Goal: Obtain resource: Download file/media

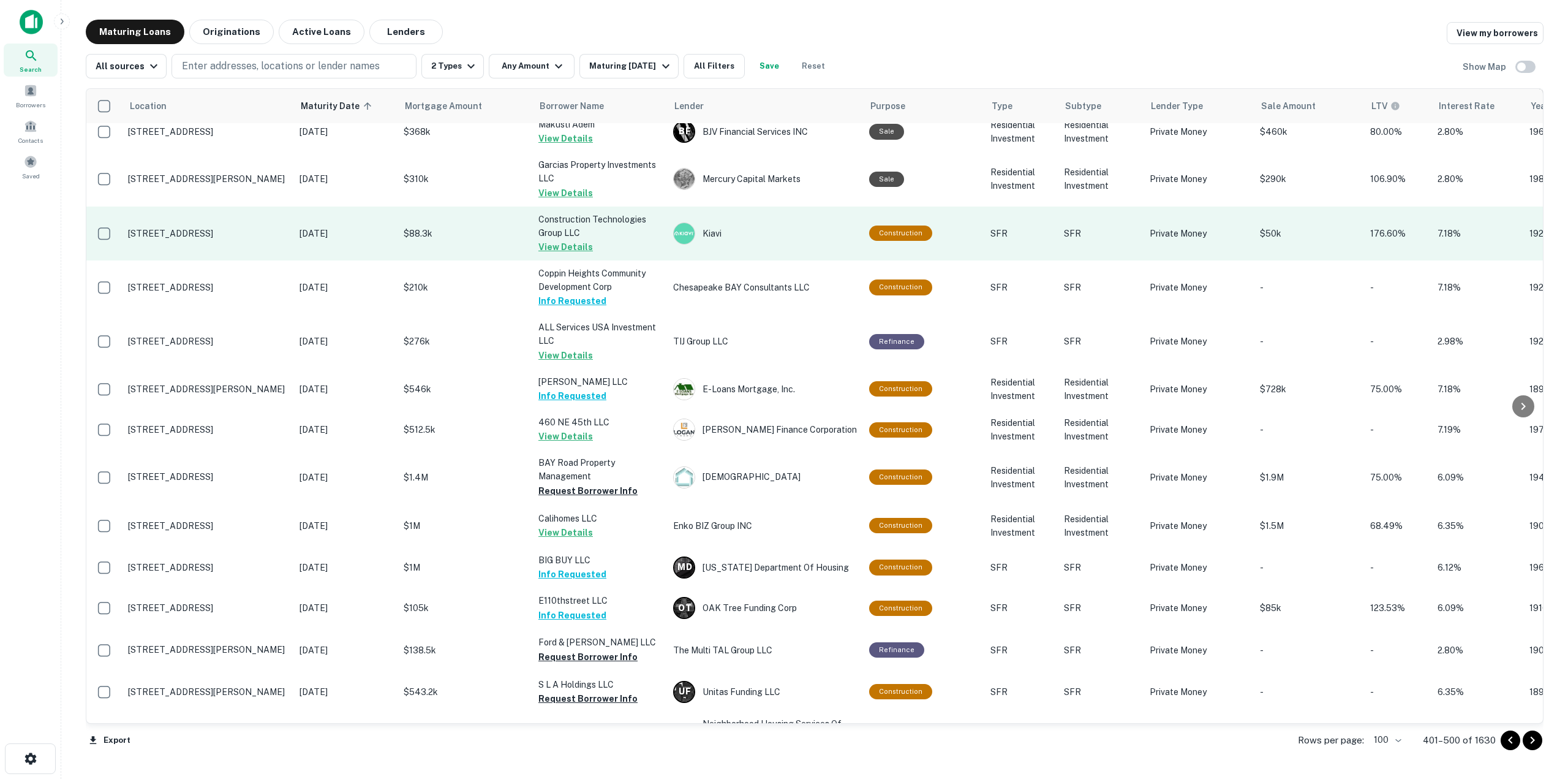
scroll to position [1715, 0]
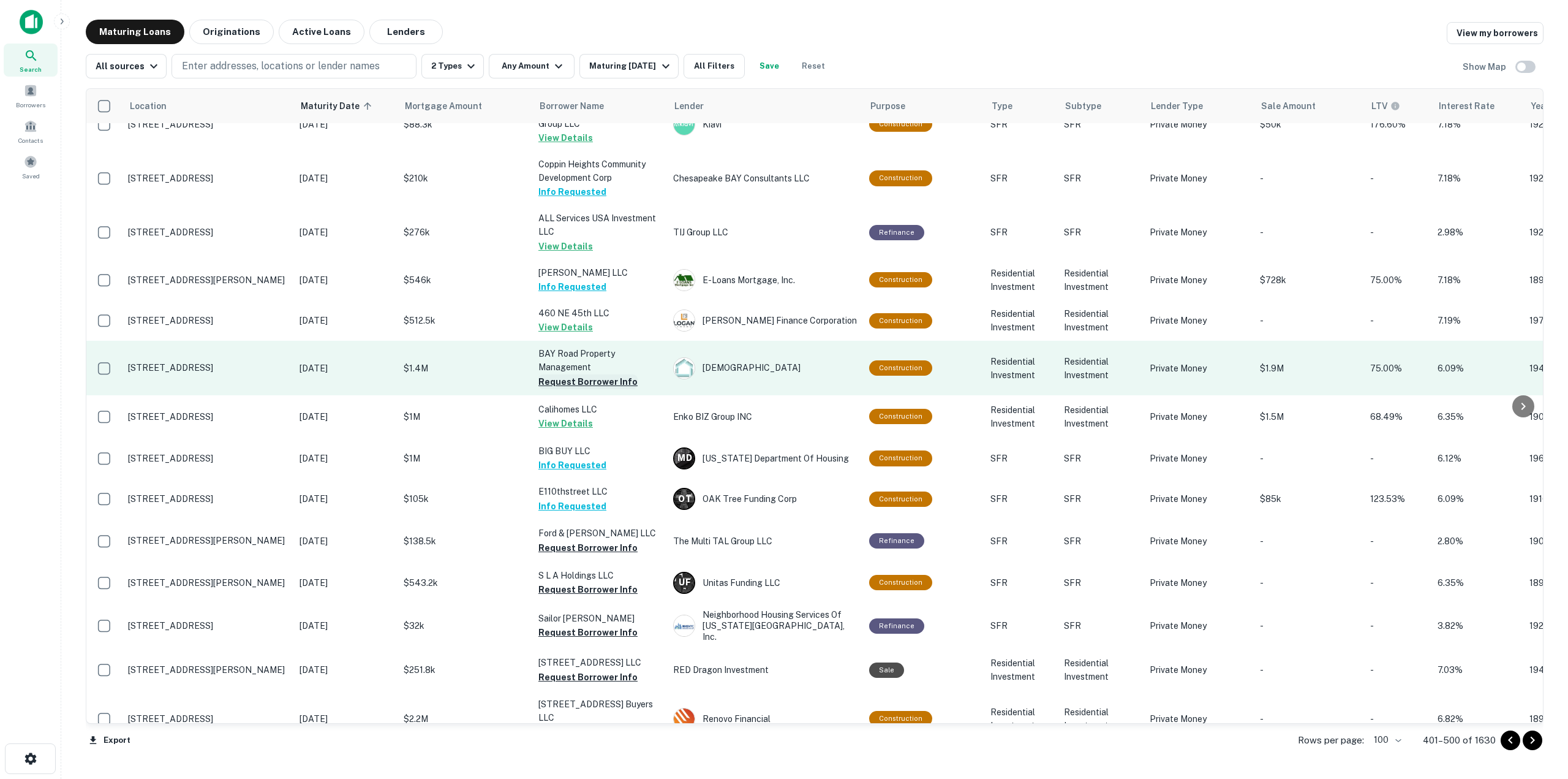
click at [618, 374] on button "Request Borrower Info" at bounding box center [588, 381] width 100 height 15
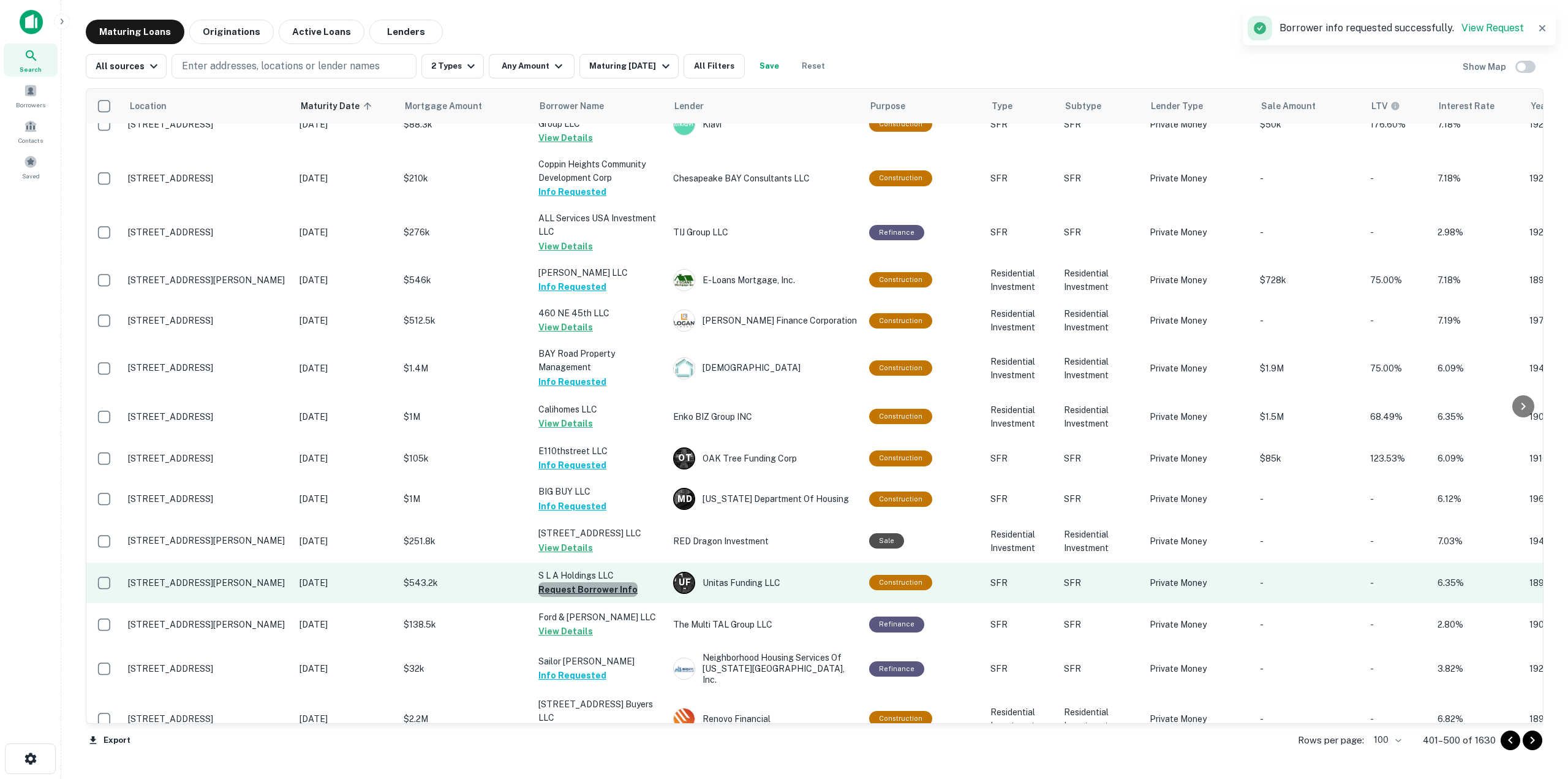
click at [588, 582] on button "Request Borrower Info" at bounding box center [588, 589] width 100 height 15
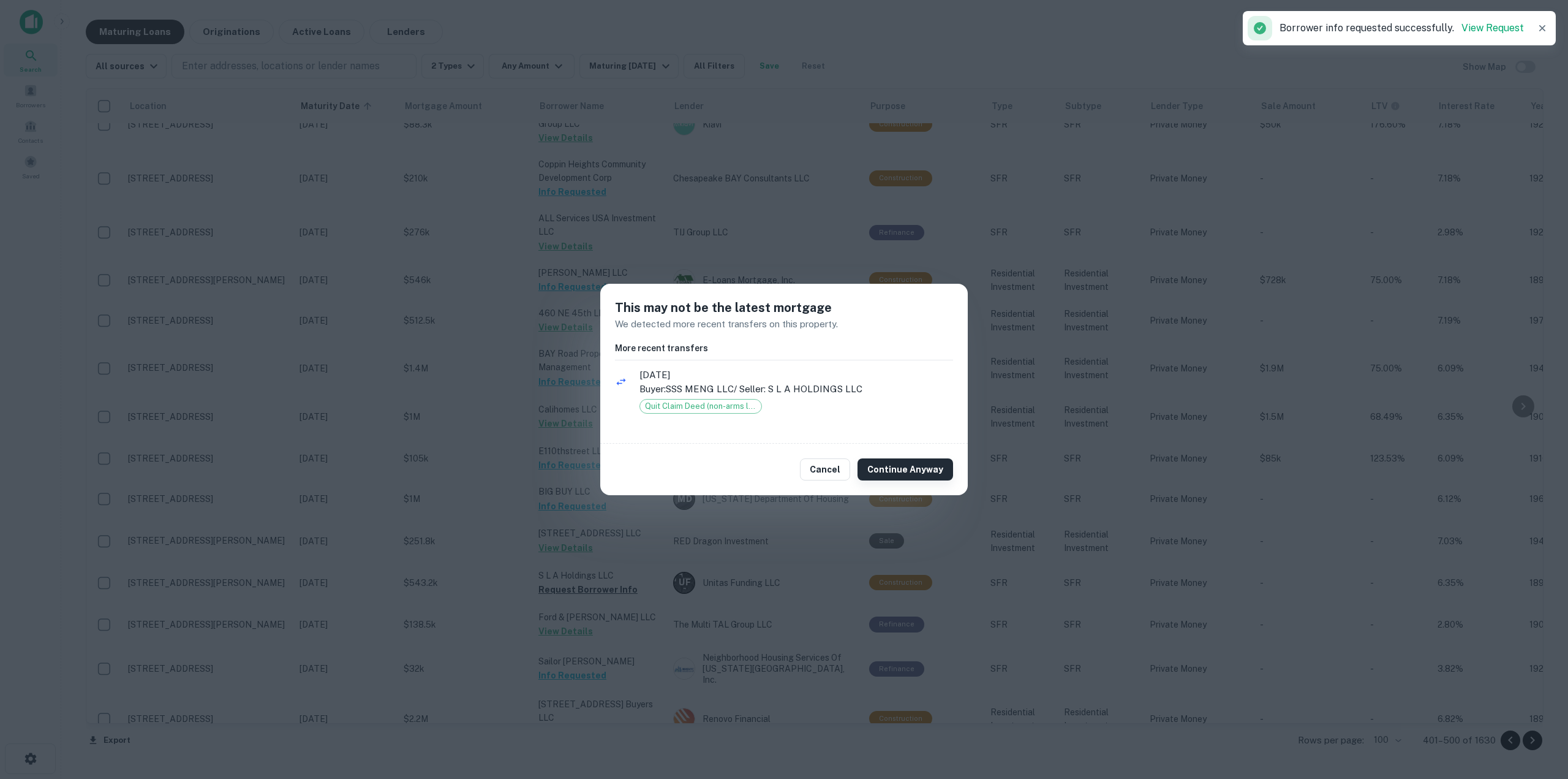
click at [934, 473] on button "Continue Anyway" at bounding box center [905, 469] width 96 height 22
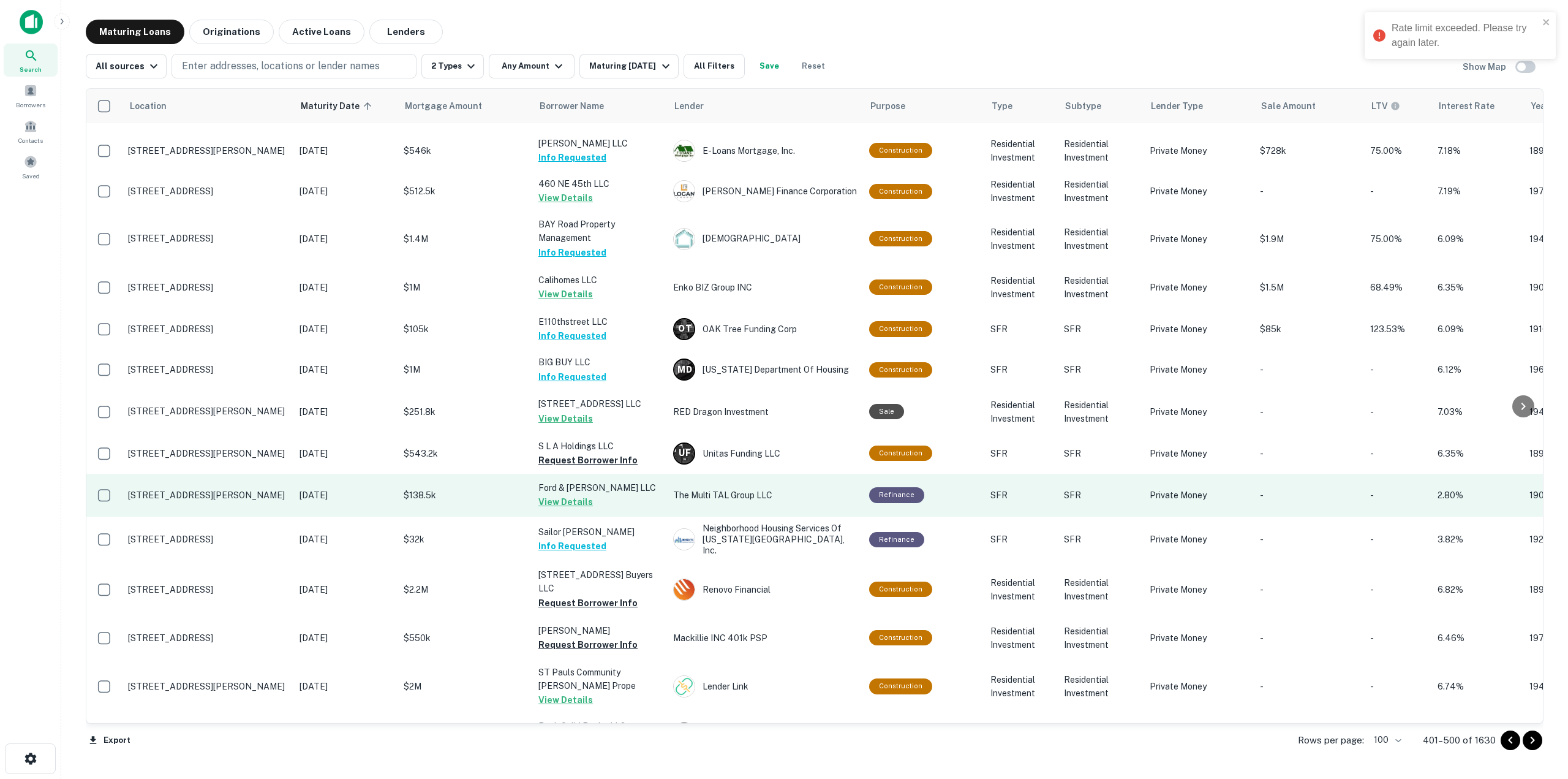
scroll to position [1900, 0]
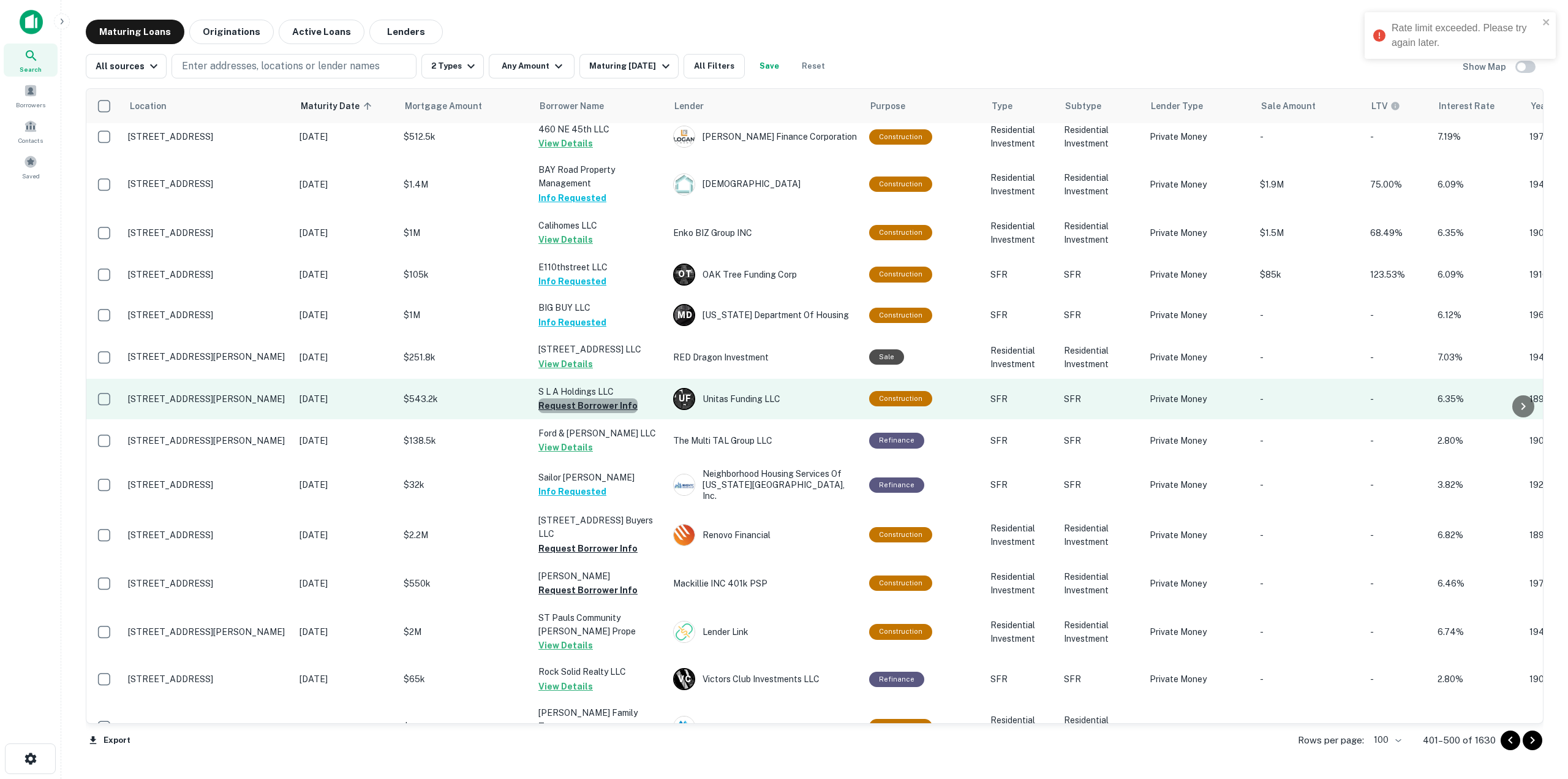
click at [614, 399] on button "Request Borrower Info" at bounding box center [588, 406] width 100 height 15
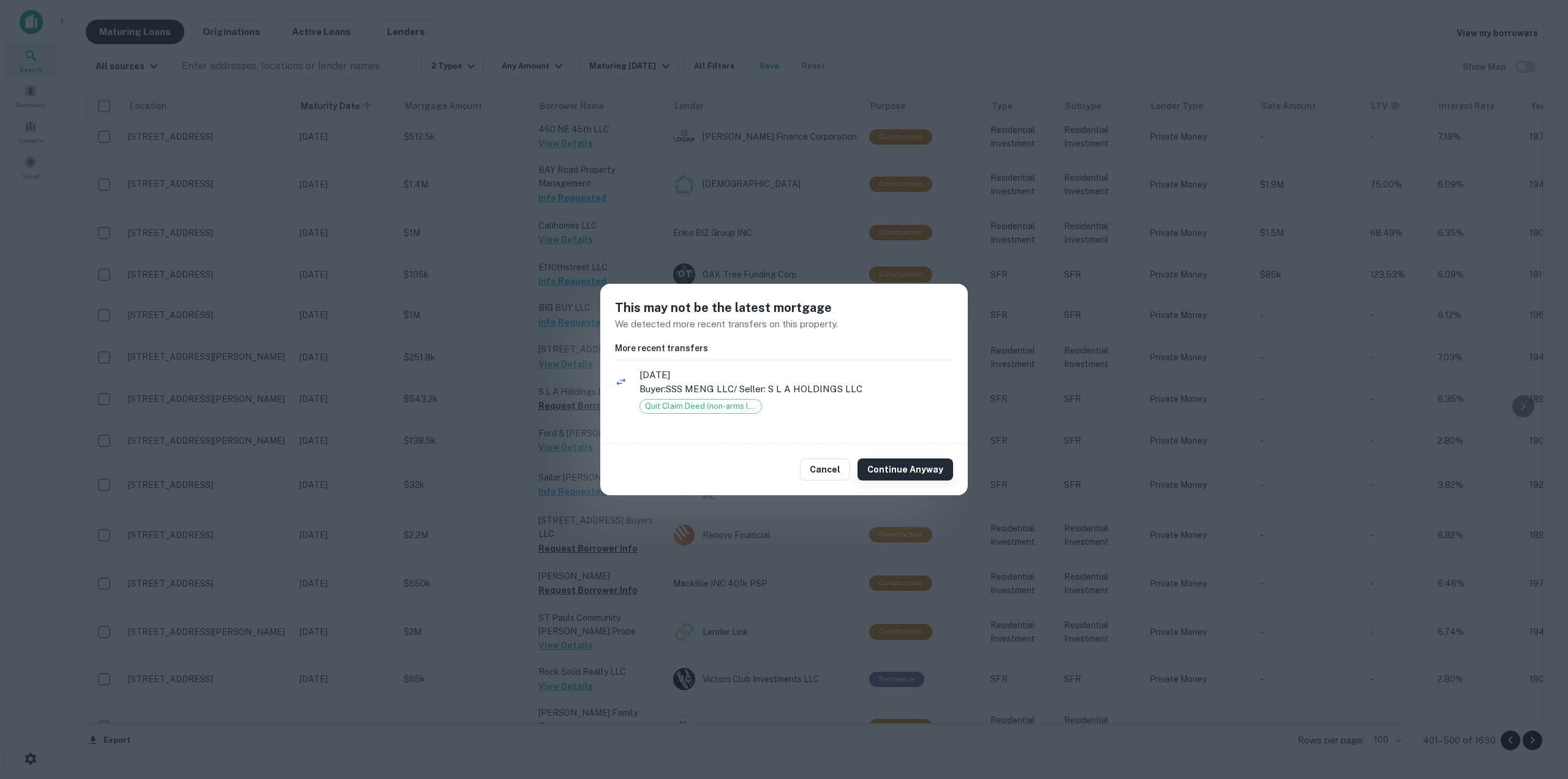
click at [873, 463] on button "Continue Anyway" at bounding box center [905, 469] width 96 height 22
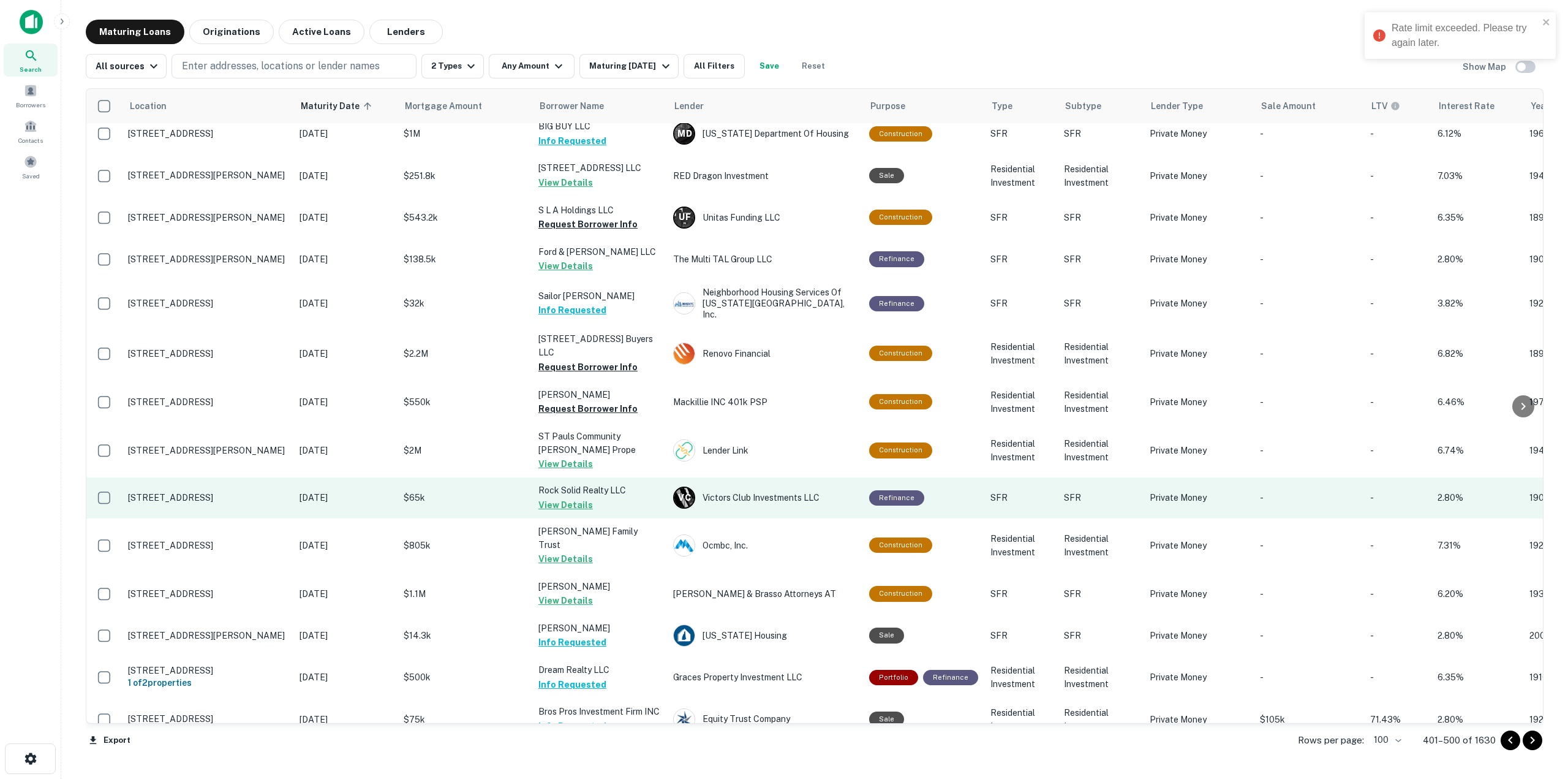
scroll to position [2083, 0]
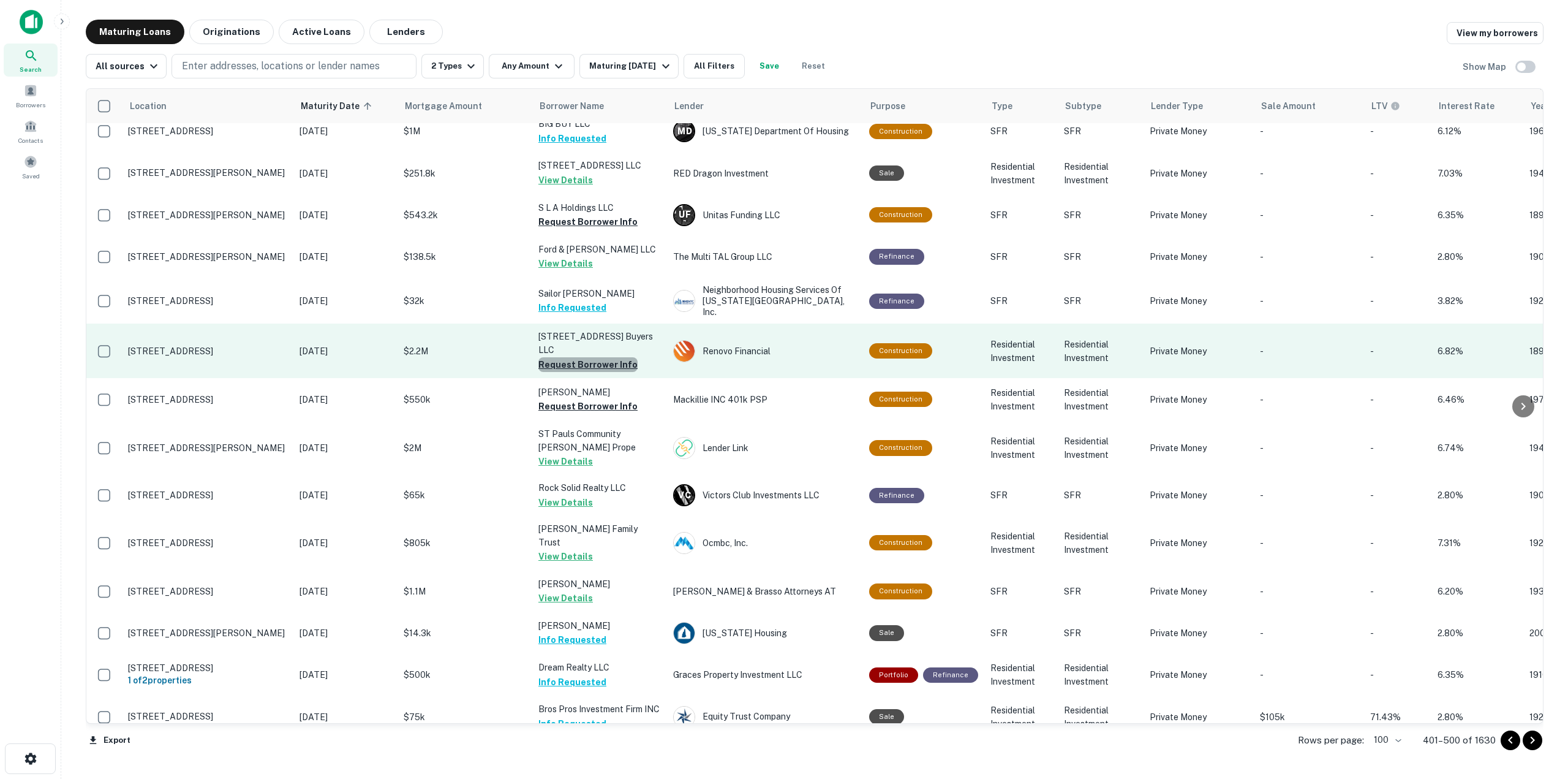
click at [609, 357] on button "Request Borrower Info" at bounding box center [588, 365] width 100 height 15
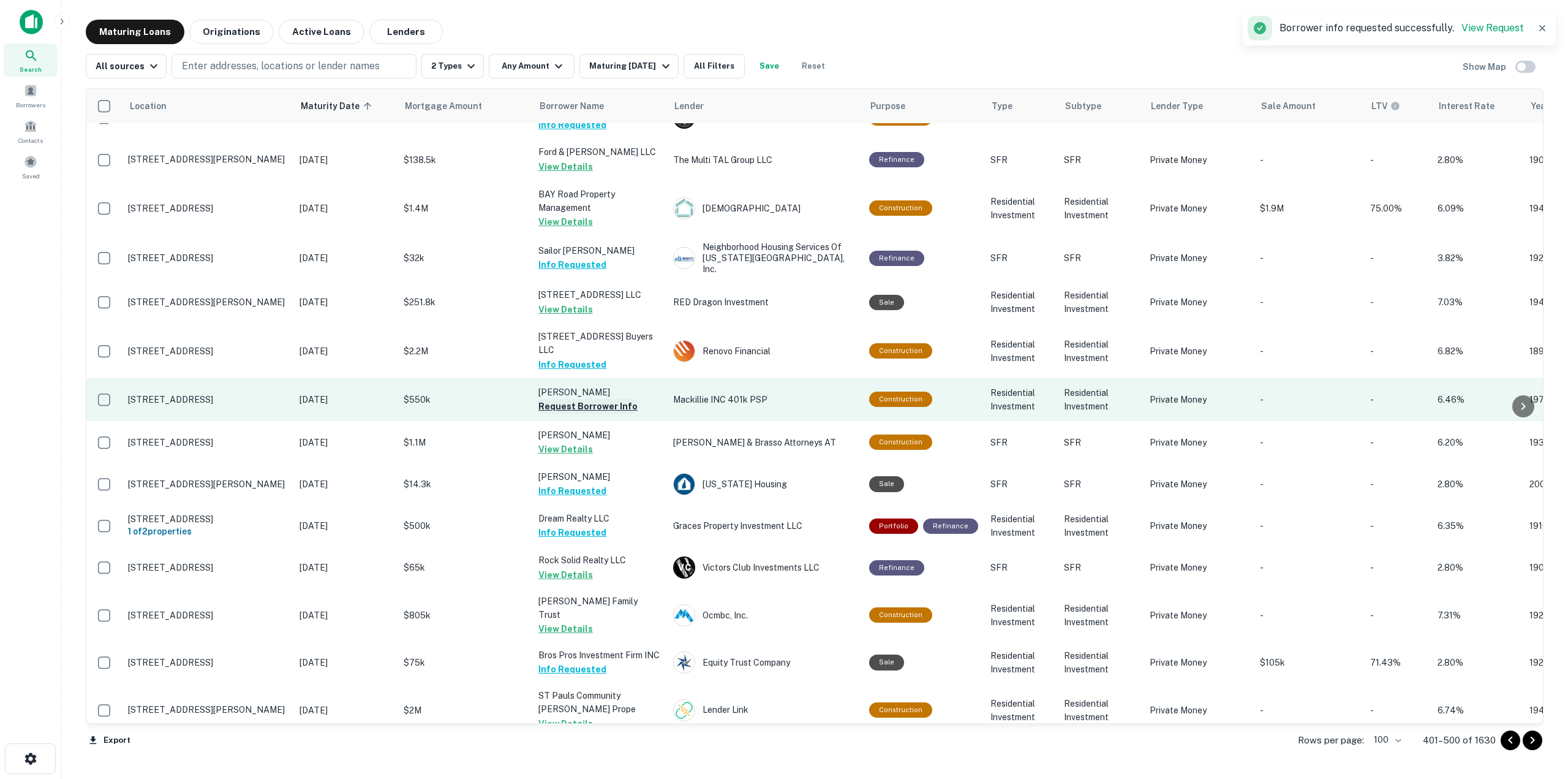
click at [618, 399] on button "Request Borrower Info" at bounding box center [588, 406] width 100 height 15
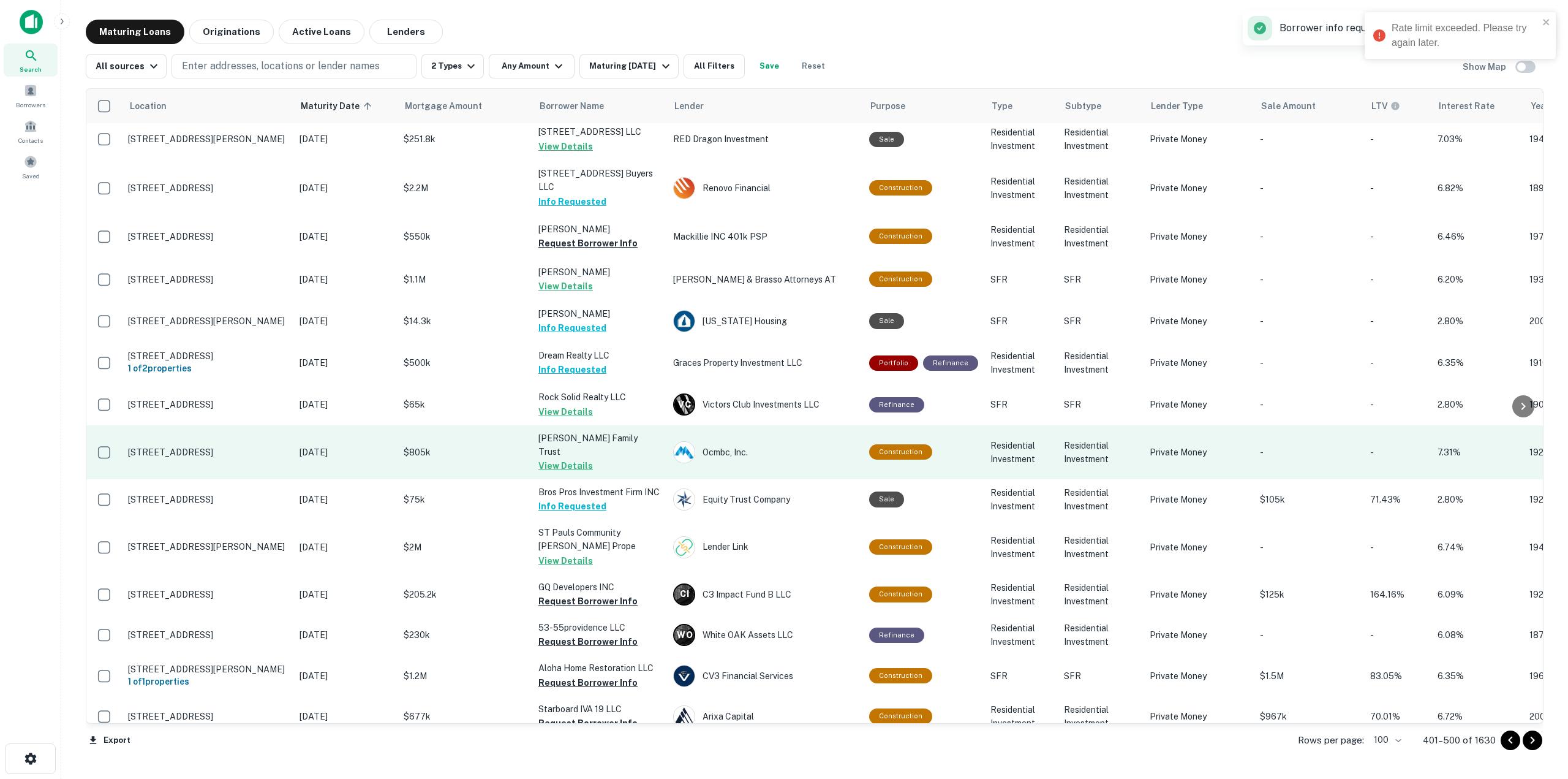
scroll to position [2267, 0]
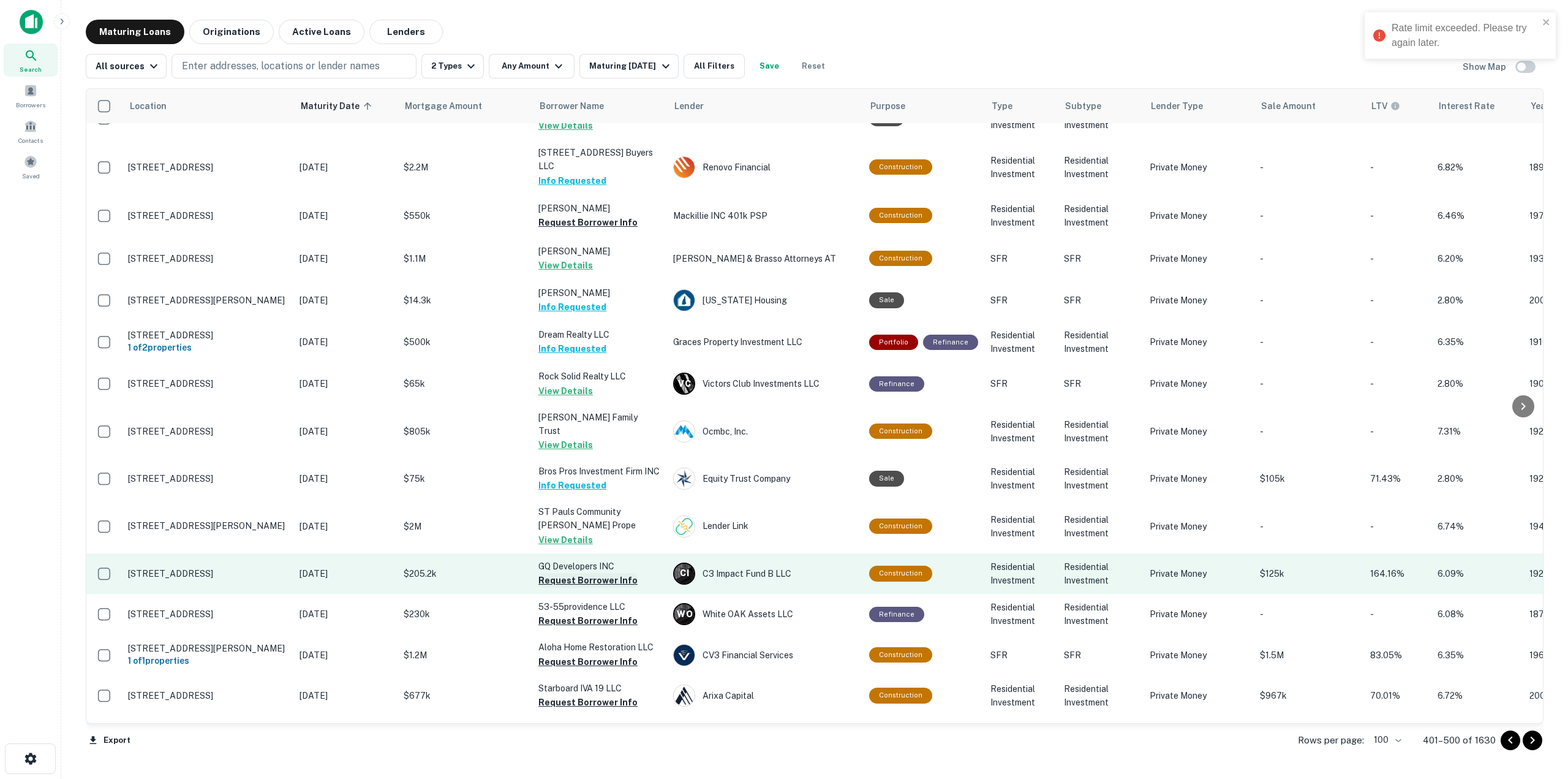
click at [608, 573] on button "Request Borrower Info" at bounding box center [588, 580] width 100 height 15
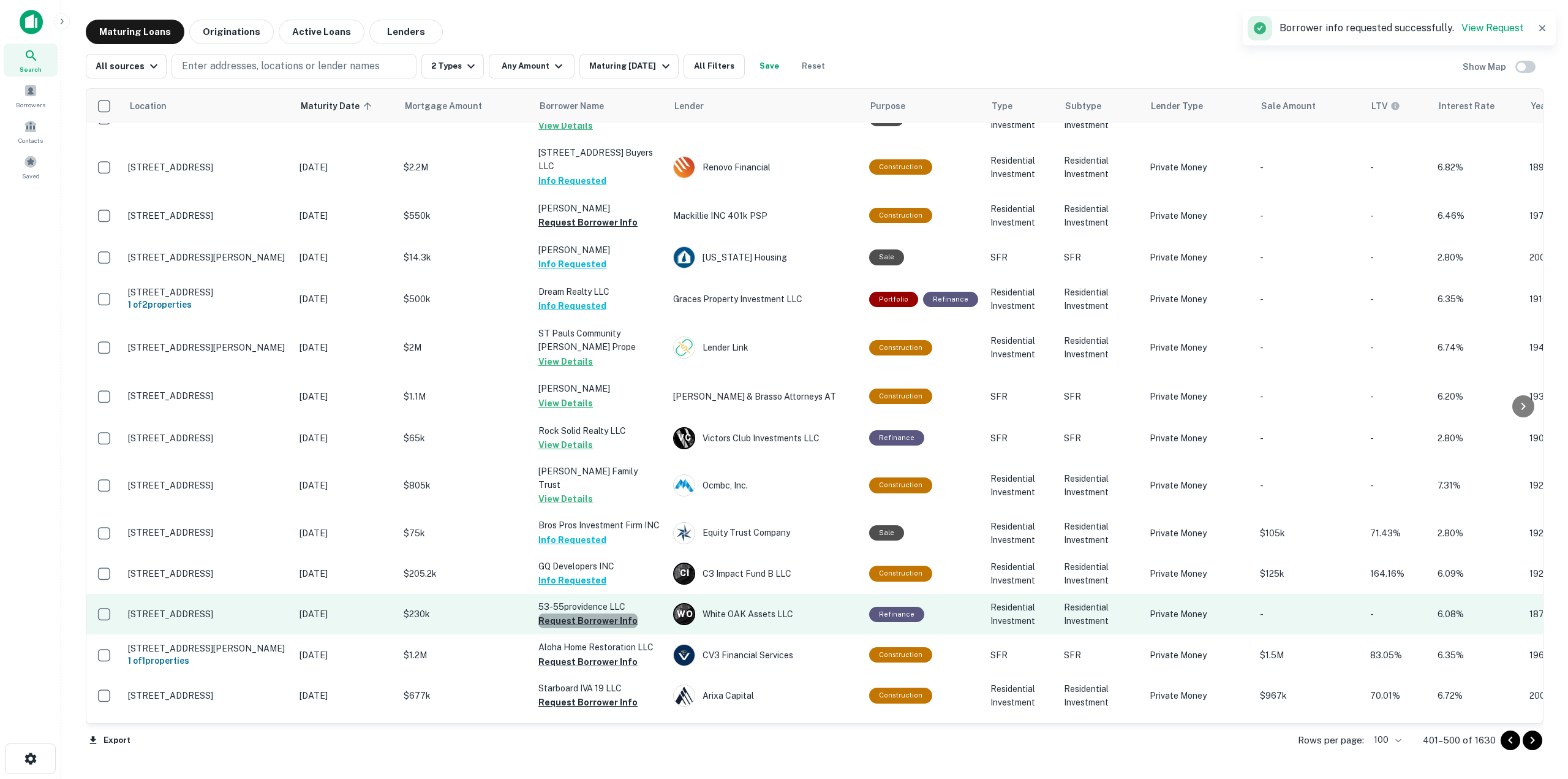
click at [601, 613] on button "Request Borrower Info" at bounding box center [588, 620] width 100 height 15
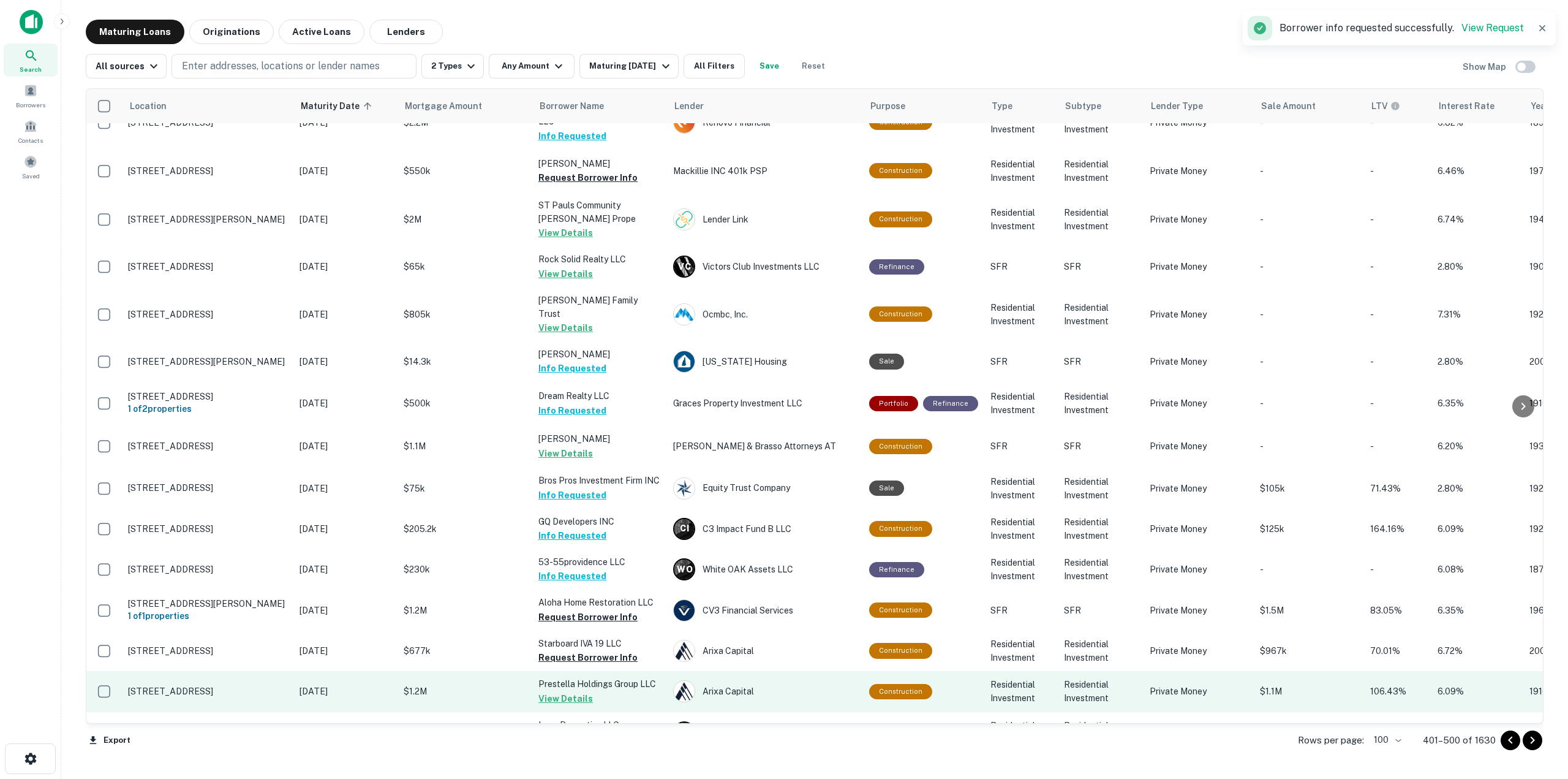
scroll to position [2389, 0]
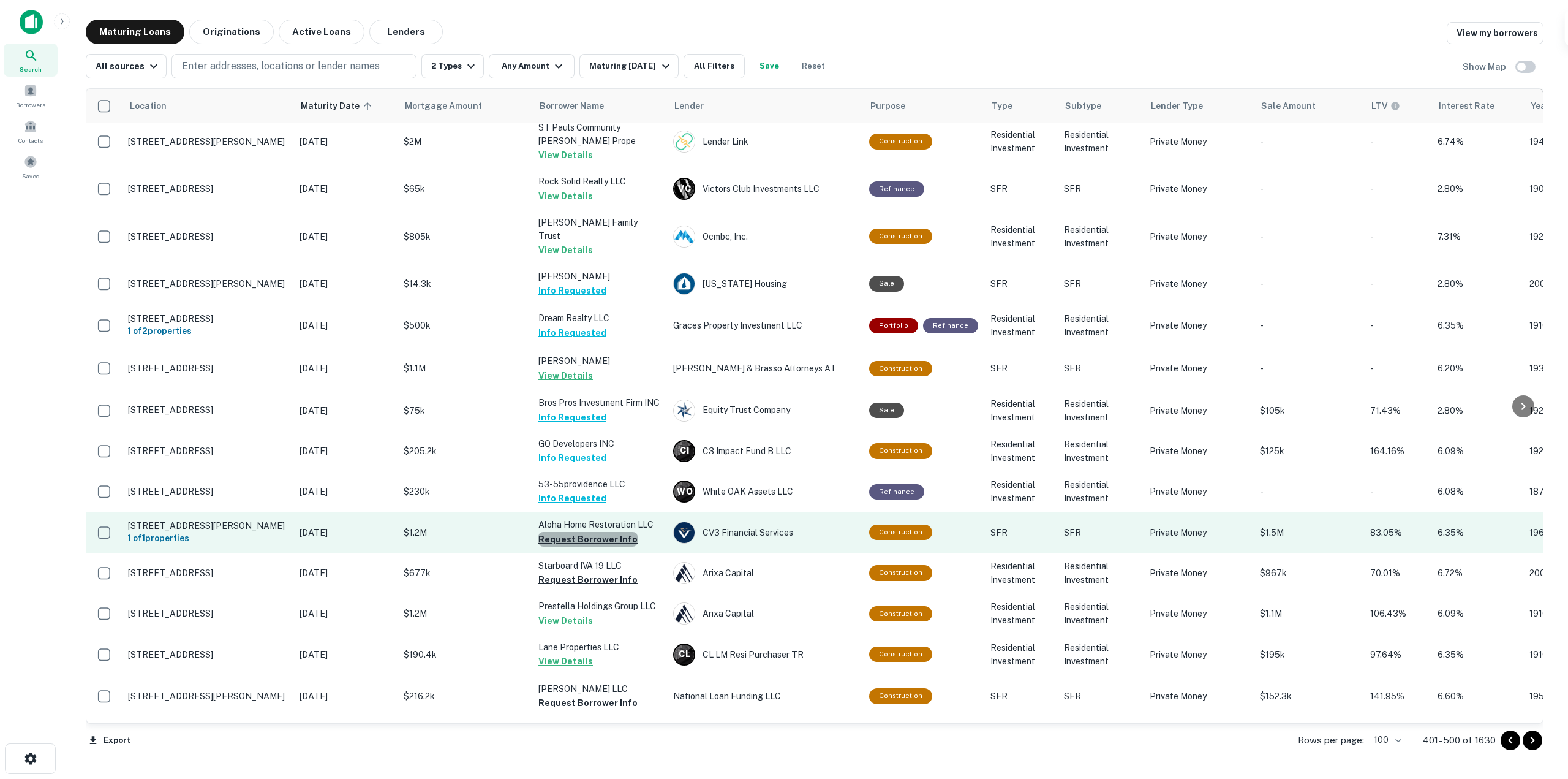
click at [594, 531] on button "Request Borrower Info" at bounding box center [588, 539] width 100 height 15
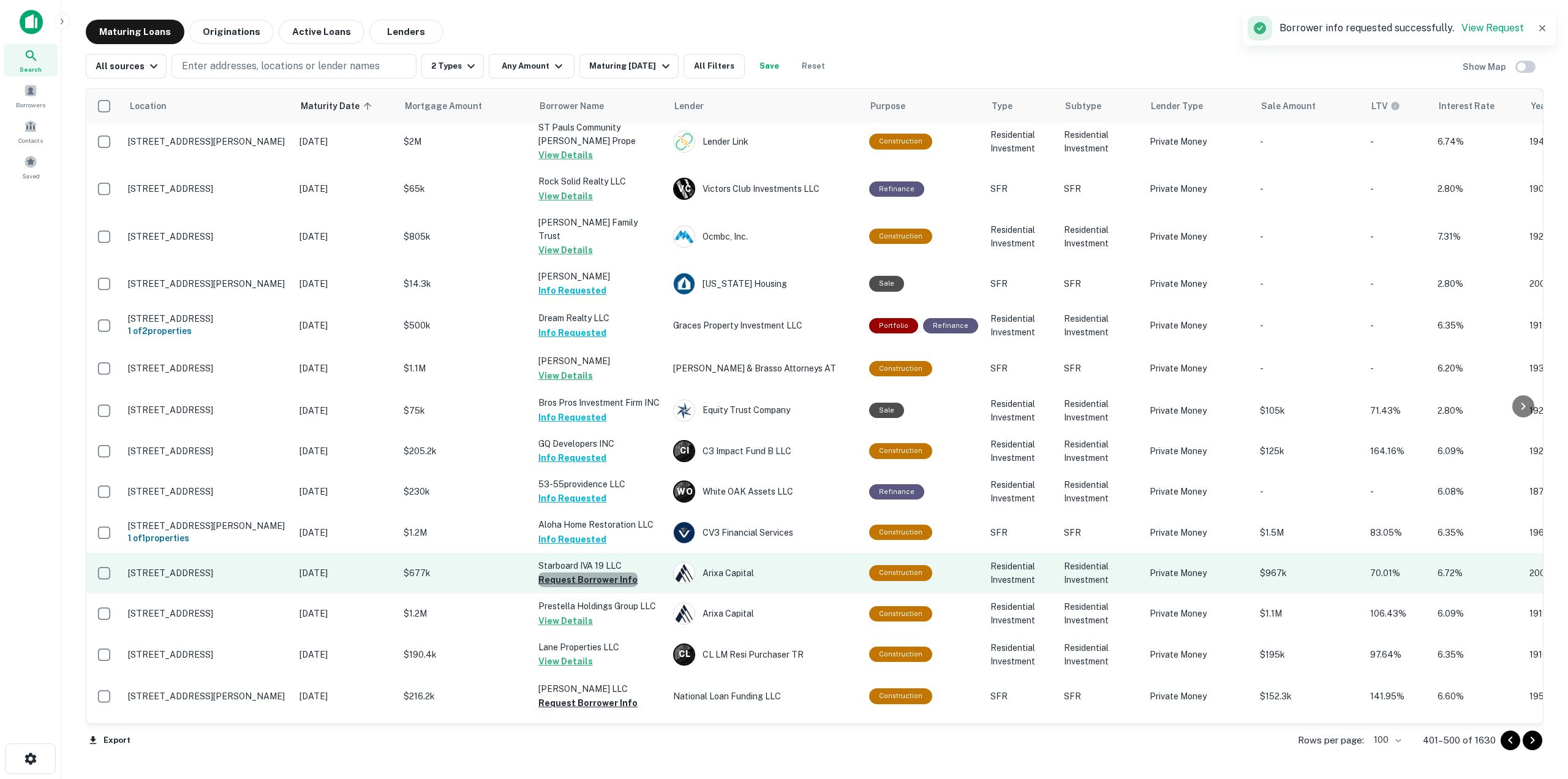
click at [606, 573] on button "Request Borrower Info" at bounding box center [588, 580] width 100 height 15
click at [607, 573] on button "Request Borrower Info" at bounding box center [588, 580] width 100 height 15
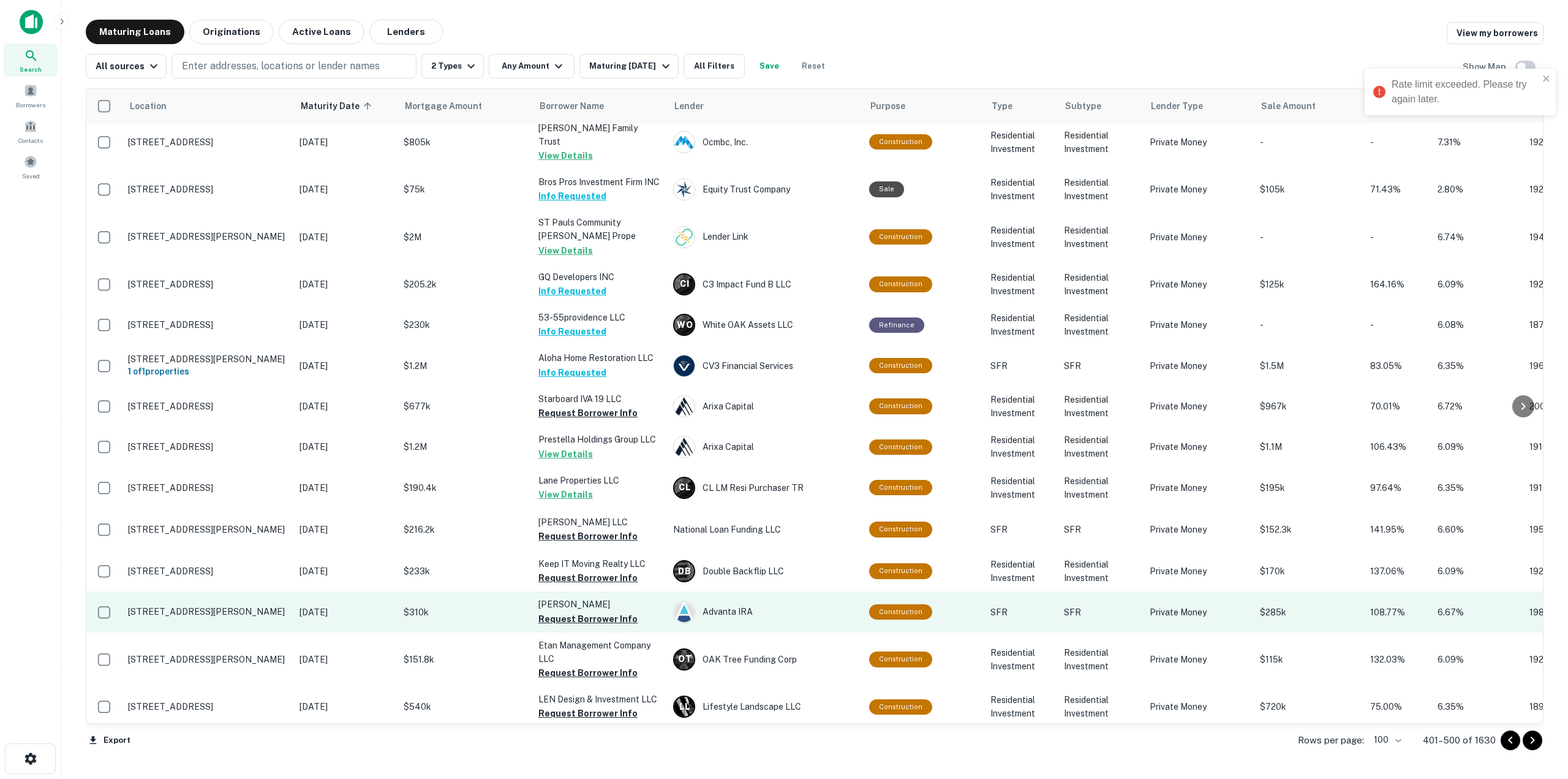
scroll to position [2573, 0]
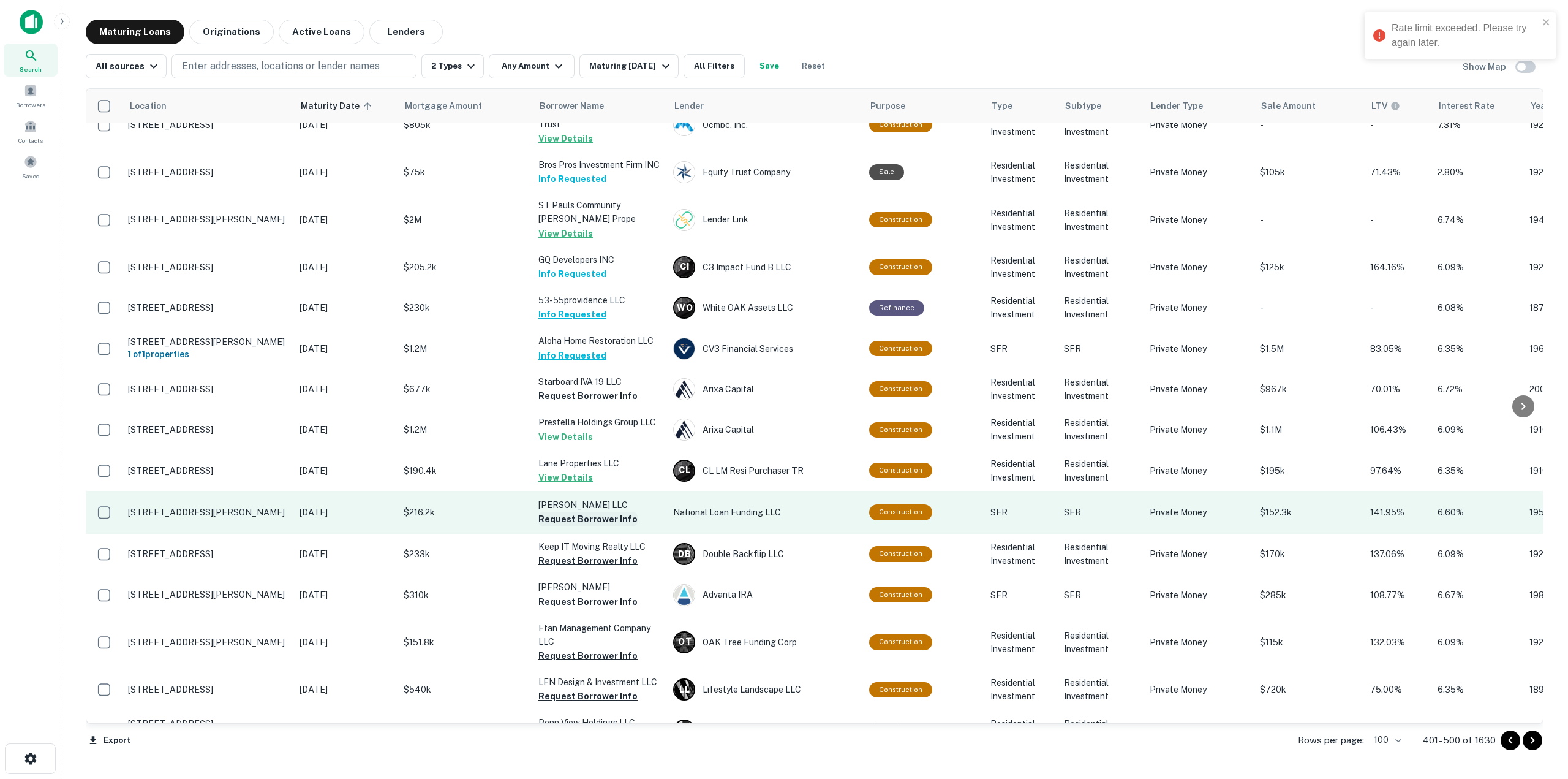
click at [613, 512] on button "Request Borrower Info" at bounding box center [588, 519] width 100 height 15
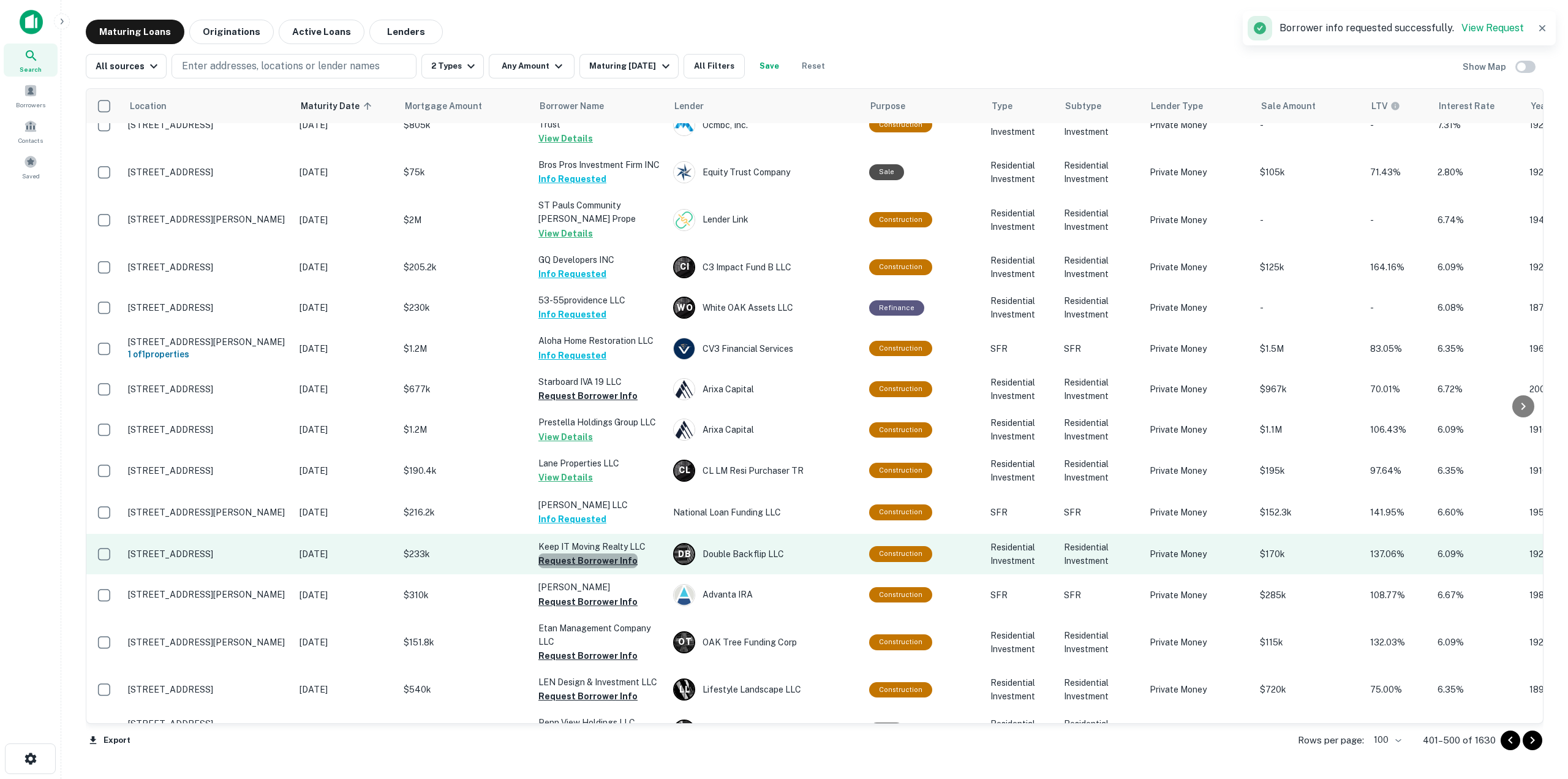
click at [608, 554] on button "Request Borrower Info" at bounding box center [588, 561] width 100 height 15
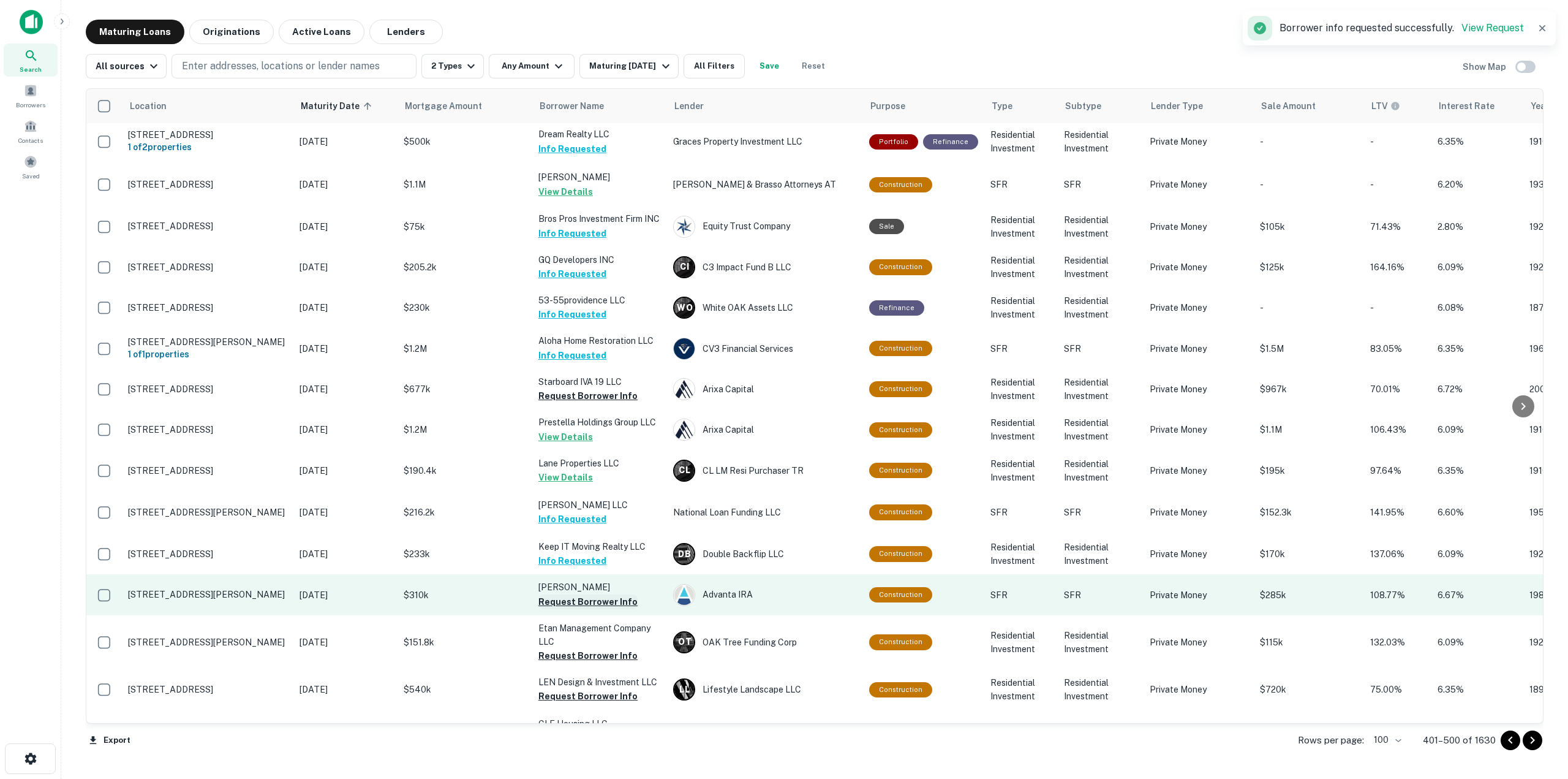
click at [622, 594] on button "Request Borrower Info" at bounding box center [588, 601] width 100 height 15
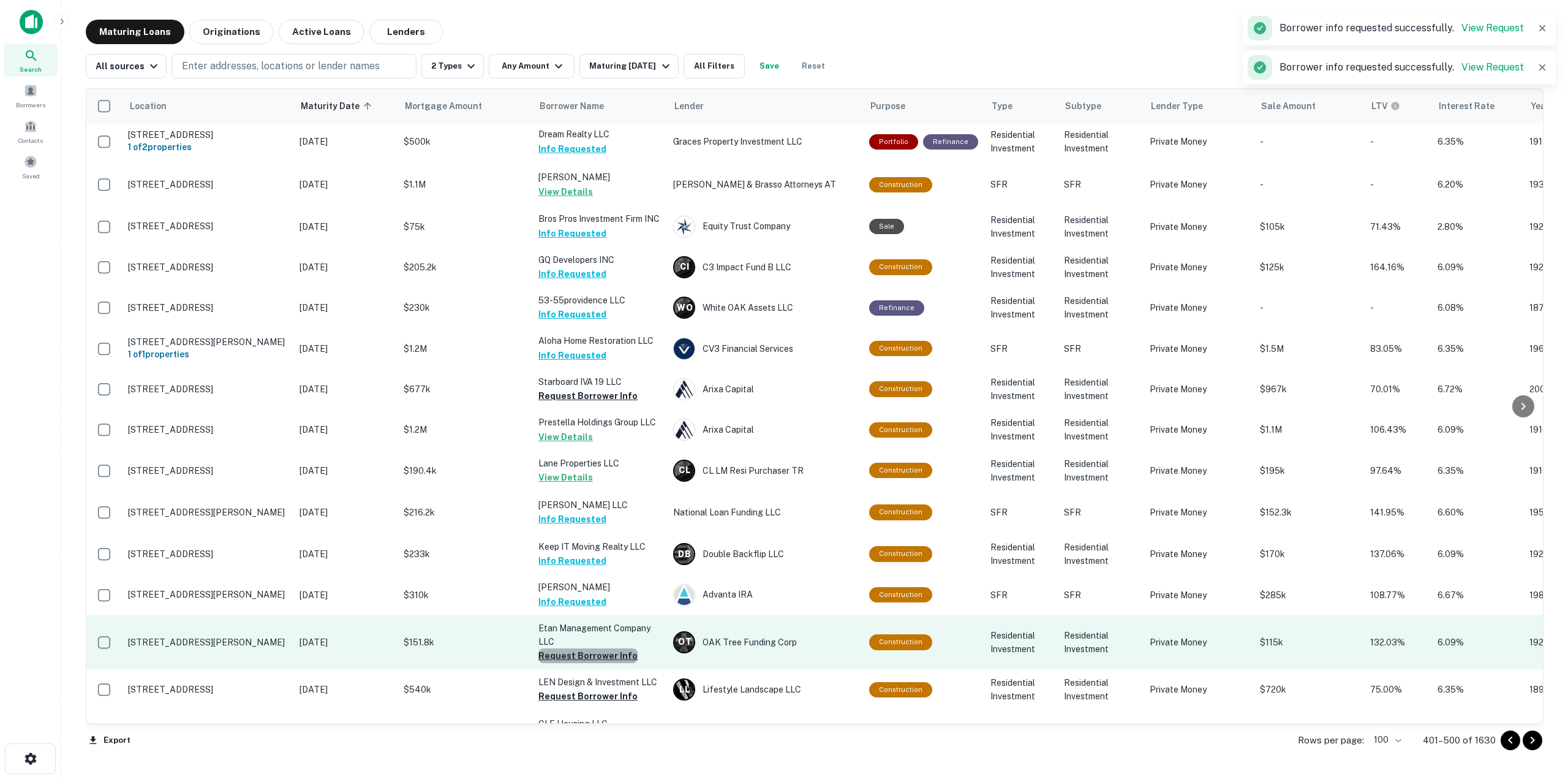
click at [609, 649] on button "Request Borrower Info" at bounding box center [588, 656] width 100 height 15
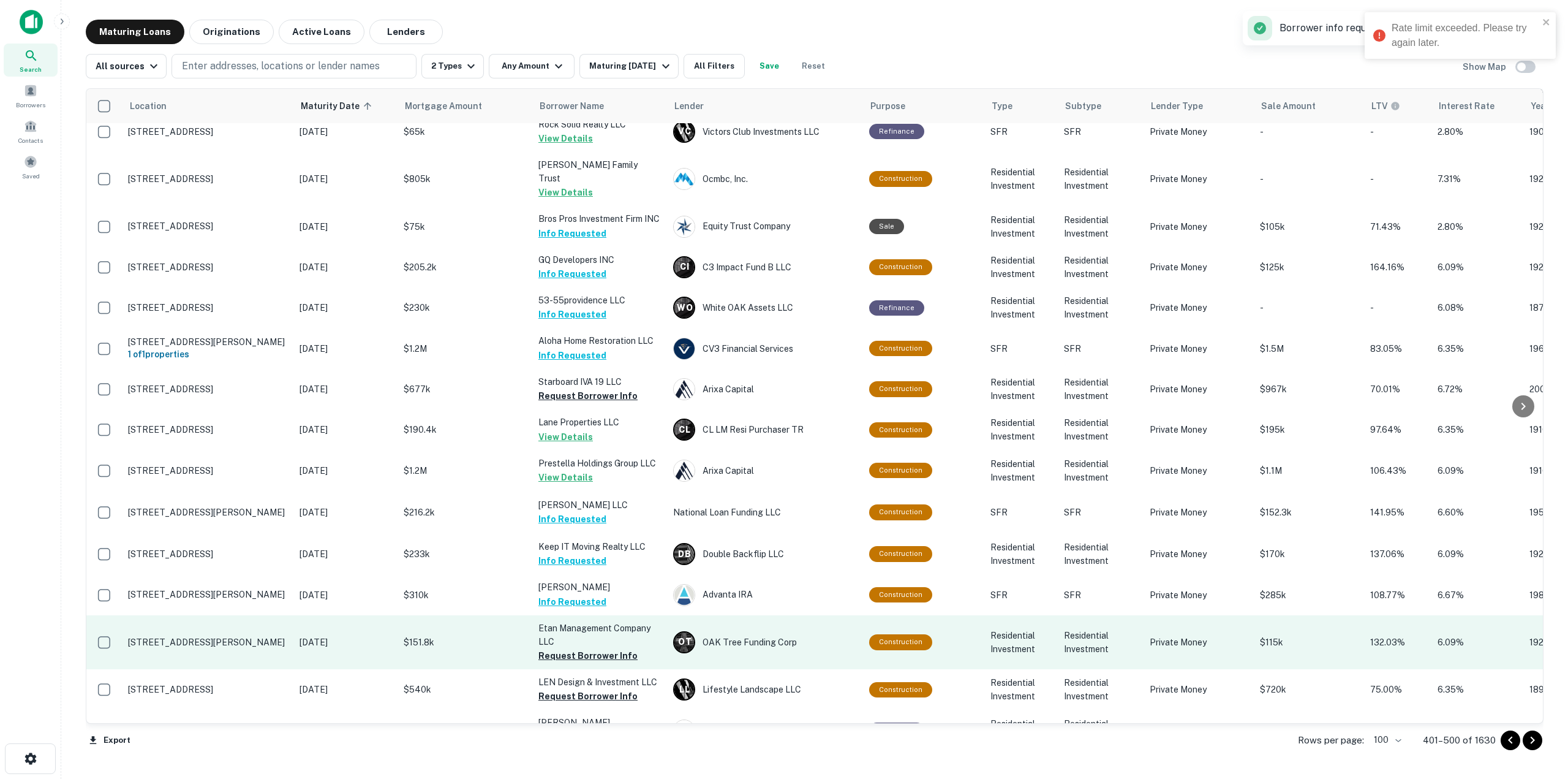
scroll to position [2696, 0]
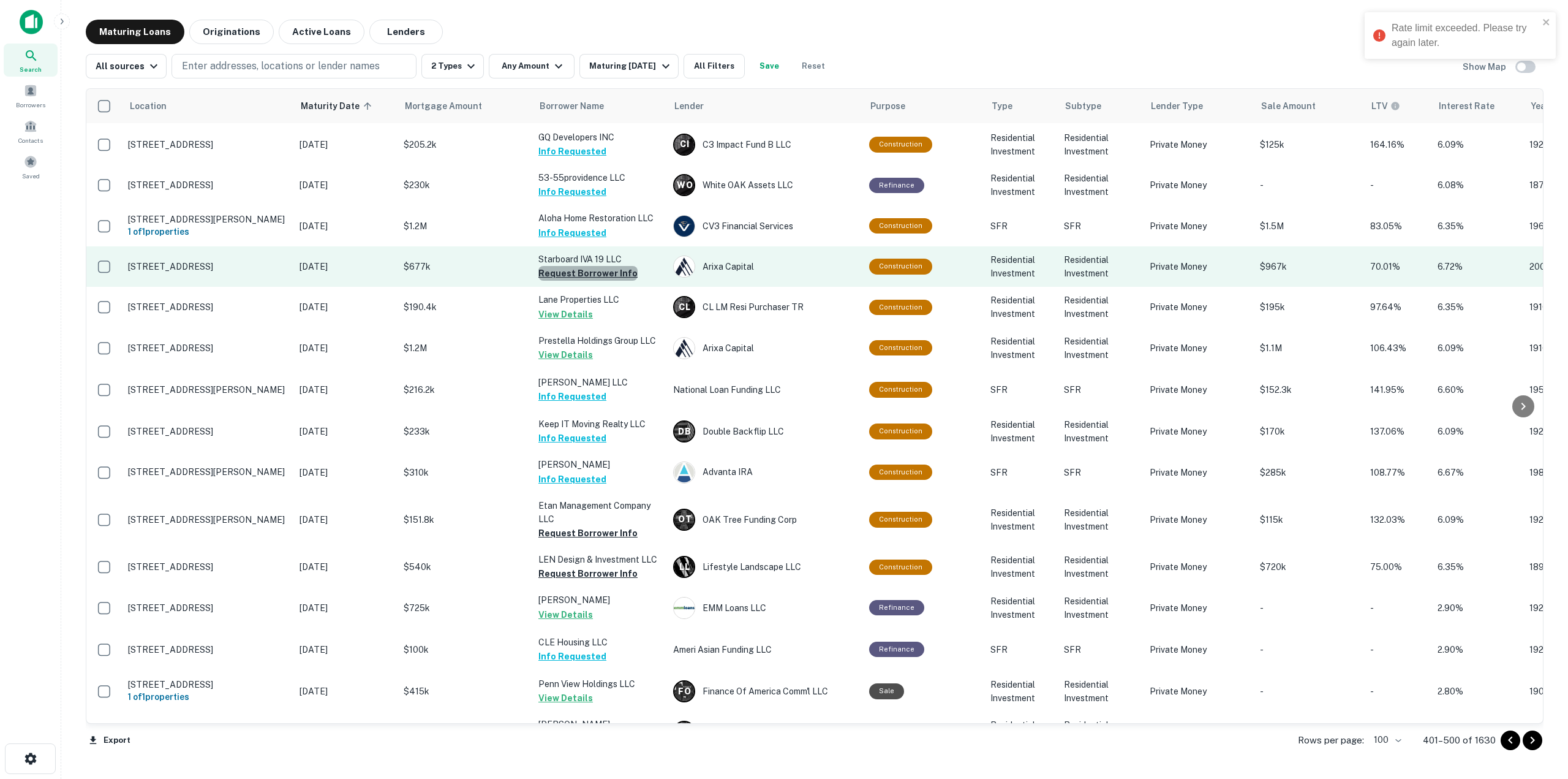
click at [611, 266] on button "Request Borrower Info" at bounding box center [588, 273] width 100 height 15
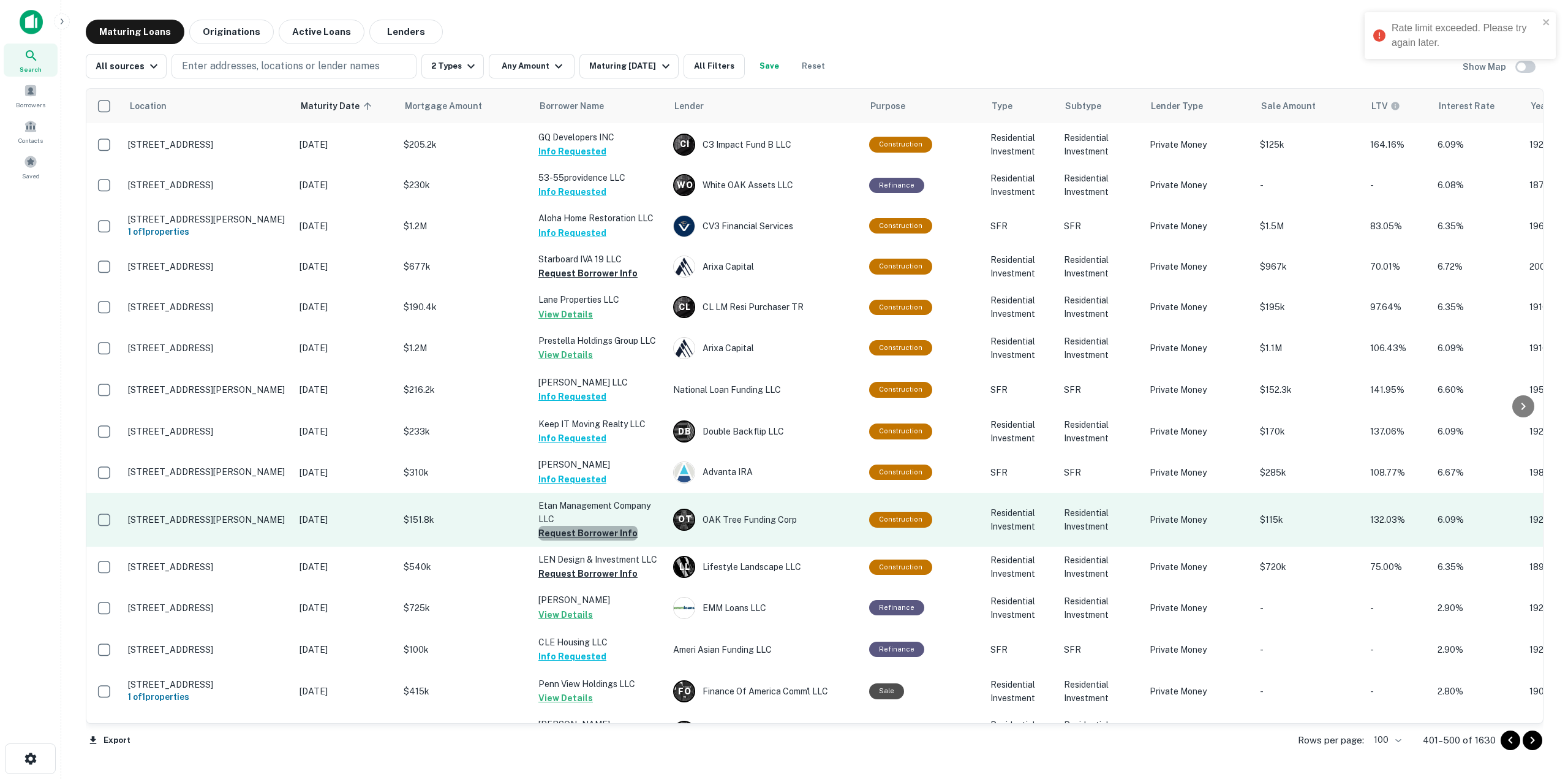
click at [615, 526] on button "Request Borrower Info" at bounding box center [588, 533] width 100 height 15
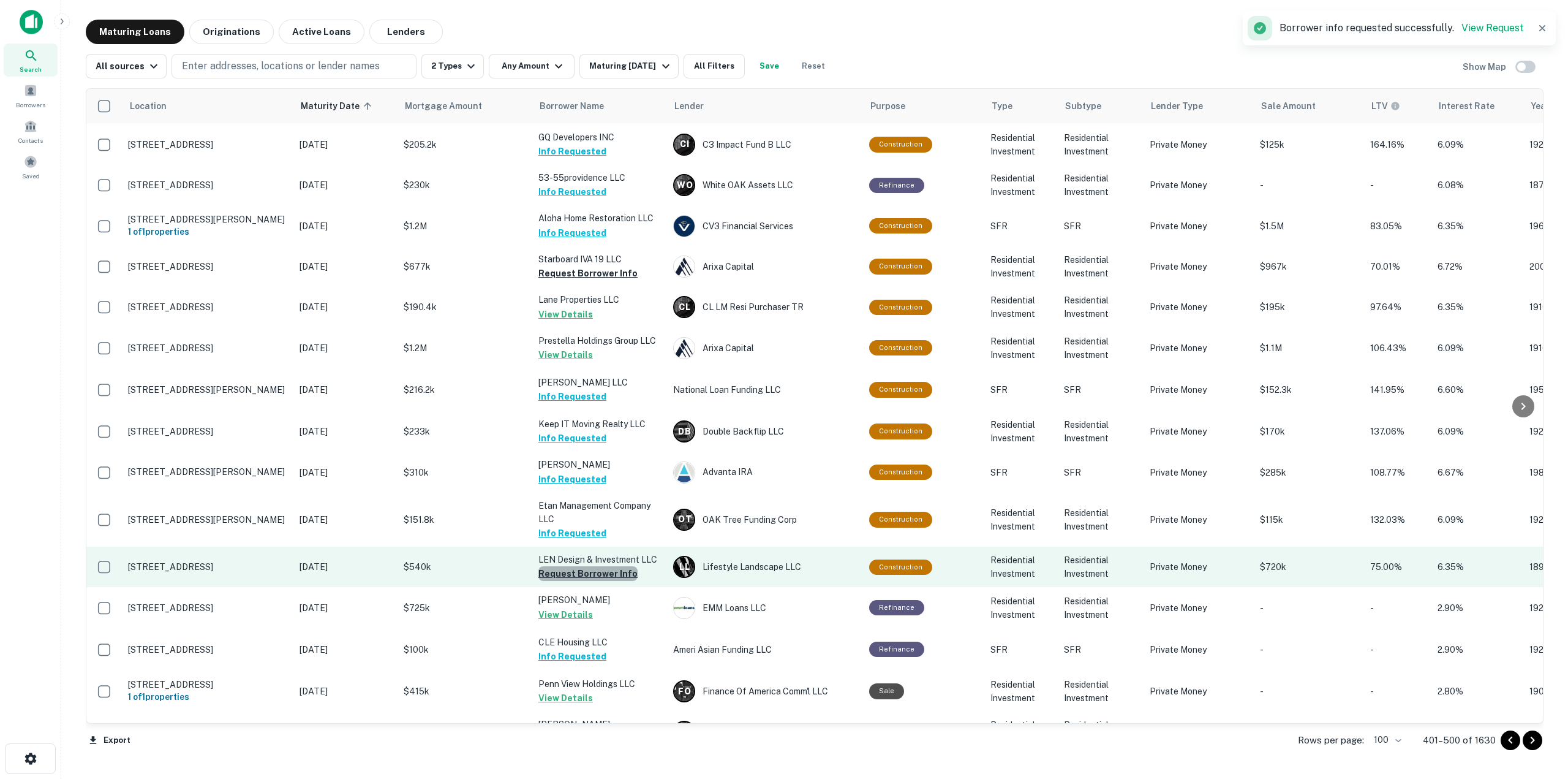
click at [611, 566] on button "Request Borrower Info" at bounding box center [588, 573] width 100 height 15
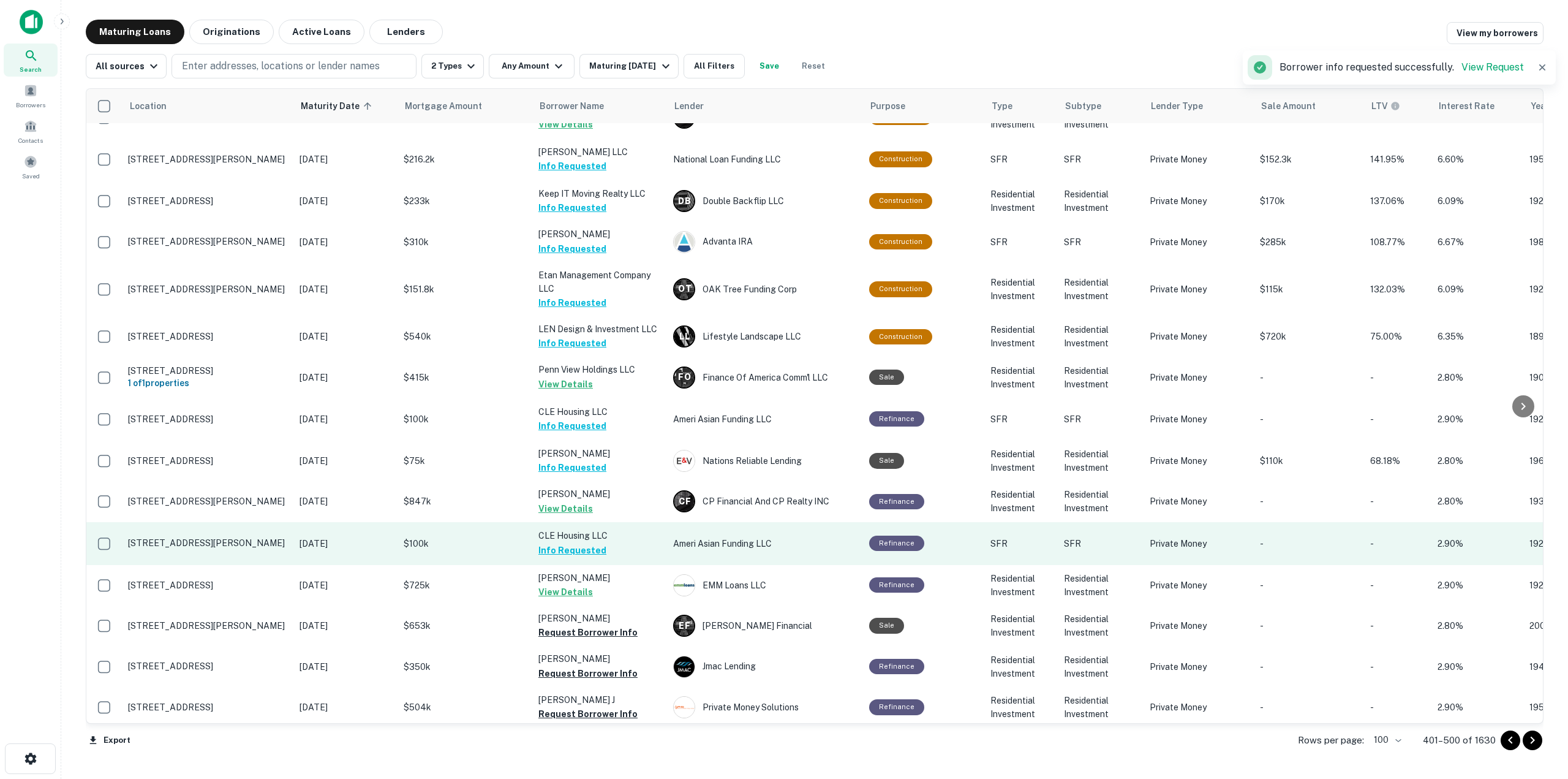
scroll to position [3002, 0]
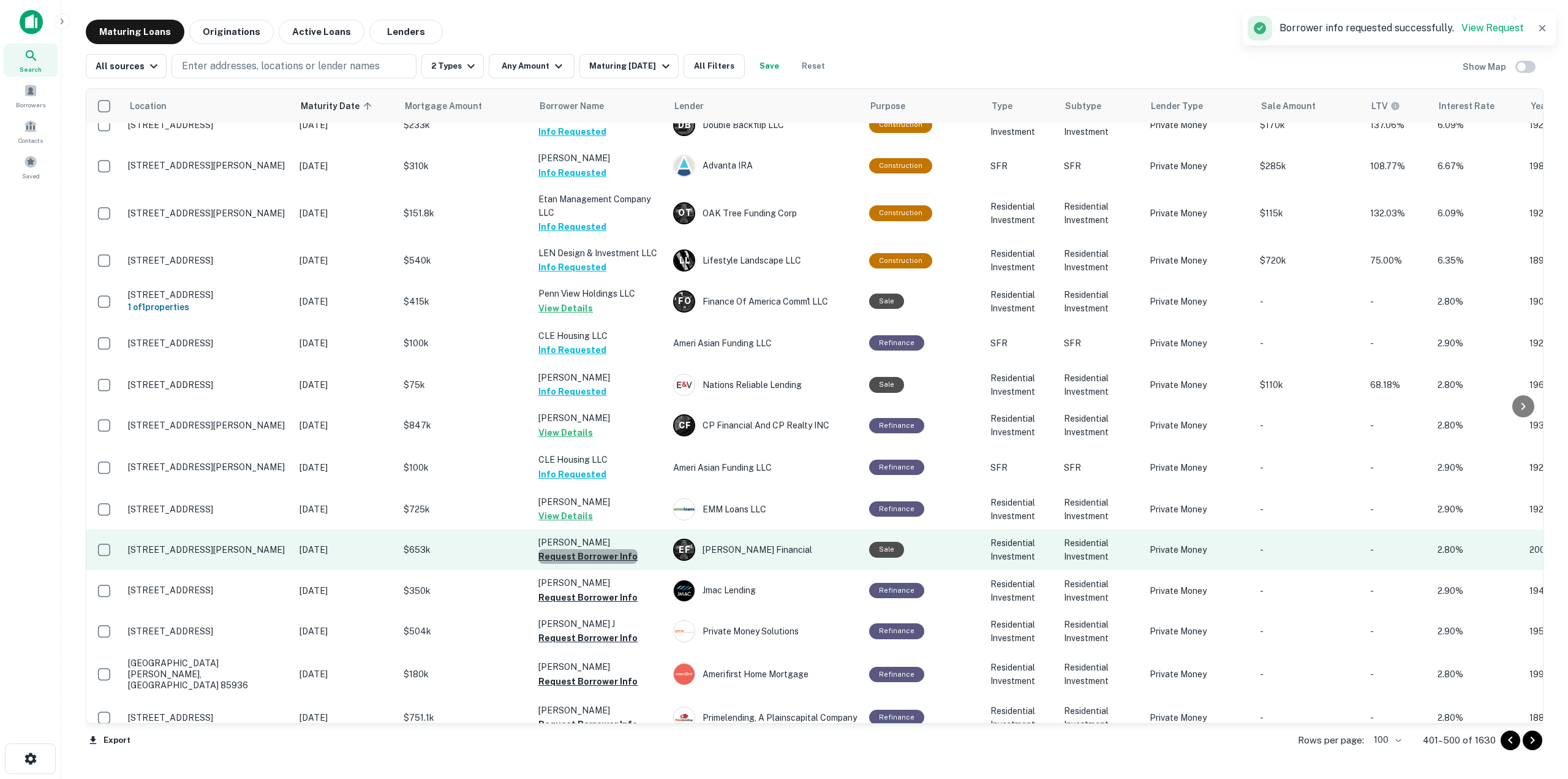
click at [610, 549] on button "Request Borrower Info" at bounding box center [588, 556] width 100 height 15
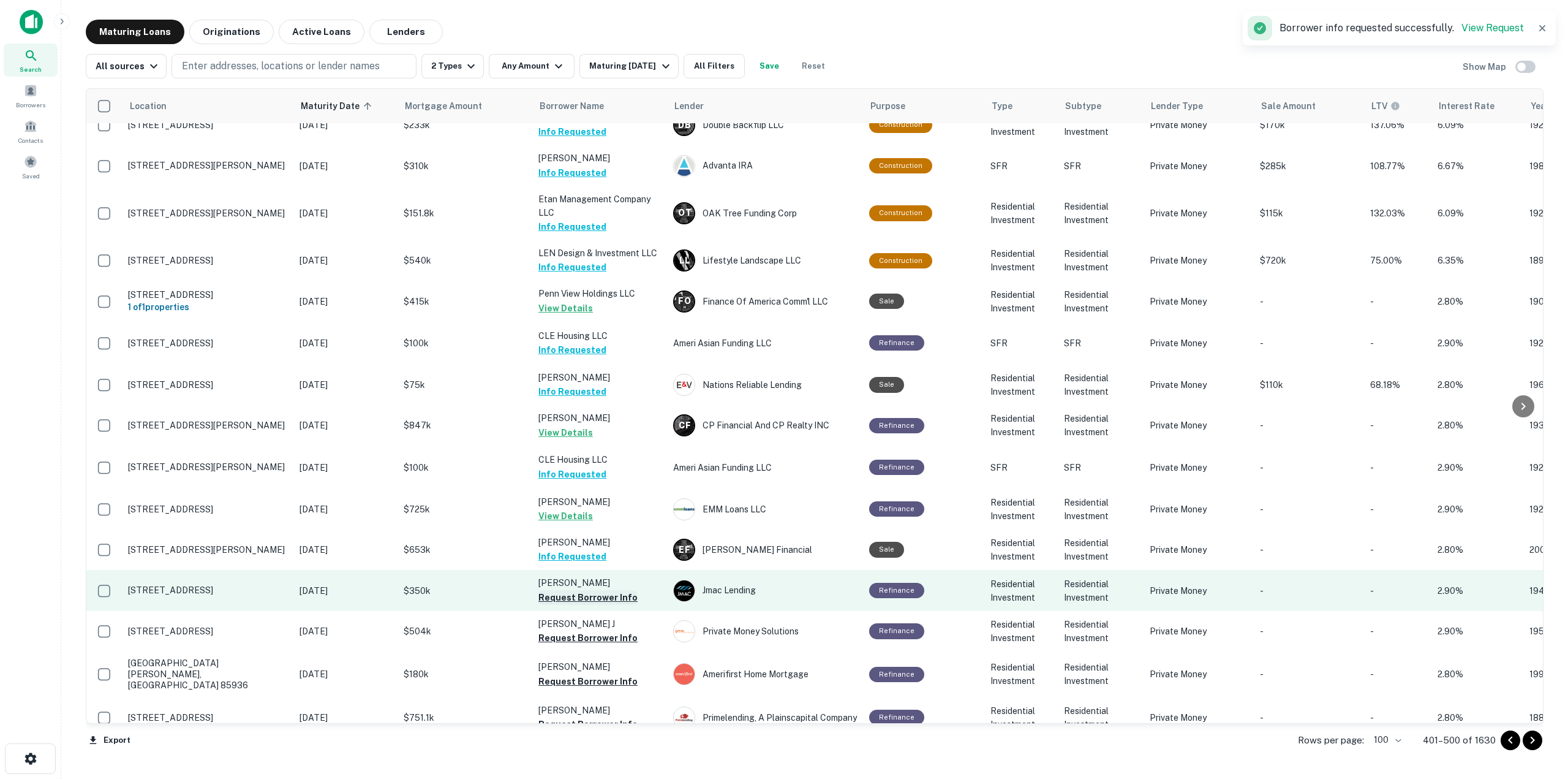
click at [608, 590] on button "Request Borrower Info" at bounding box center [588, 597] width 100 height 15
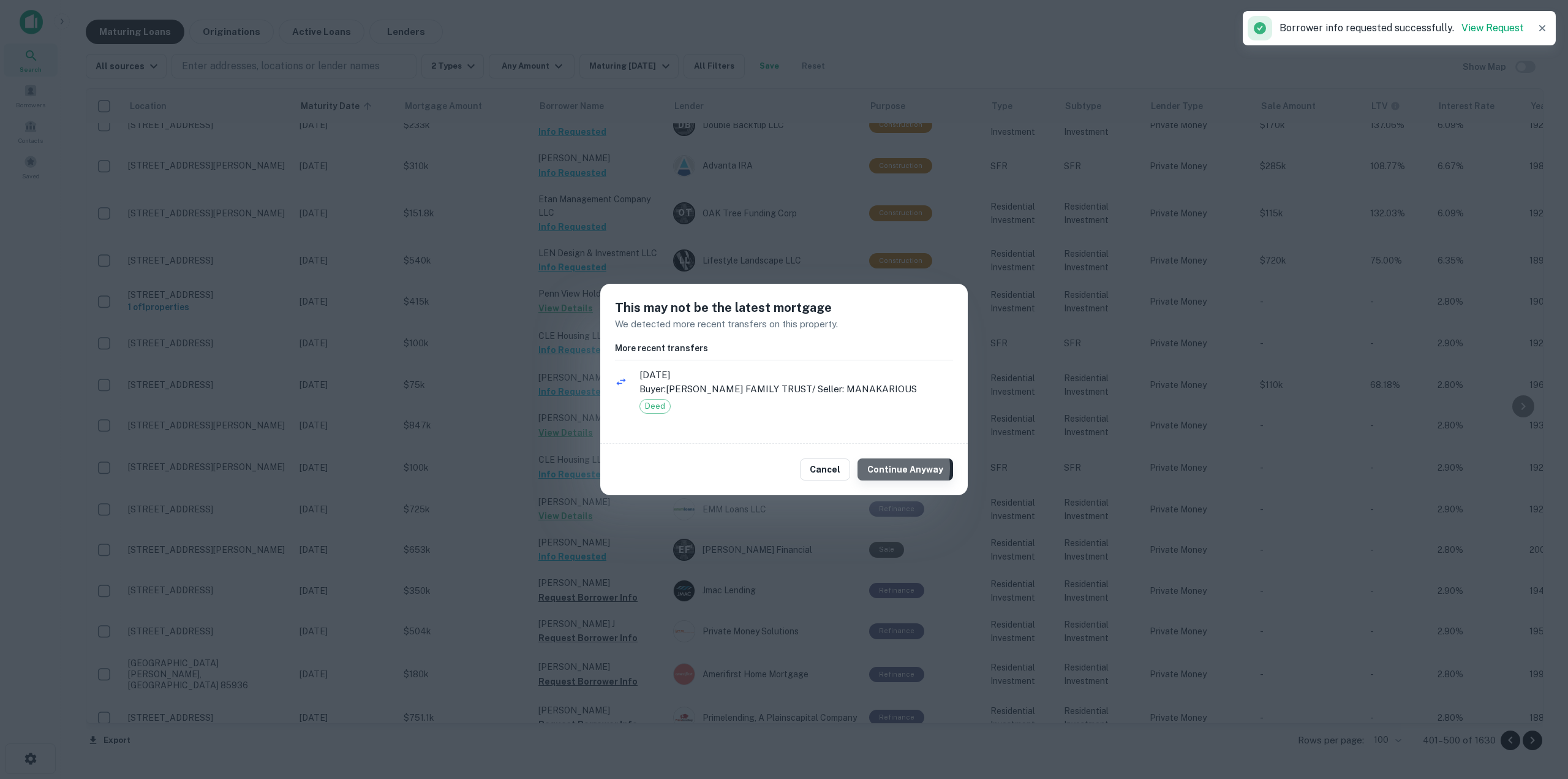
click at [878, 468] on button "Continue Anyway" at bounding box center [905, 469] width 96 height 22
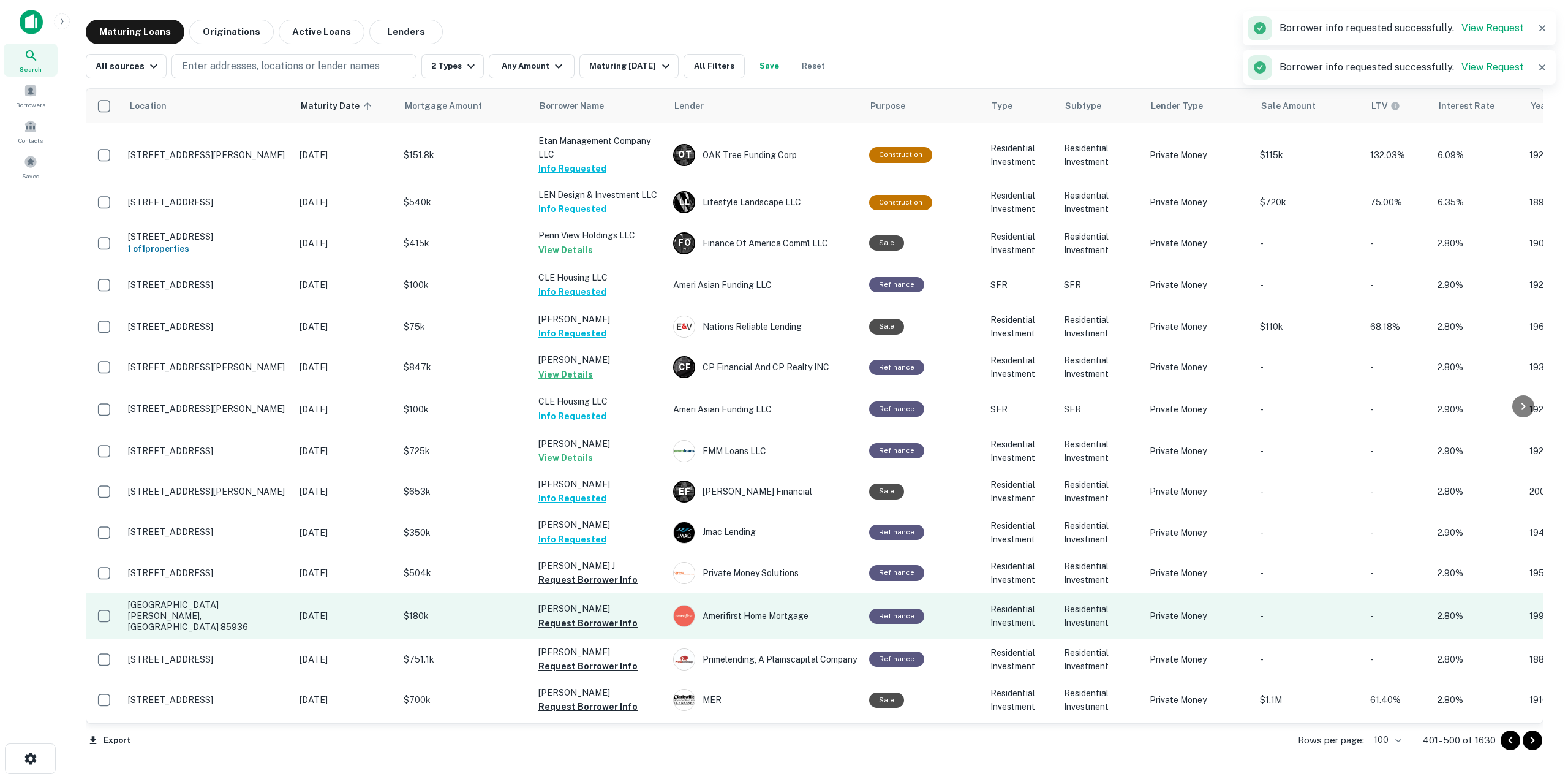
scroll to position [3125, 0]
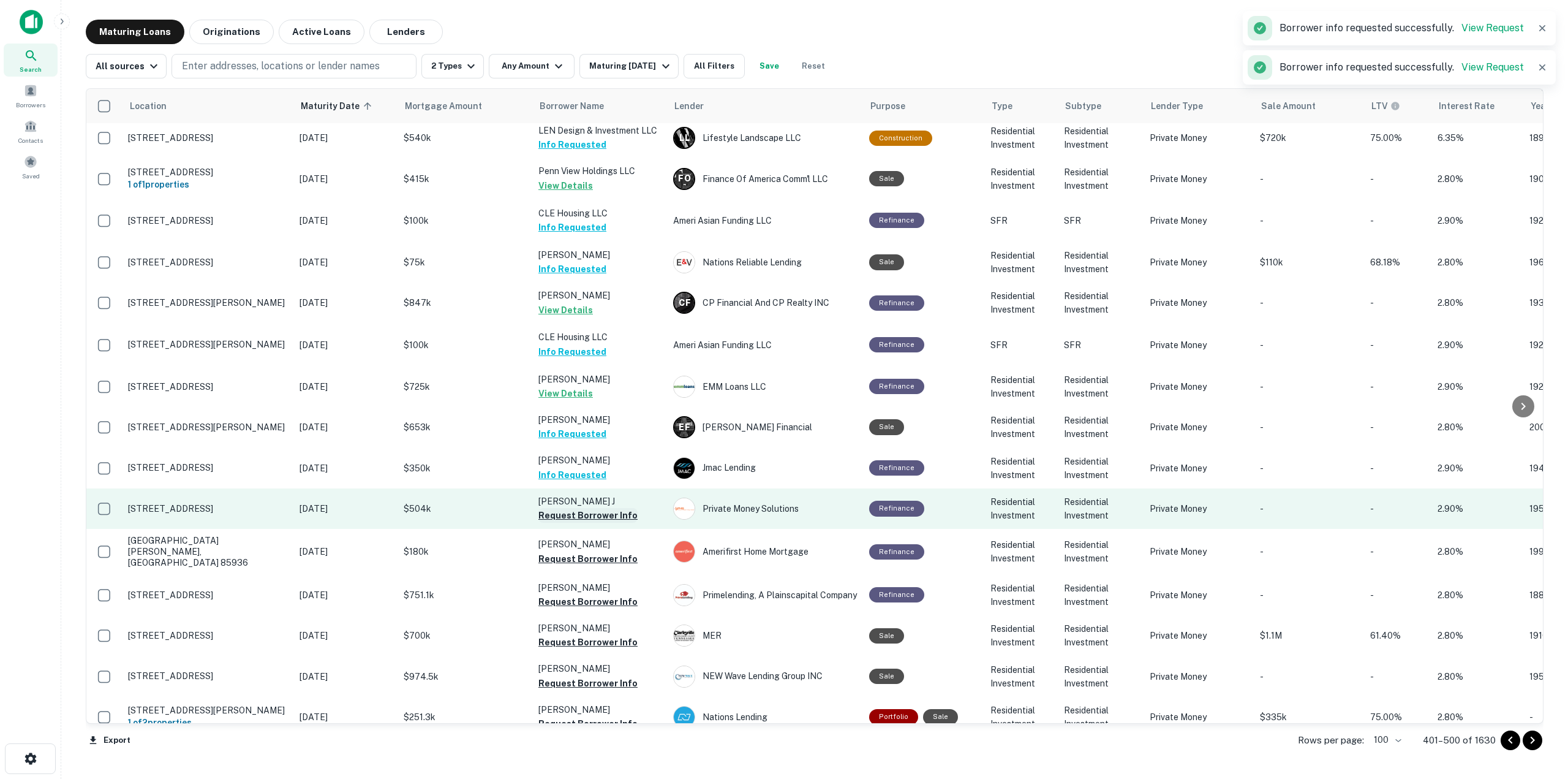
click at [616, 508] on button "Request Borrower Info" at bounding box center [588, 515] width 100 height 15
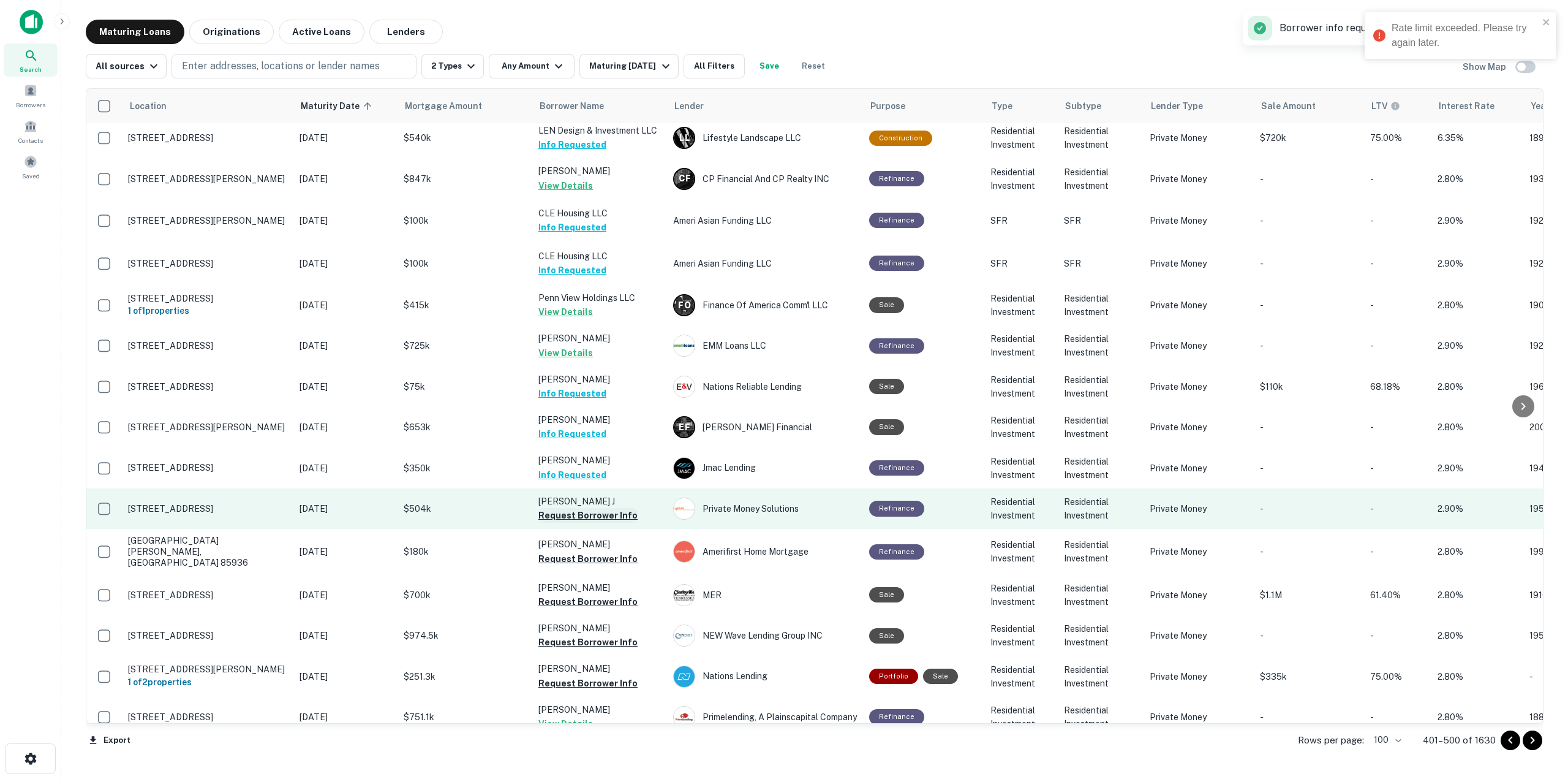
click at [615, 508] on button "Request Borrower Info" at bounding box center [588, 515] width 100 height 15
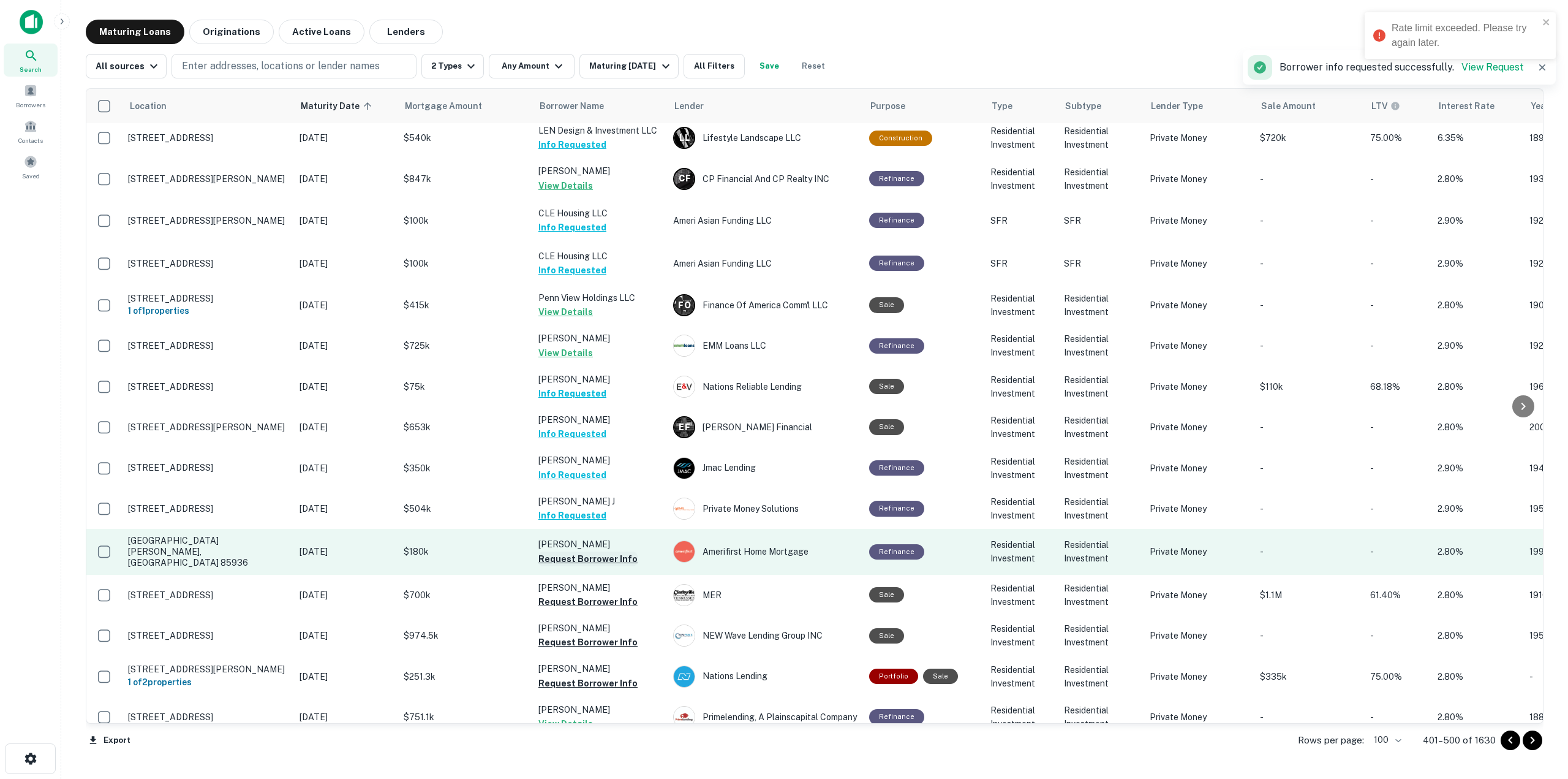
click at [613, 551] on button "Request Borrower Info" at bounding box center [588, 558] width 100 height 15
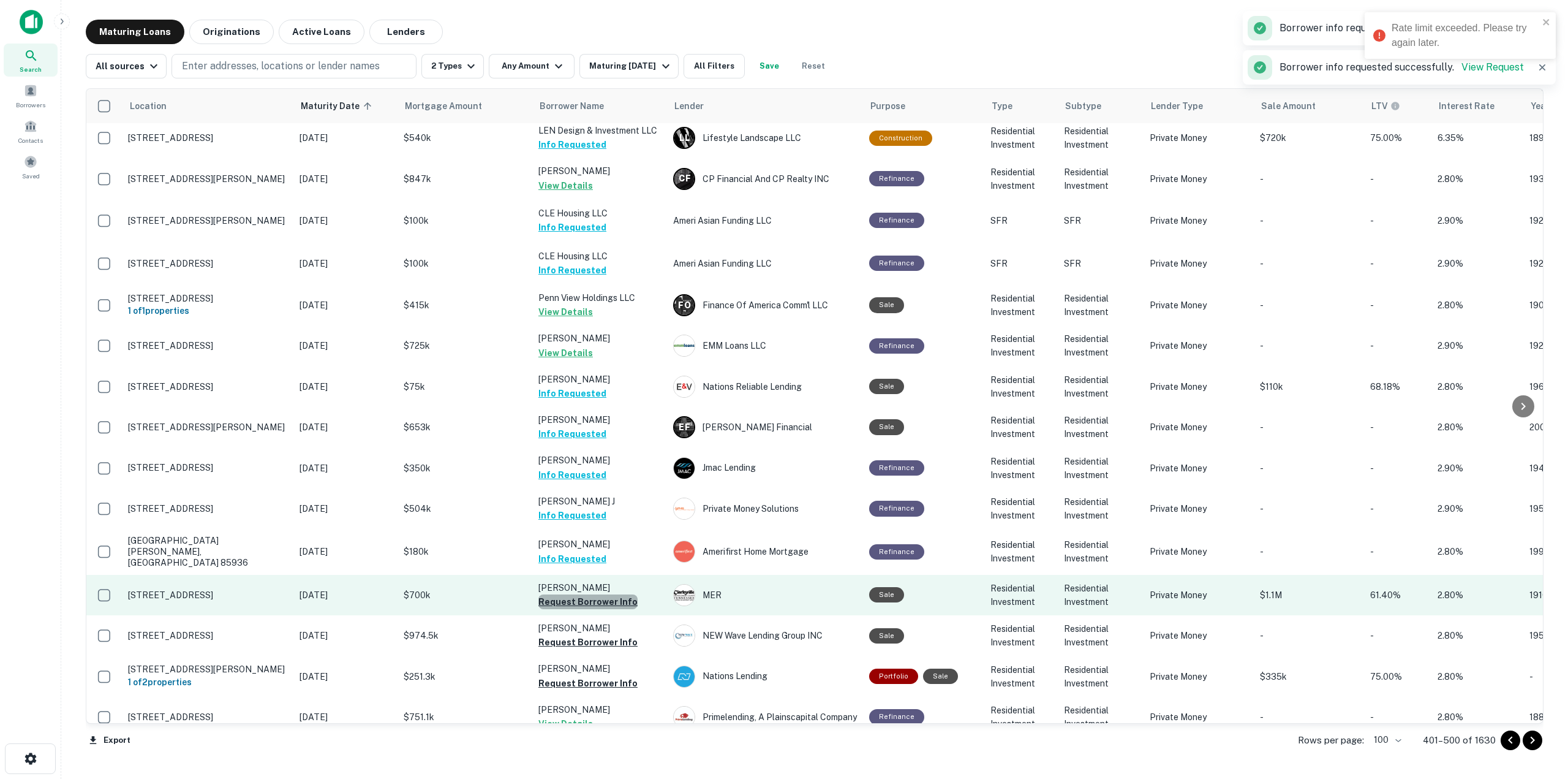
click at [611, 594] on button "Request Borrower Info" at bounding box center [588, 601] width 100 height 15
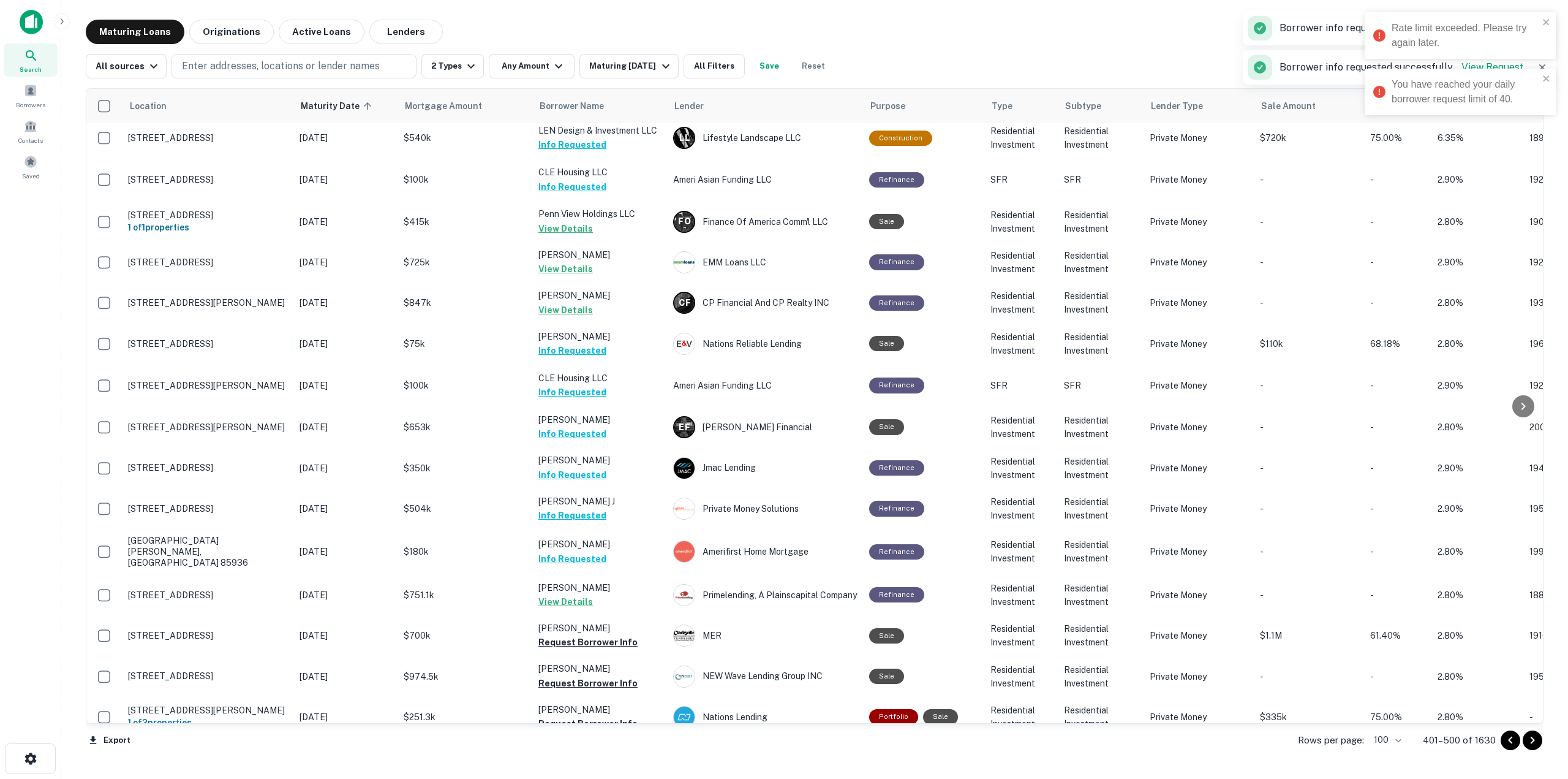
click at [611, 575] on td "Brewster Gertrude View Details" at bounding box center [599, 595] width 134 height 40
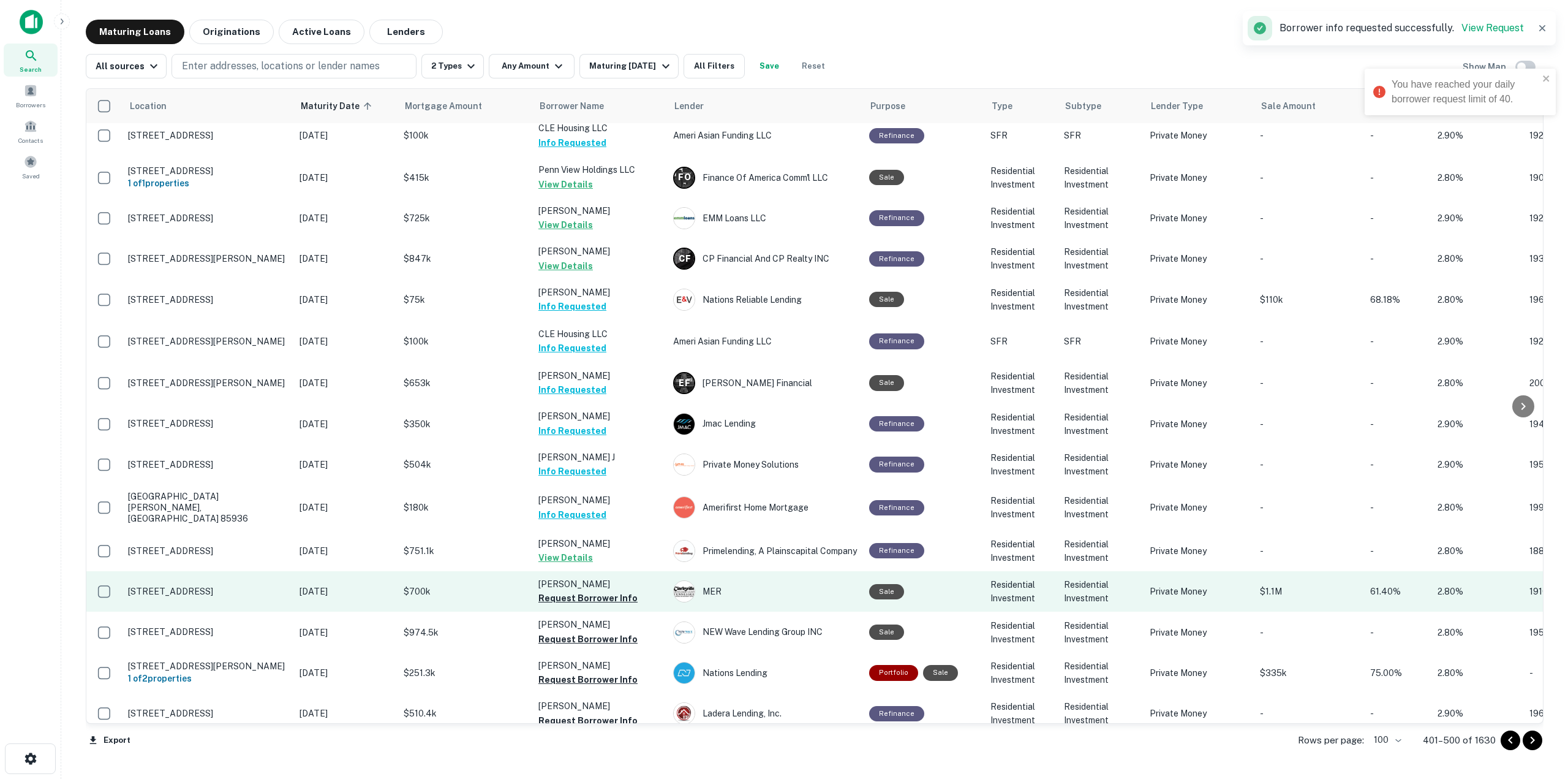
scroll to position [3247, 0]
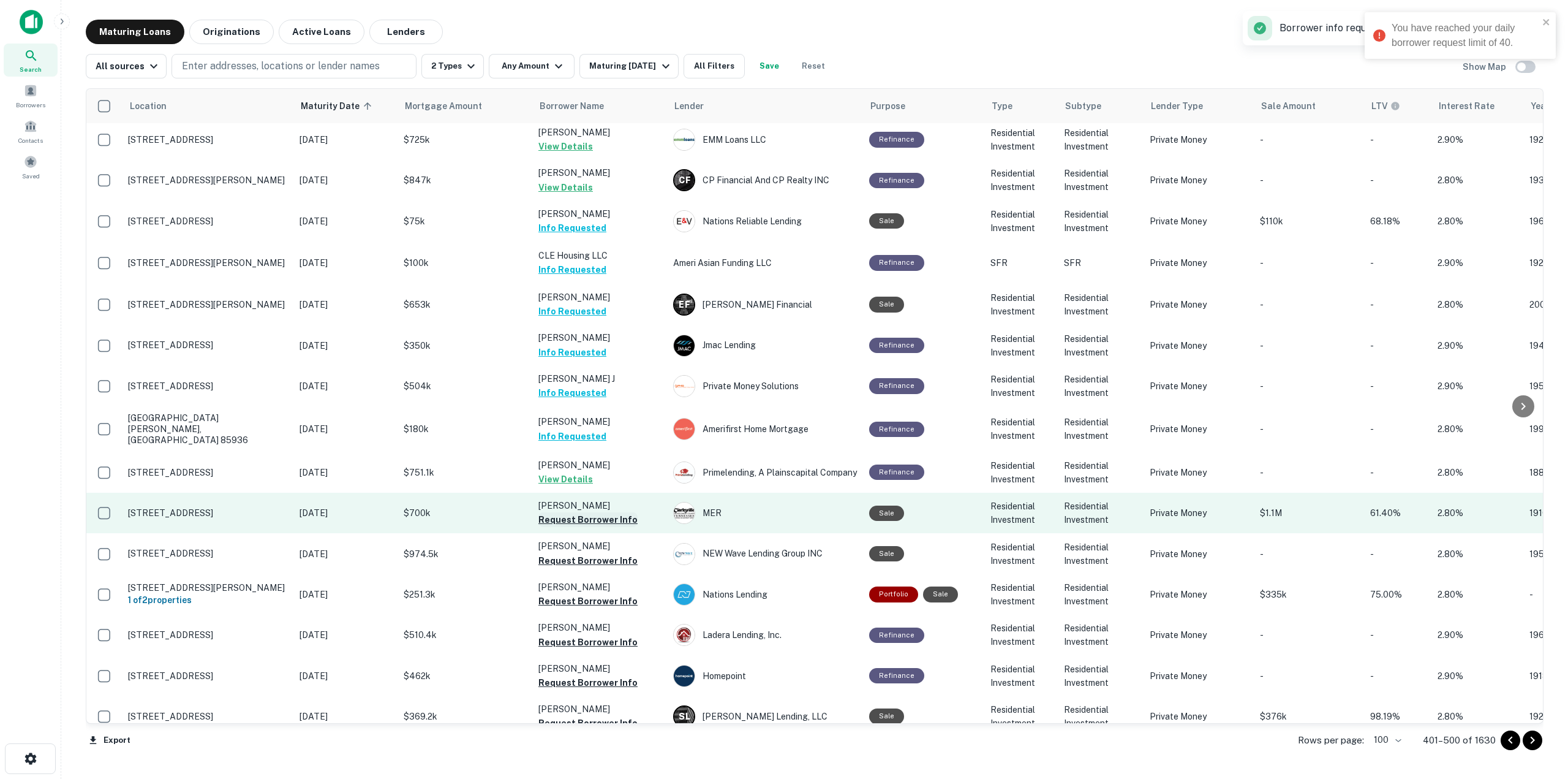
click at [611, 512] on button "Request Borrower Info" at bounding box center [588, 520] width 100 height 15
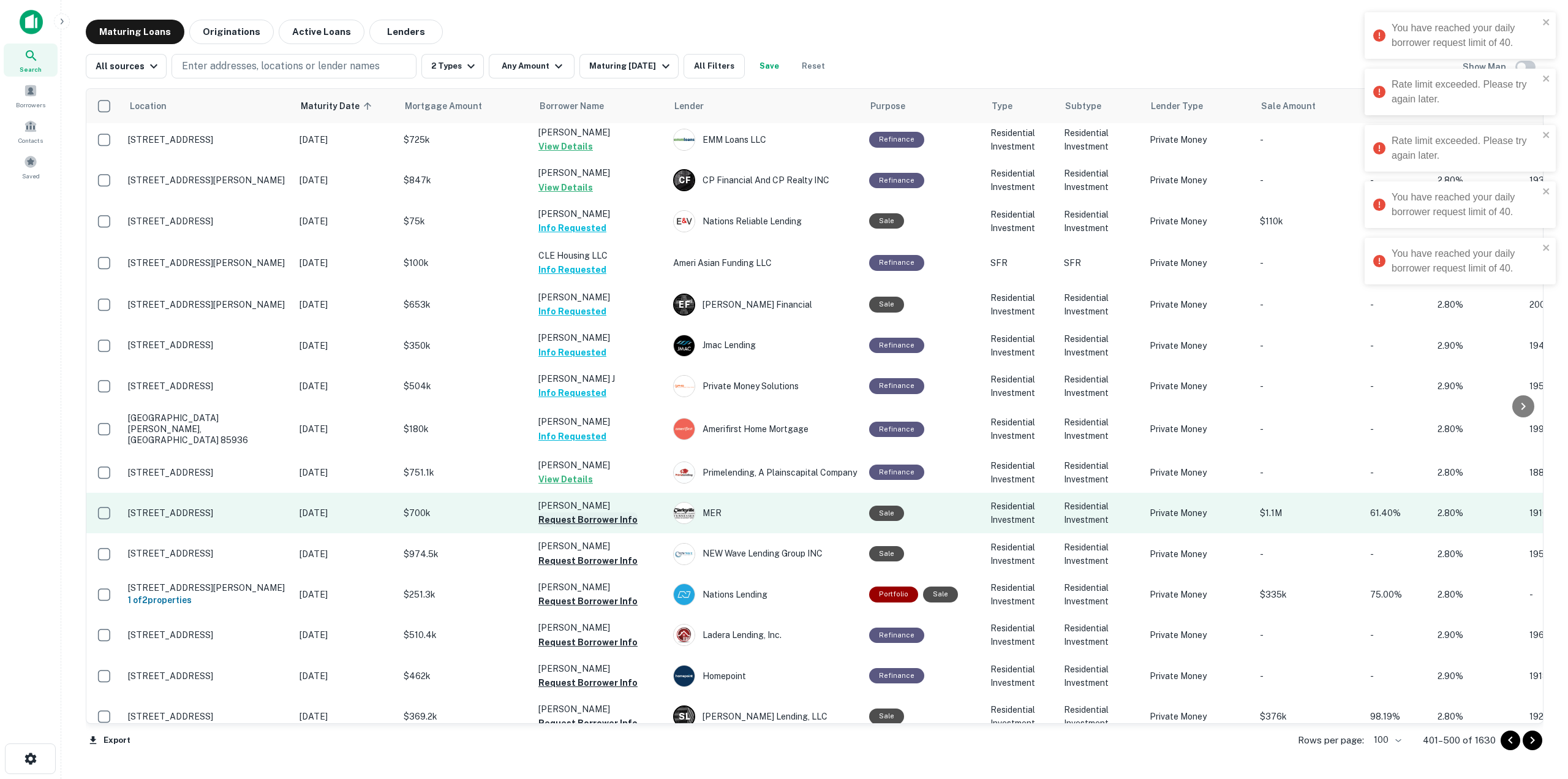
click at [611, 512] on button "Request Borrower Info" at bounding box center [588, 520] width 100 height 15
click at [611, 493] on td "Wang HUA Requesting..." at bounding box center [599, 512] width 134 height 40
click at [611, 512] on button "Request Borrower Info" at bounding box center [588, 520] width 100 height 15
click at [611, 493] on td "Wang HUA Request Borrower Info" at bounding box center [599, 512] width 134 height 40
click at [611, 512] on button "Request Borrower Info" at bounding box center [588, 520] width 100 height 15
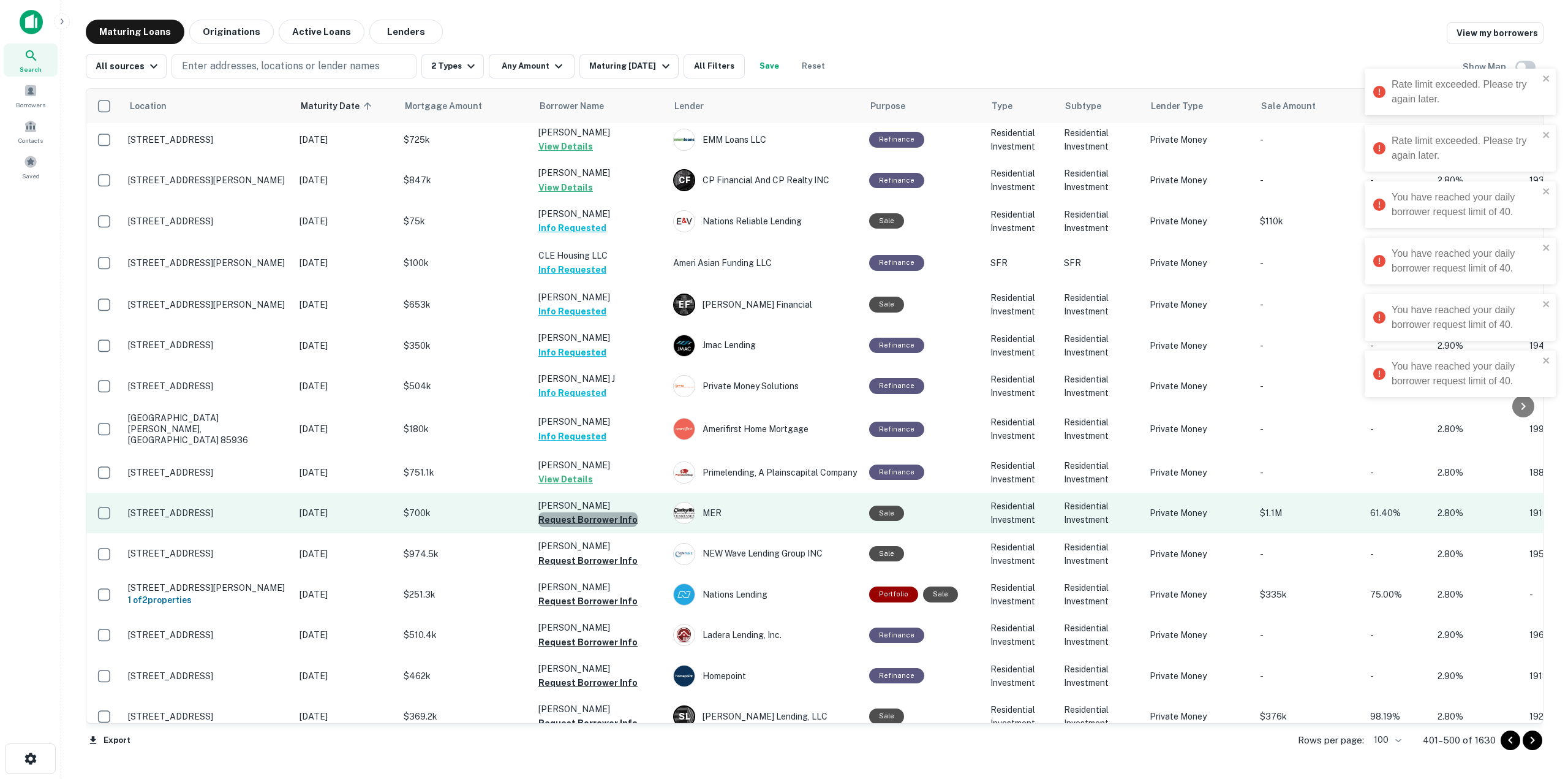
click at [611, 493] on td "Wang HUA Request Borrower Info" at bounding box center [599, 512] width 134 height 40
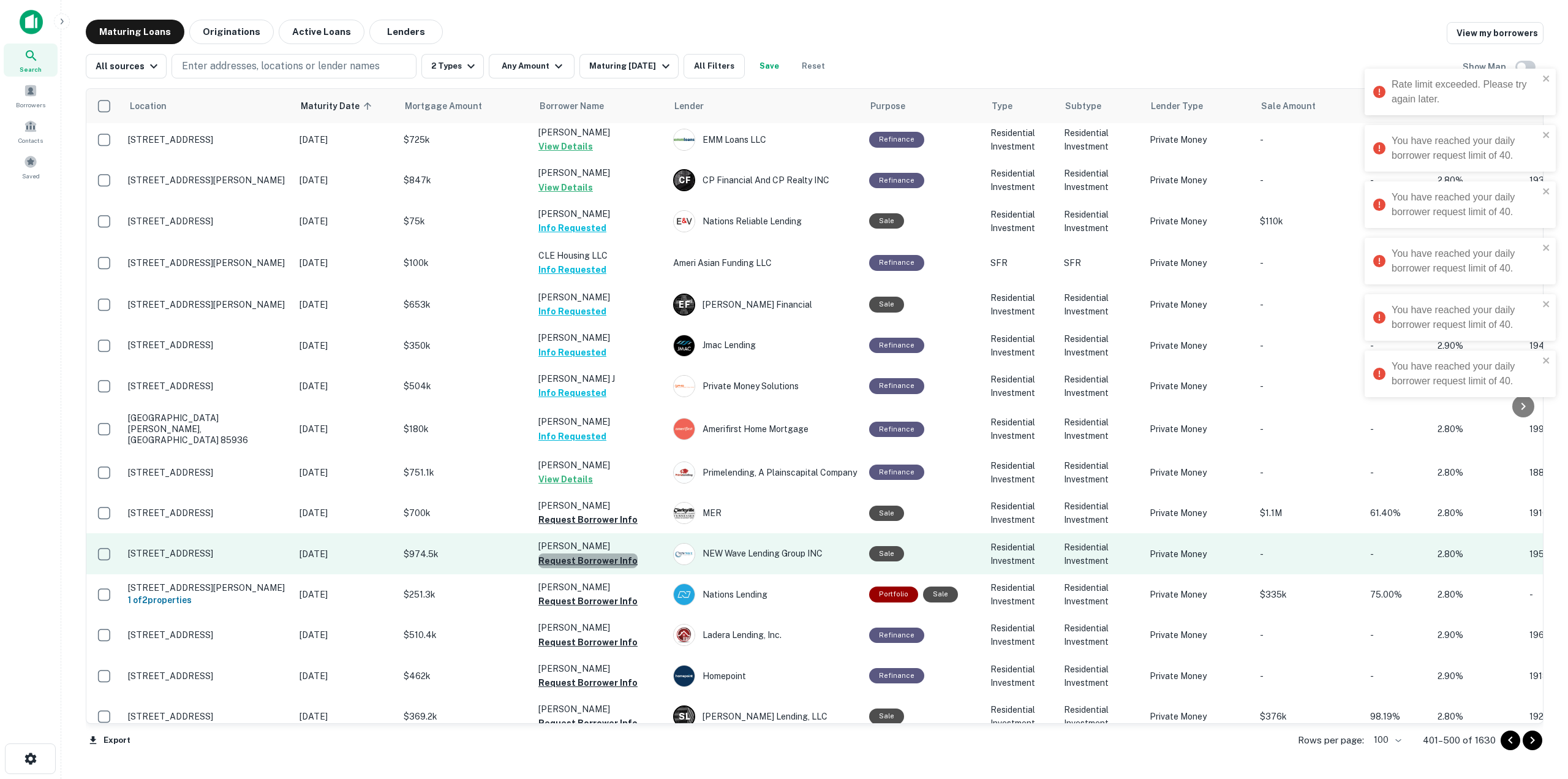
click at [611, 554] on button "Request Borrower Info" at bounding box center [588, 561] width 100 height 15
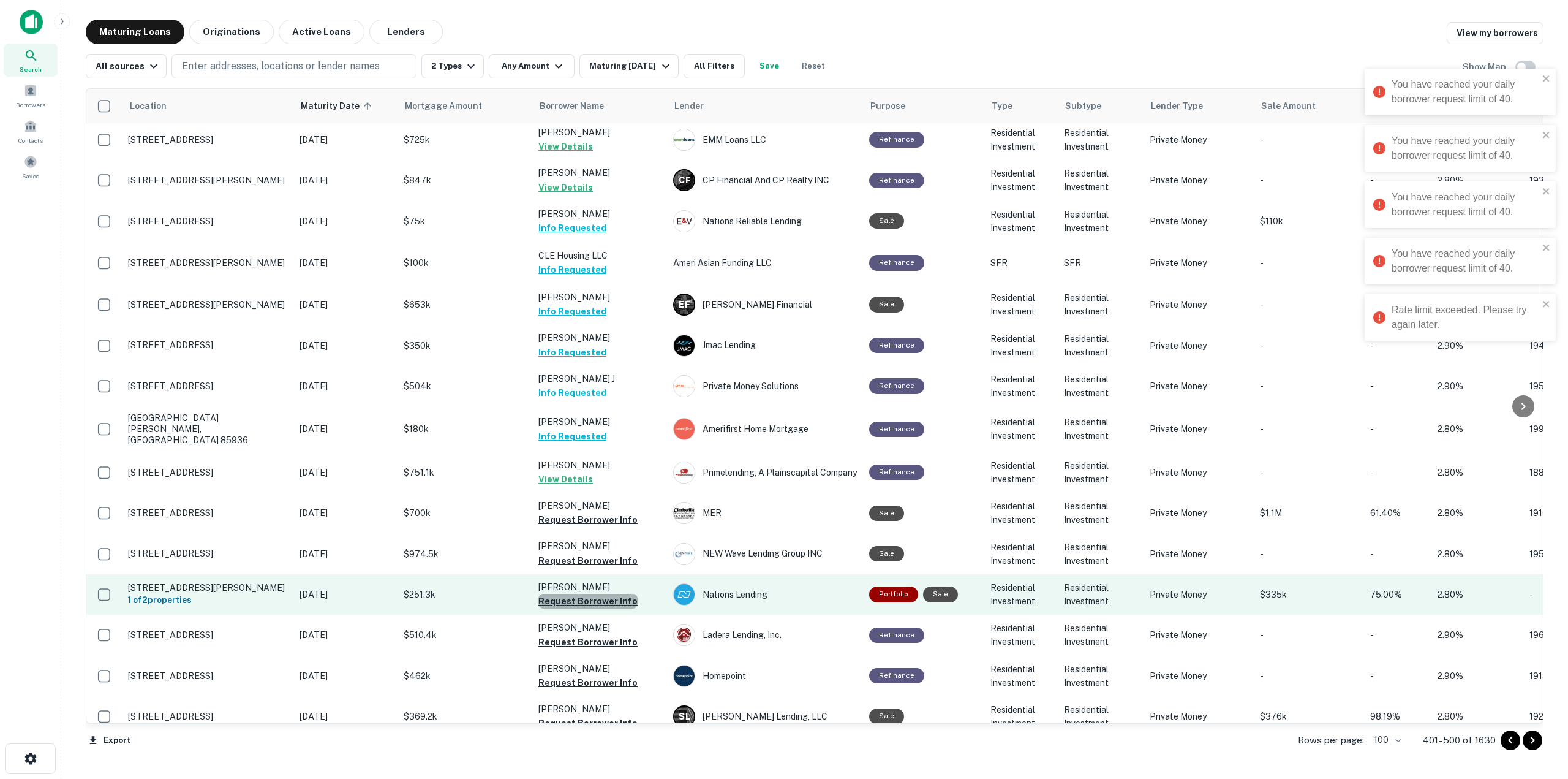
click at [612, 594] on button "Request Borrower Info" at bounding box center [588, 601] width 100 height 15
click at [612, 574] on td "Jeong Euymyoung Request Borrower Info" at bounding box center [599, 594] width 134 height 40
click at [612, 594] on button "Request Borrower Info" at bounding box center [588, 601] width 100 height 15
click at [612, 574] on td "Jeong Euymyoung Requesting..." at bounding box center [599, 594] width 134 height 40
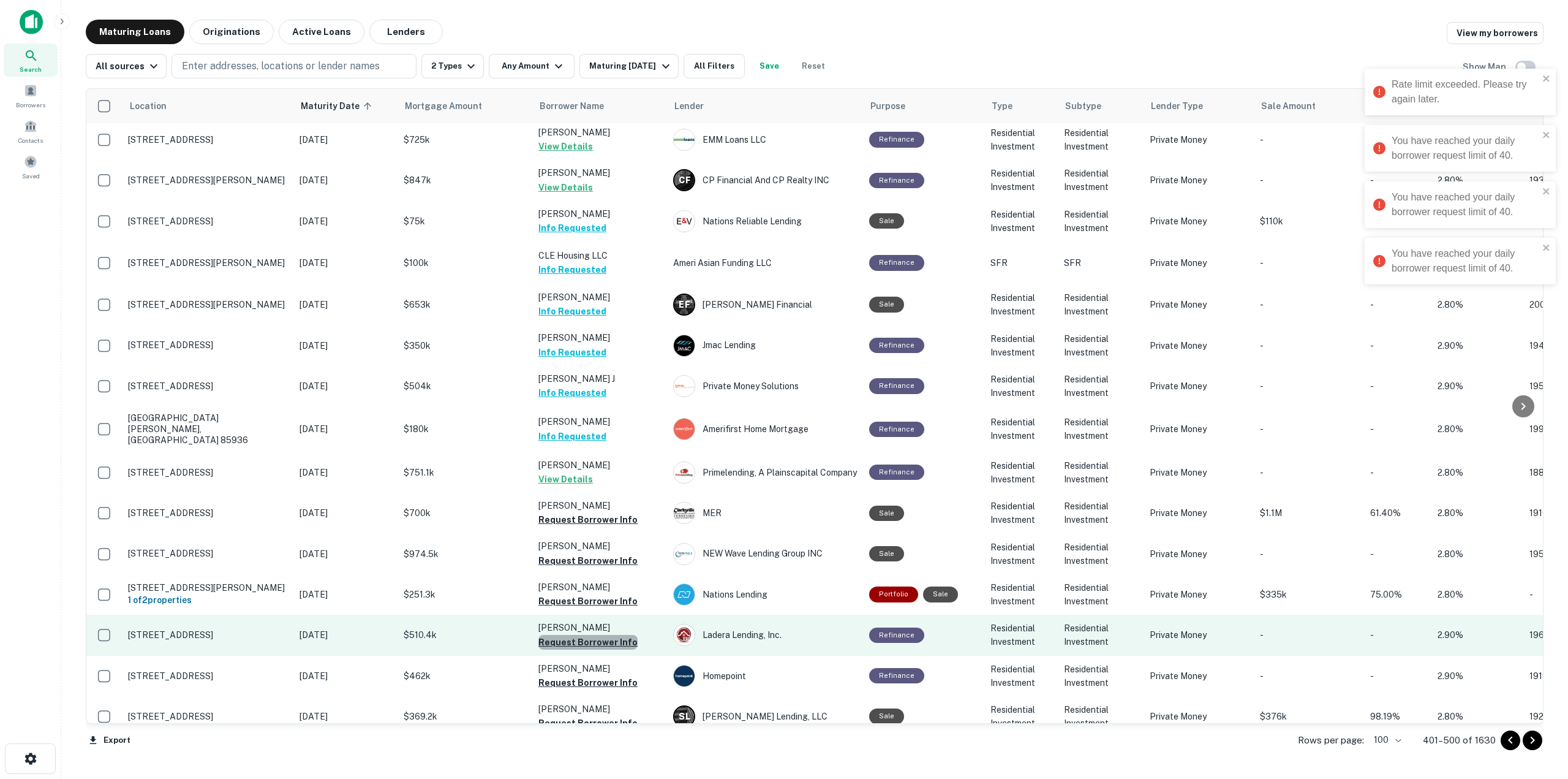
click at [622, 635] on button "Request Borrower Info" at bounding box center [588, 642] width 100 height 15
click at [622, 615] on td "Hall Kevin T Request Borrower Info" at bounding box center [599, 634] width 134 height 40
click at [622, 635] on button "Request Borrower Info" at bounding box center [588, 642] width 100 height 15
click at [622, 615] on td "Hall Kevin T Requesting..." at bounding box center [599, 634] width 134 height 40
click at [597, 635] on button "Requesting..." at bounding box center [568, 642] width 59 height 15
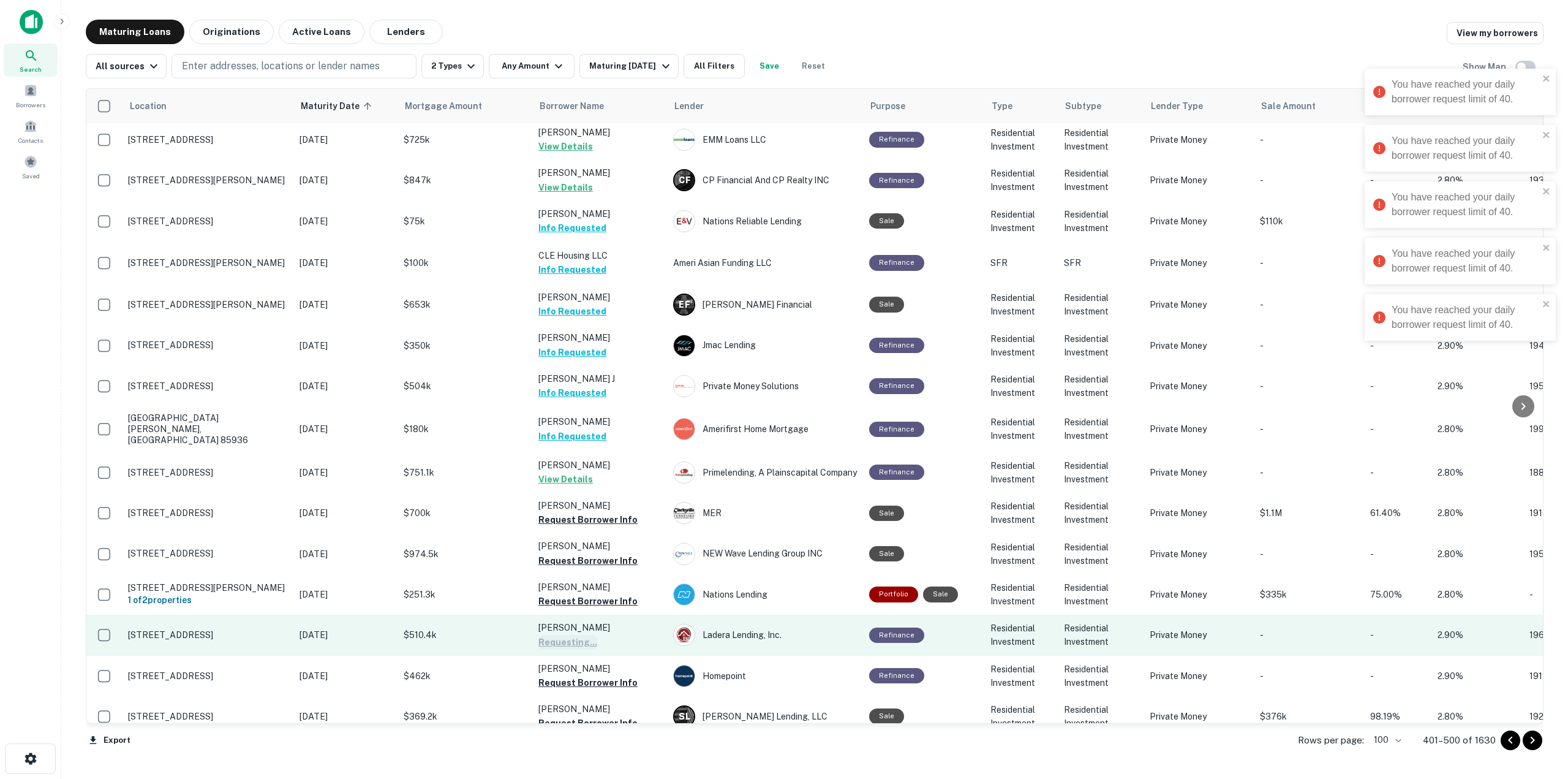
click at [622, 615] on td "Hall Kevin T Requesting..." at bounding box center [599, 634] width 134 height 40
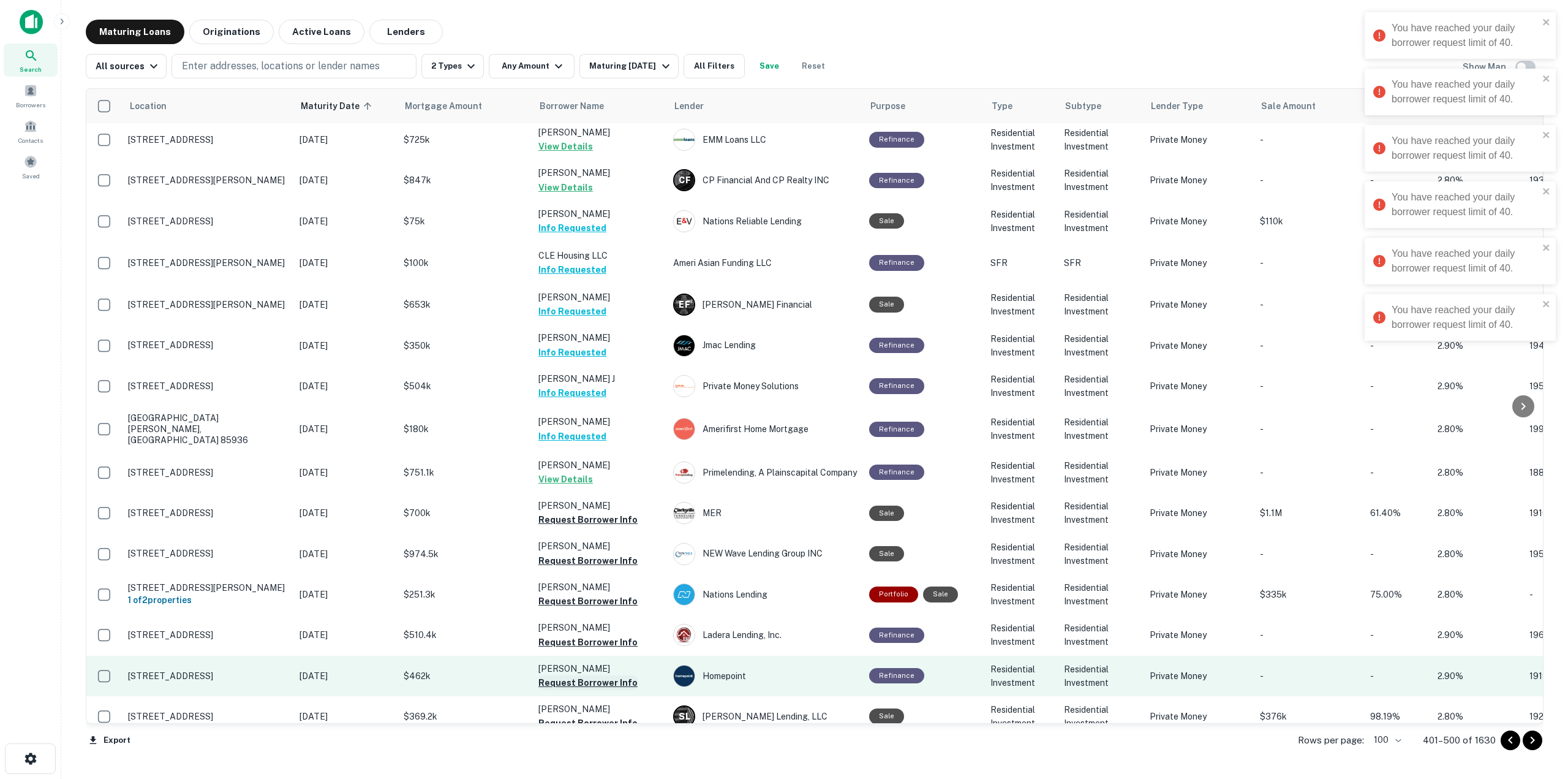
click at [619, 675] on button "Request Borrower Info" at bounding box center [588, 683] width 100 height 15
click at [619, 656] on td "Pikus Dennis J Requesting..." at bounding box center [599, 675] width 134 height 40
click at [619, 675] on button "Request Borrower Info" at bounding box center [588, 683] width 100 height 15
click at [619, 656] on td "Pikus Dennis J Requesting..." at bounding box center [599, 675] width 134 height 40
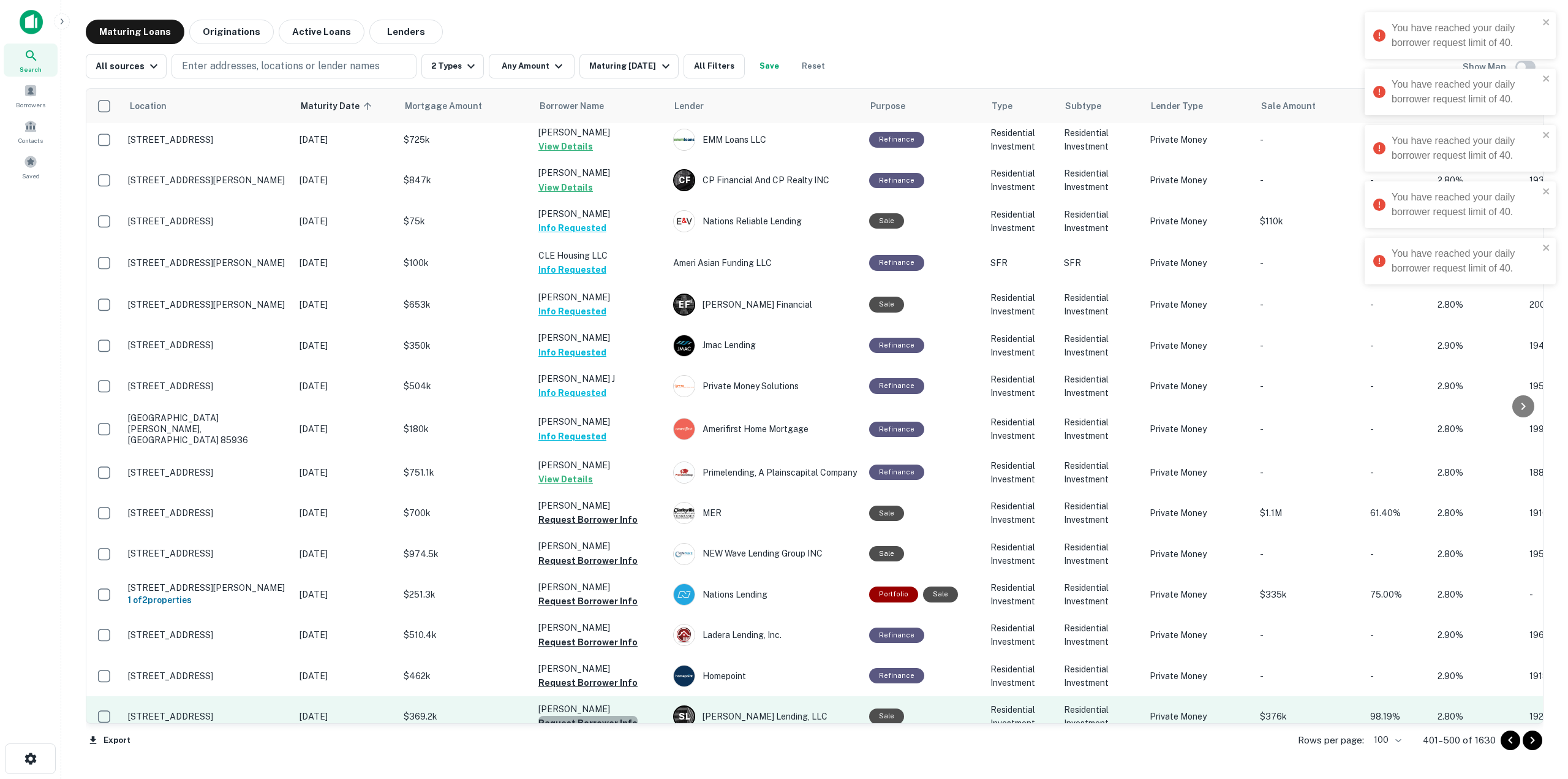
click at [618, 716] on button "Request Borrower Info" at bounding box center [588, 723] width 100 height 15
click at [618, 696] on td "Desfassiaux Esteban Requesting..." at bounding box center [599, 716] width 134 height 40
click at [618, 716] on button "Request Borrower Info" at bounding box center [588, 723] width 100 height 15
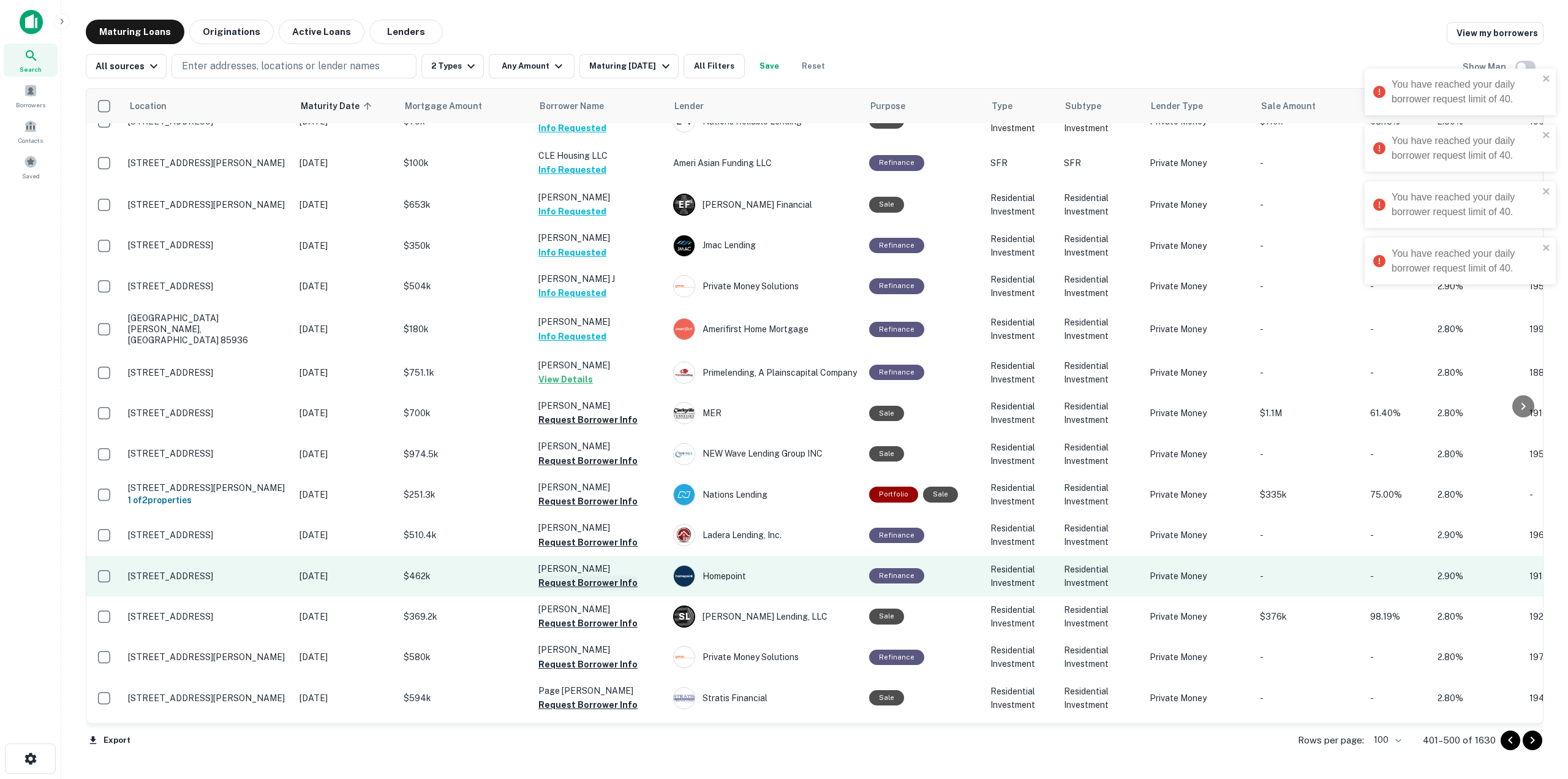
scroll to position [3370, 0]
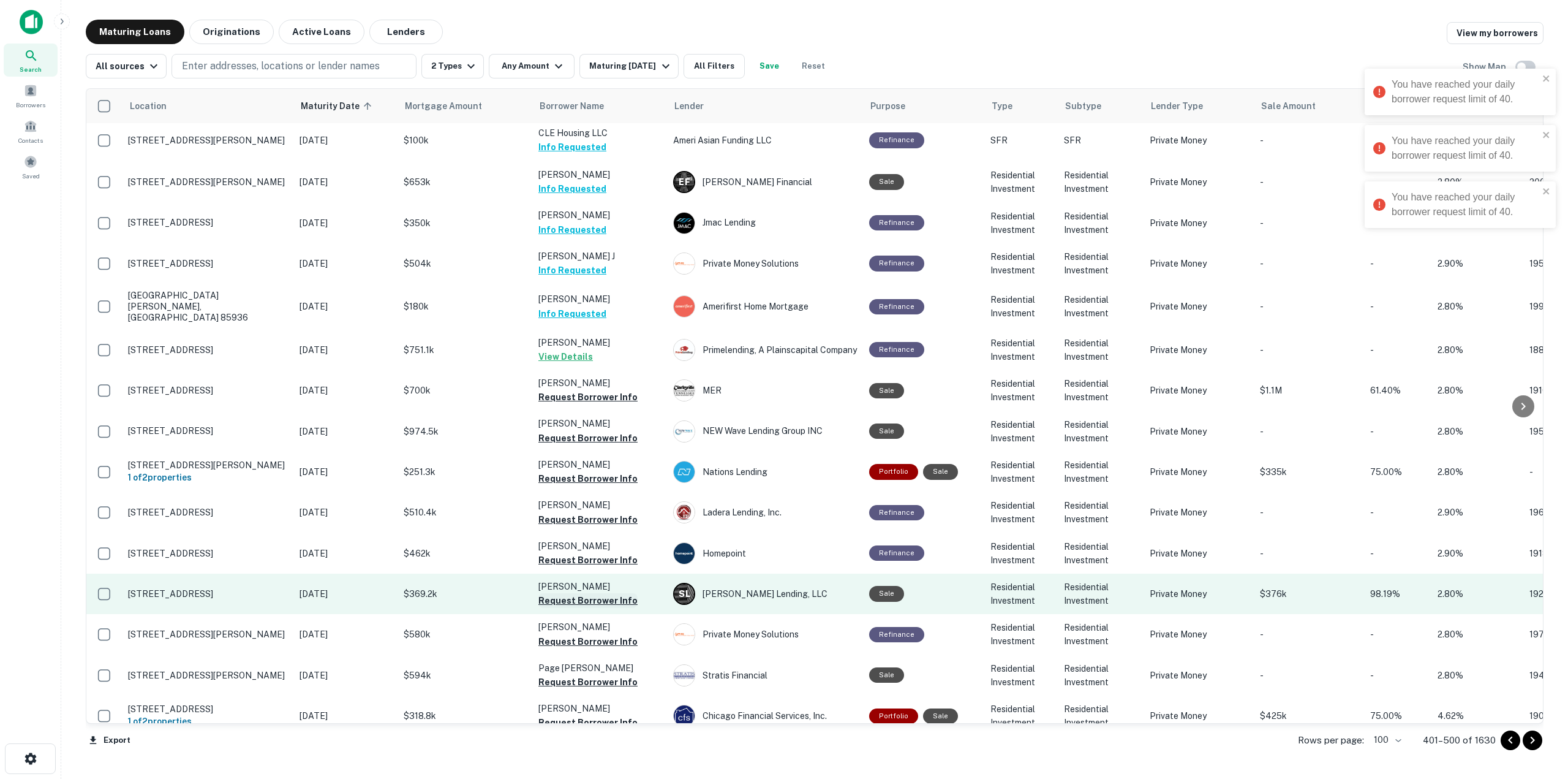
click at [618, 593] on button "Request Borrower Info" at bounding box center [588, 600] width 100 height 15
click at [618, 573] on td "Desfassiaux Esteban Requesting..." at bounding box center [599, 593] width 134 height 40
click at [618, 593] on button "Request Borrower Info" at bounding box center [588, 600] width 100 height 15
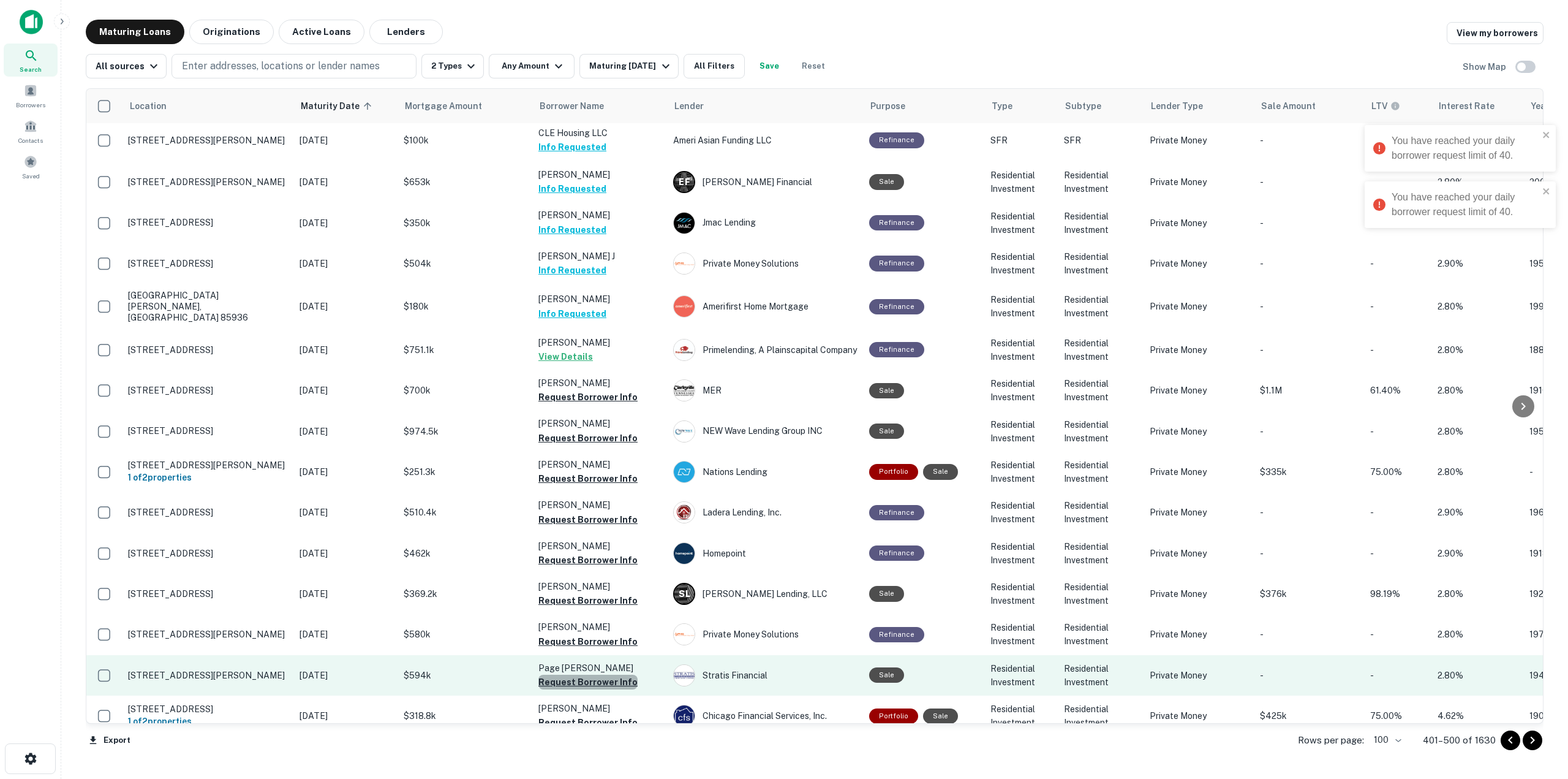
click at [621, 675] on button "Request Borrower Info" at bounding box center [588, 682] width 100 height 15
click at [621, 655] on td "Page Ryan Request Borrower Info" at bounding box center [599, 675] width 134 height 40
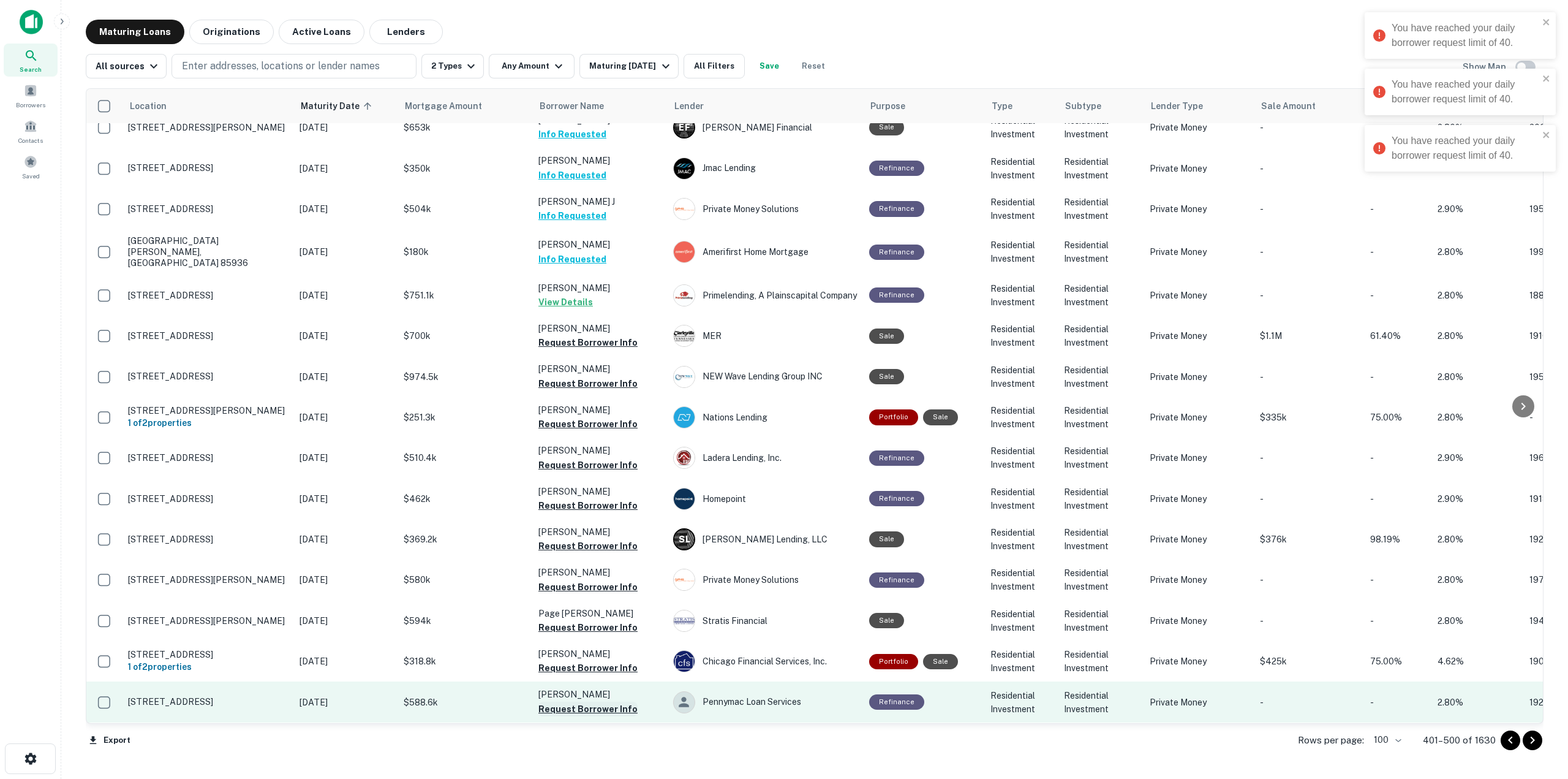
scroll to position [3492, 0]
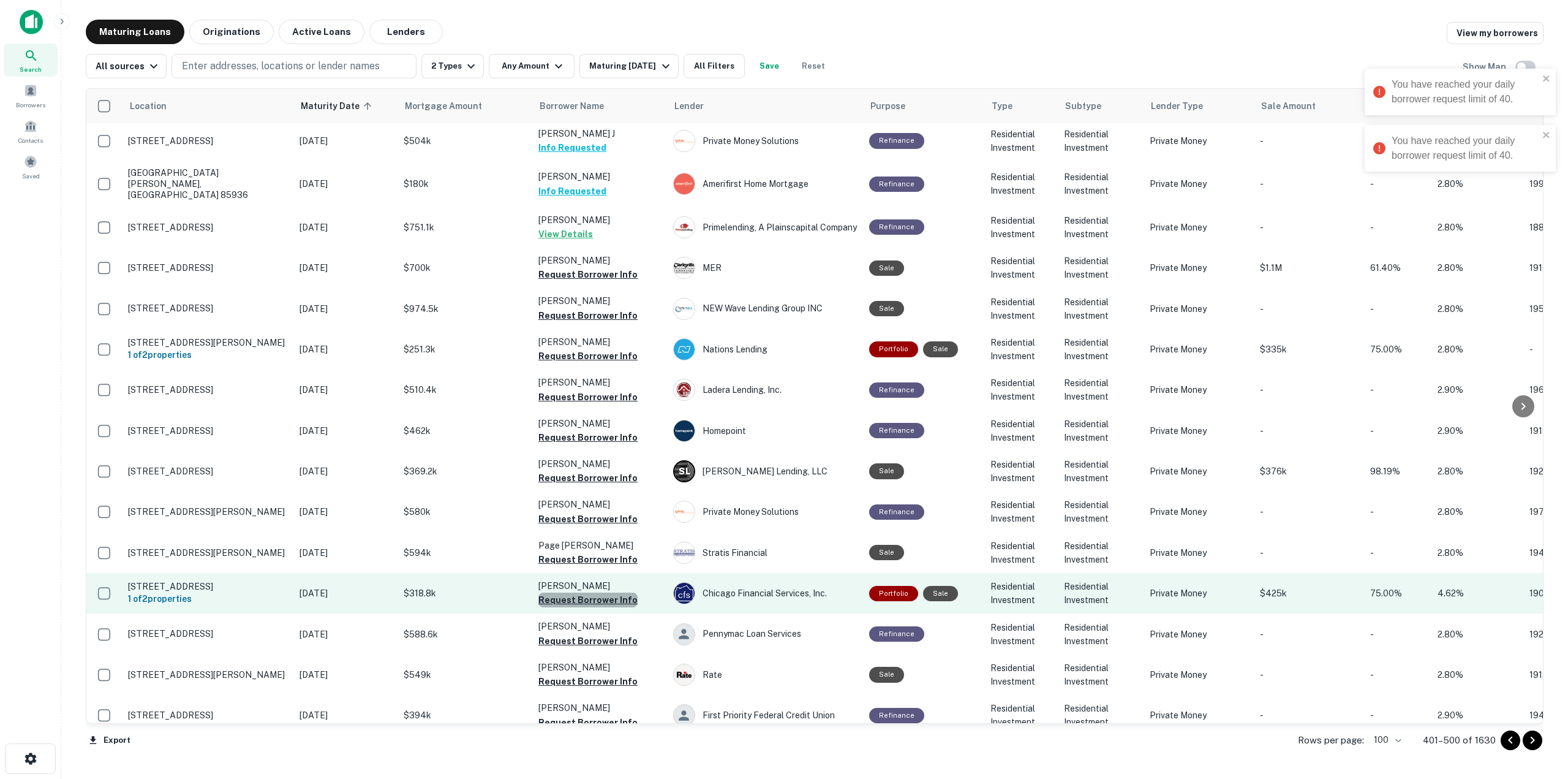
click at [610, 592] on button "Request Borrower Info" at bounding box center [588, 599] width 100 height 15
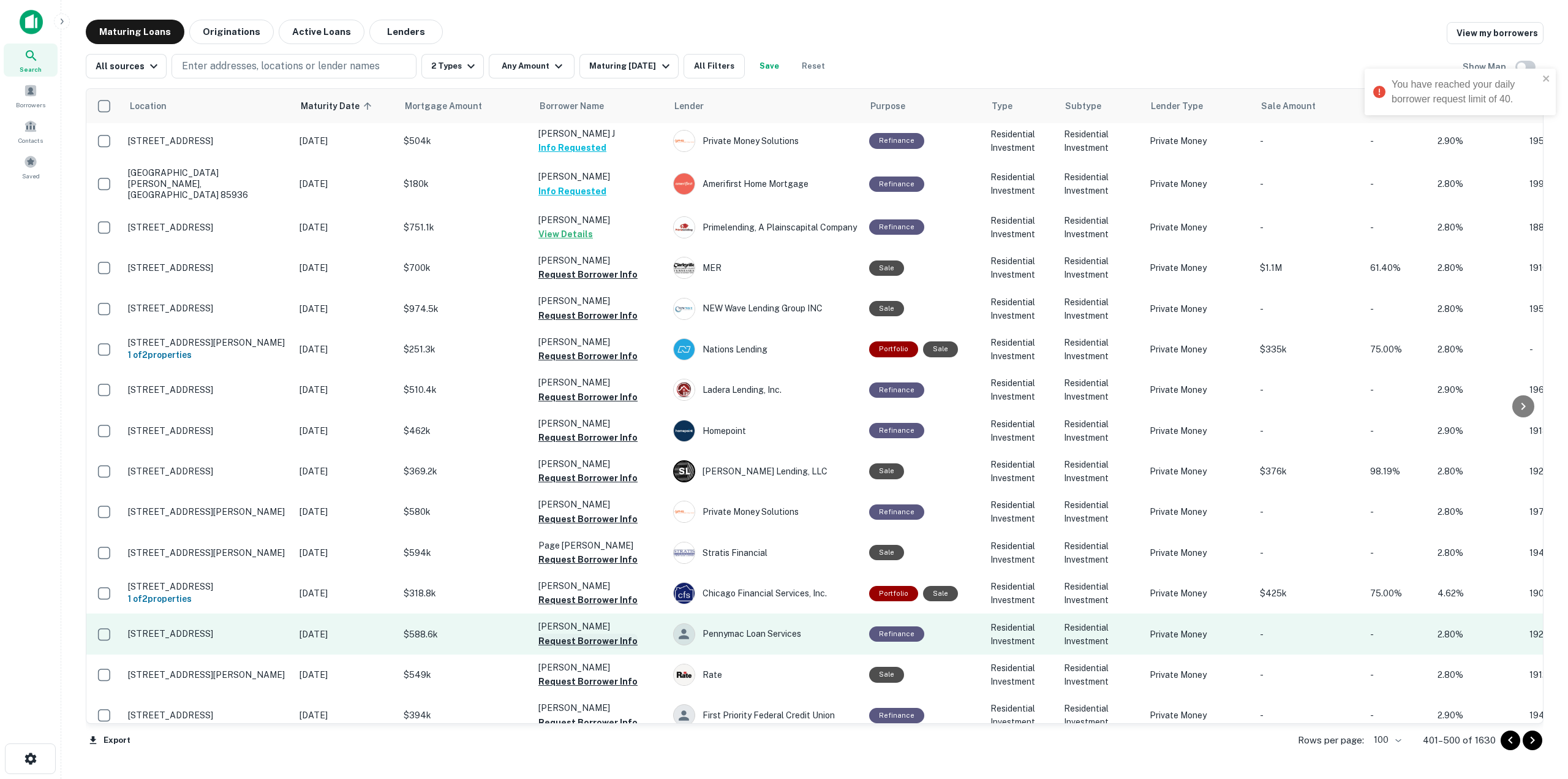
click at [618, 633] on button "Request Borrower Info" at bounding box center [588, 641] width 100 height 15
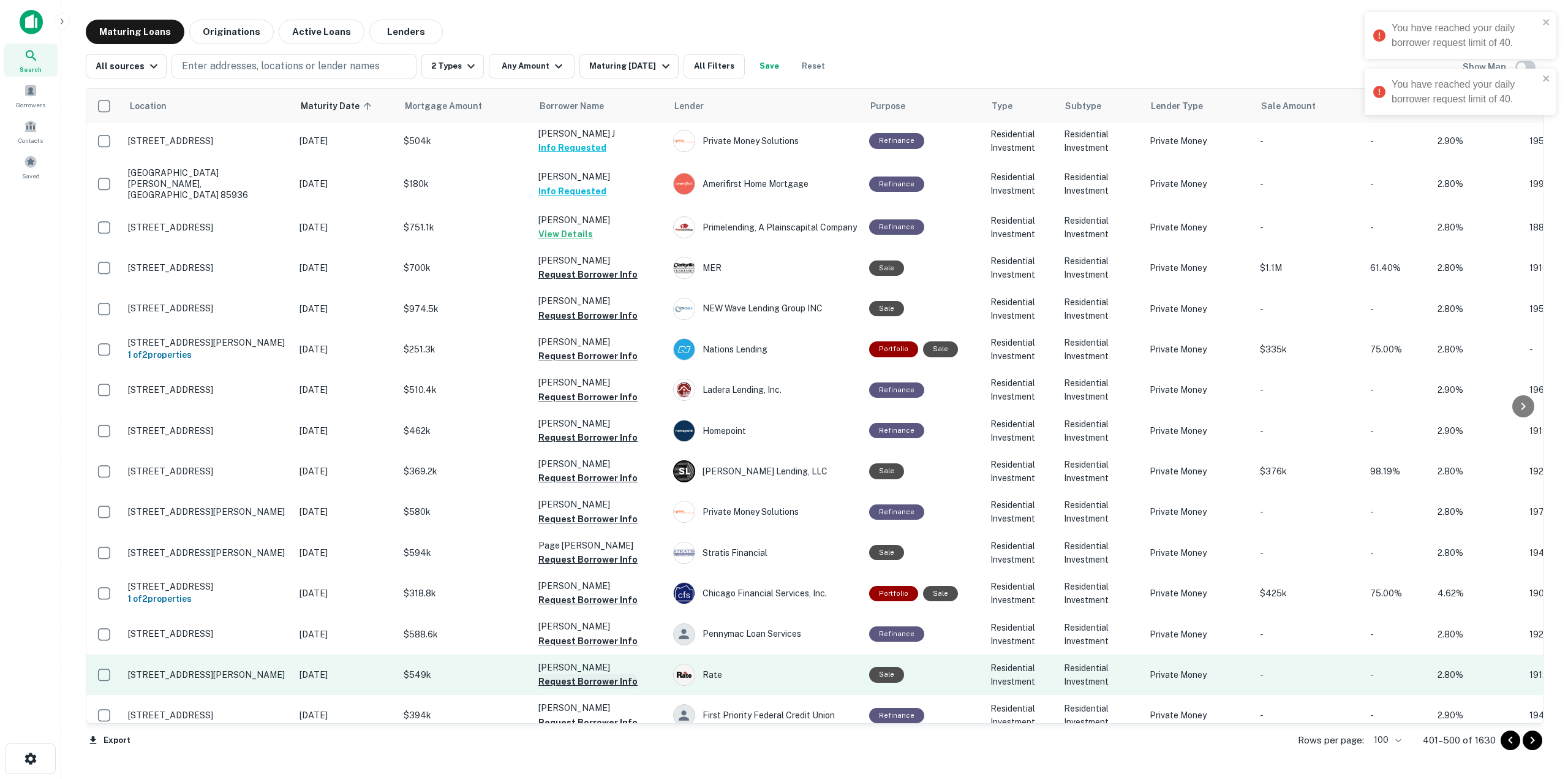
click at [603, 674] on button "Request Borrower Info" at bounding box center [588, 681] width 100 height 15
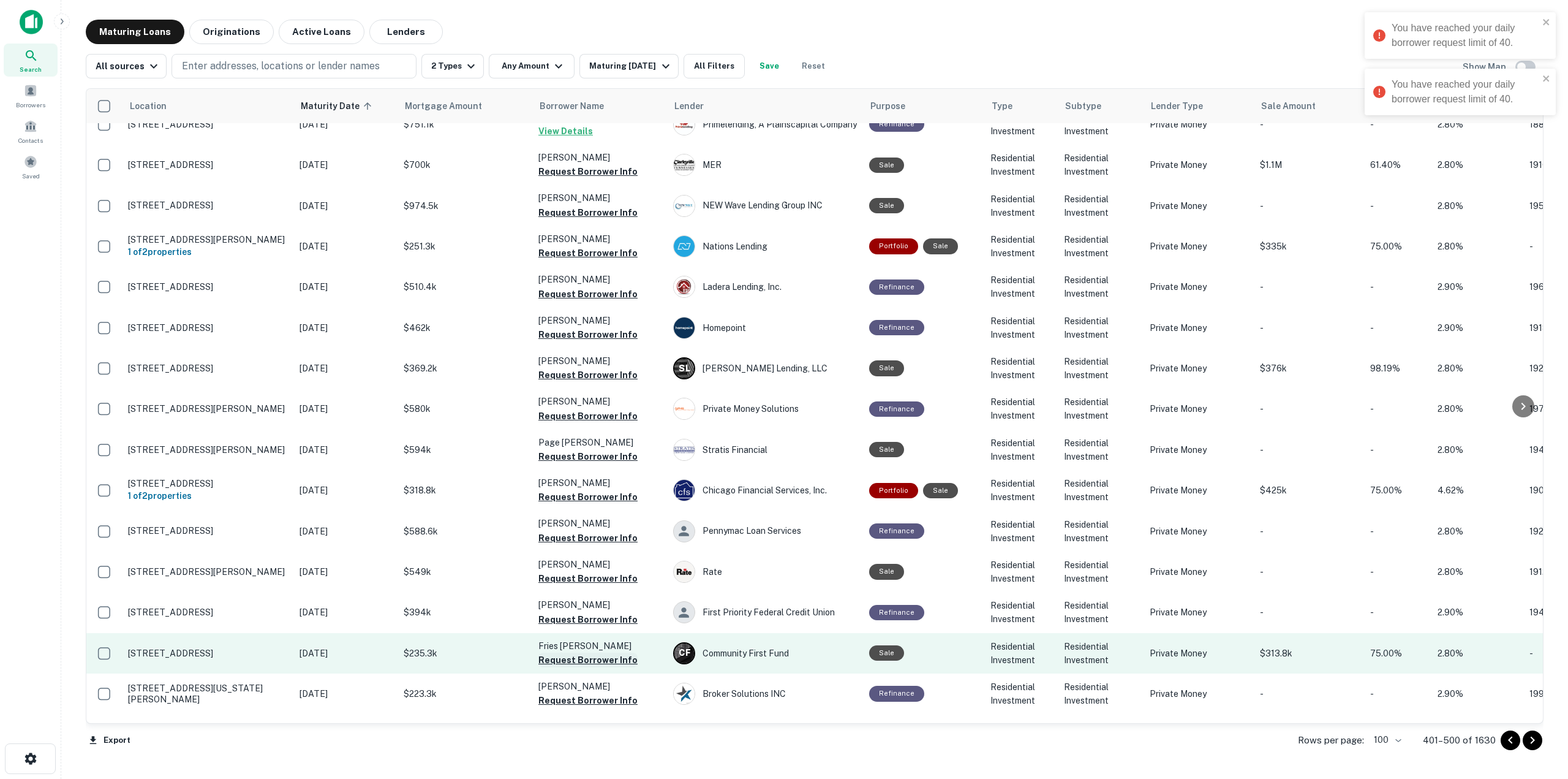
scroll to position [3599, 0]
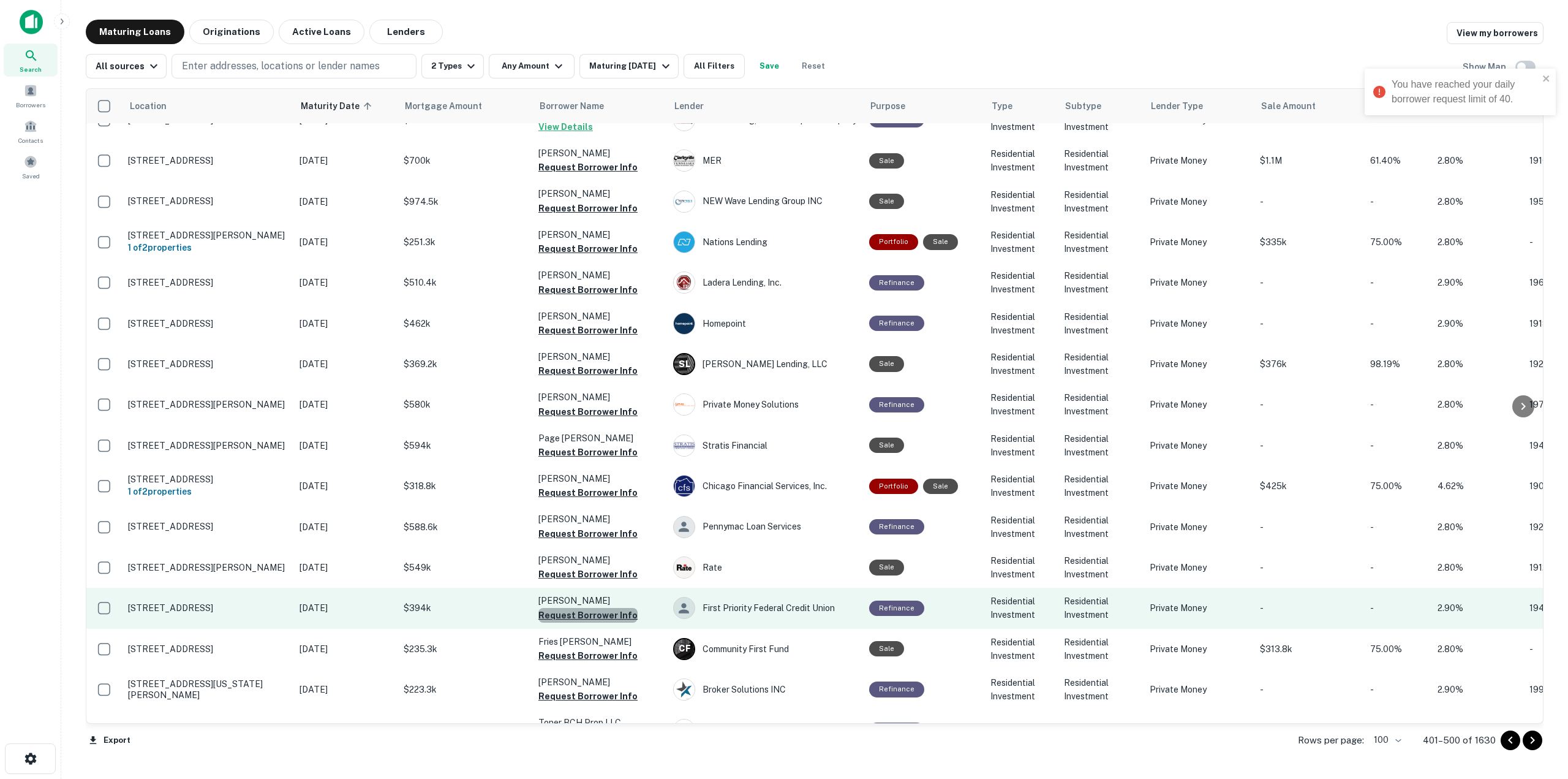
click at [608, 608] on button "Request Borrower Info" at bounding box center [588, 615] width 100 height 15
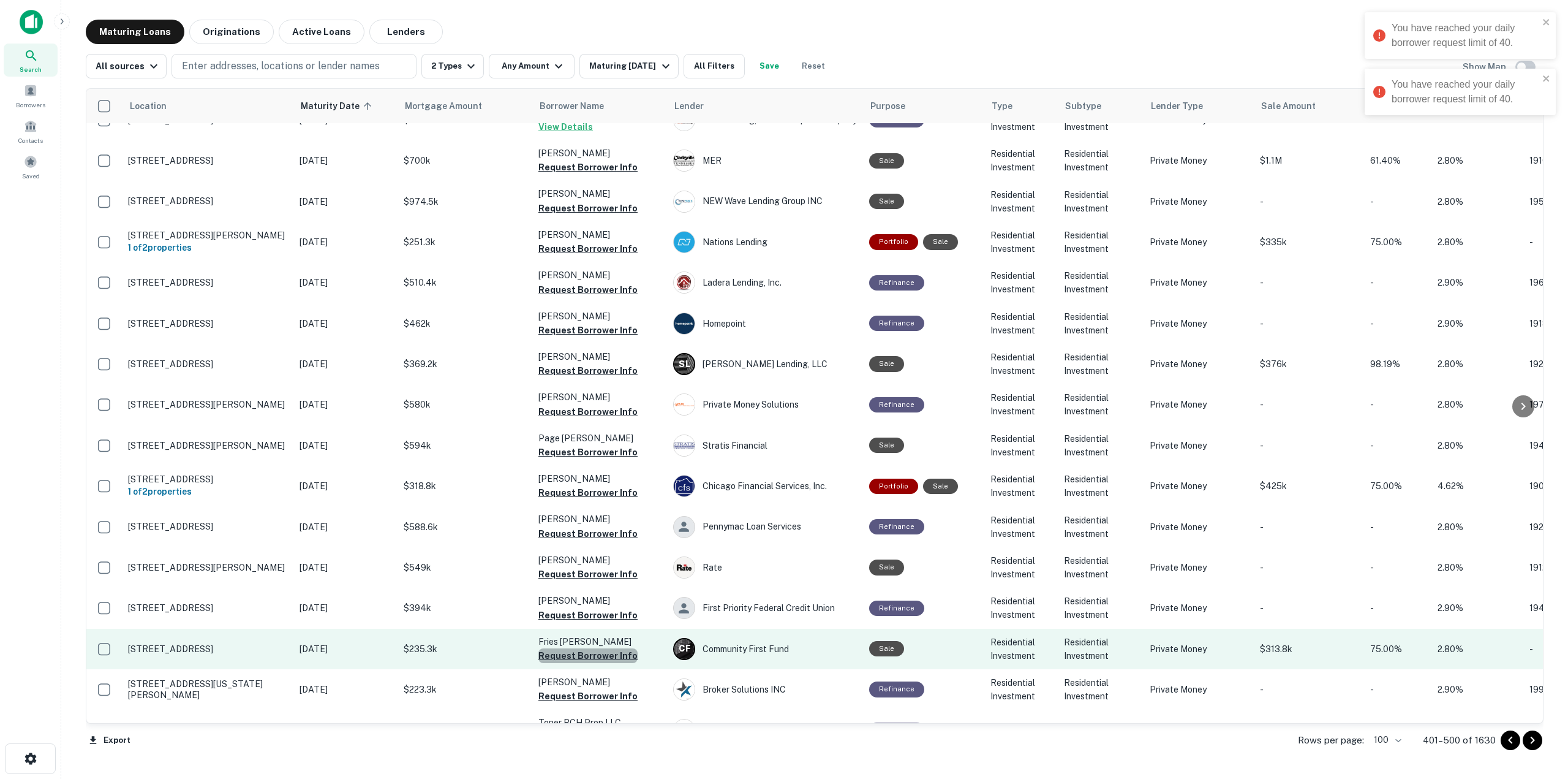
click at [611, 649] on button "Request Borrower Info" at bounding box center [588, 656] width 100 height 15
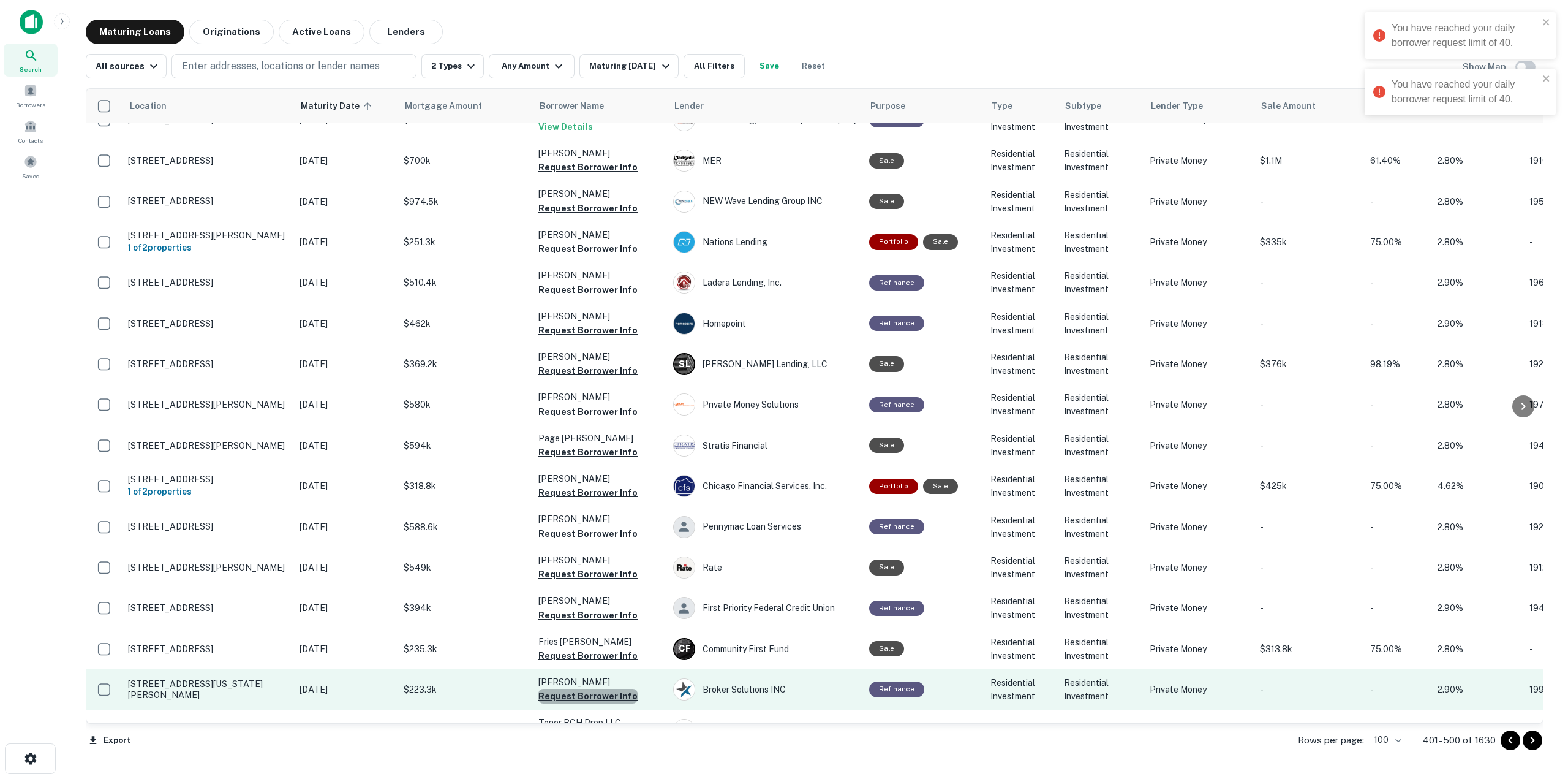
click at [622, 689] on button "Request Borrower Info" at bounding box center [588, 696] width 100 height 15
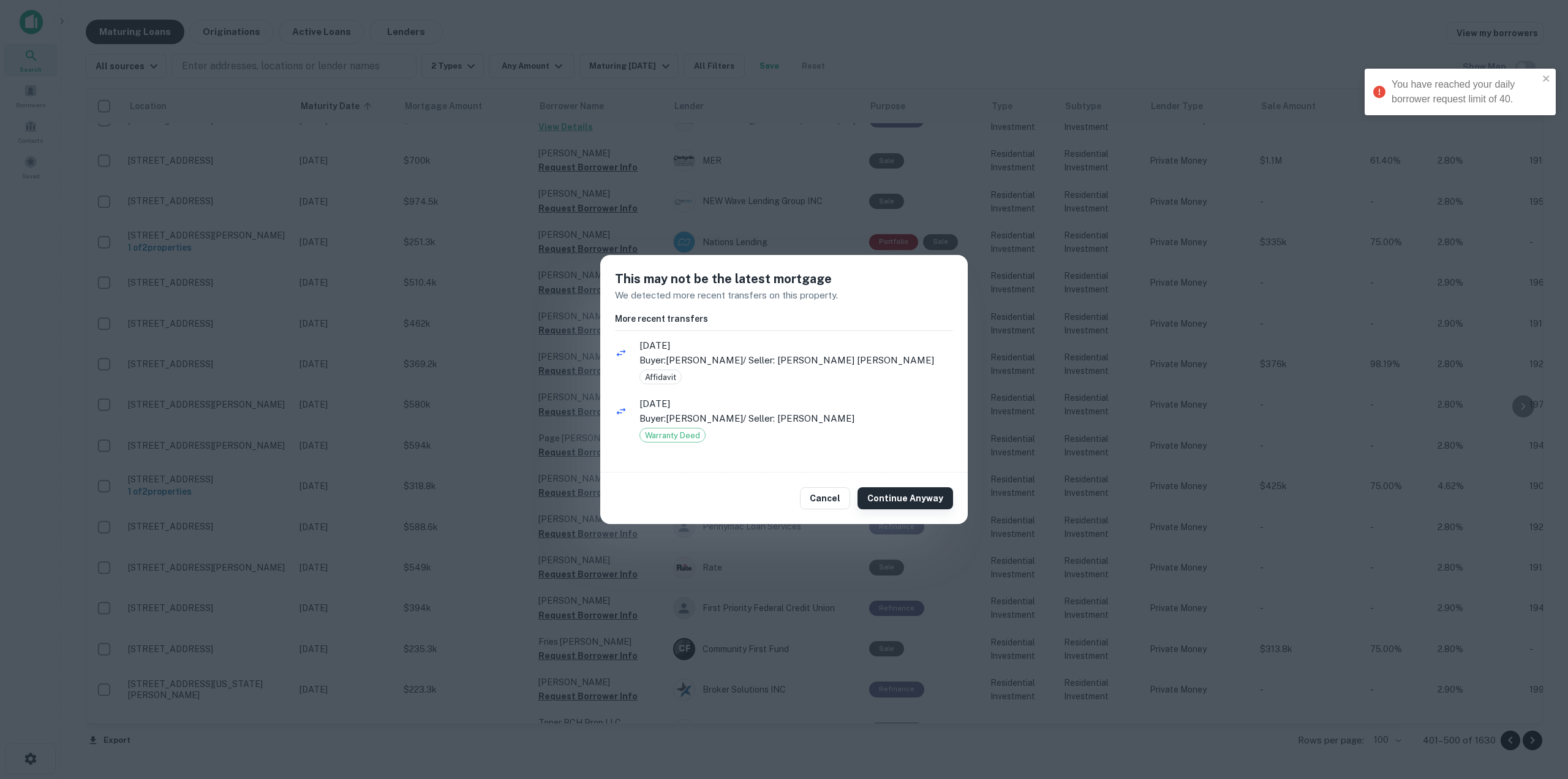
click at [901, 490] on button "Continue Anyway" at bounding box center [905, 498] width 96 height 22
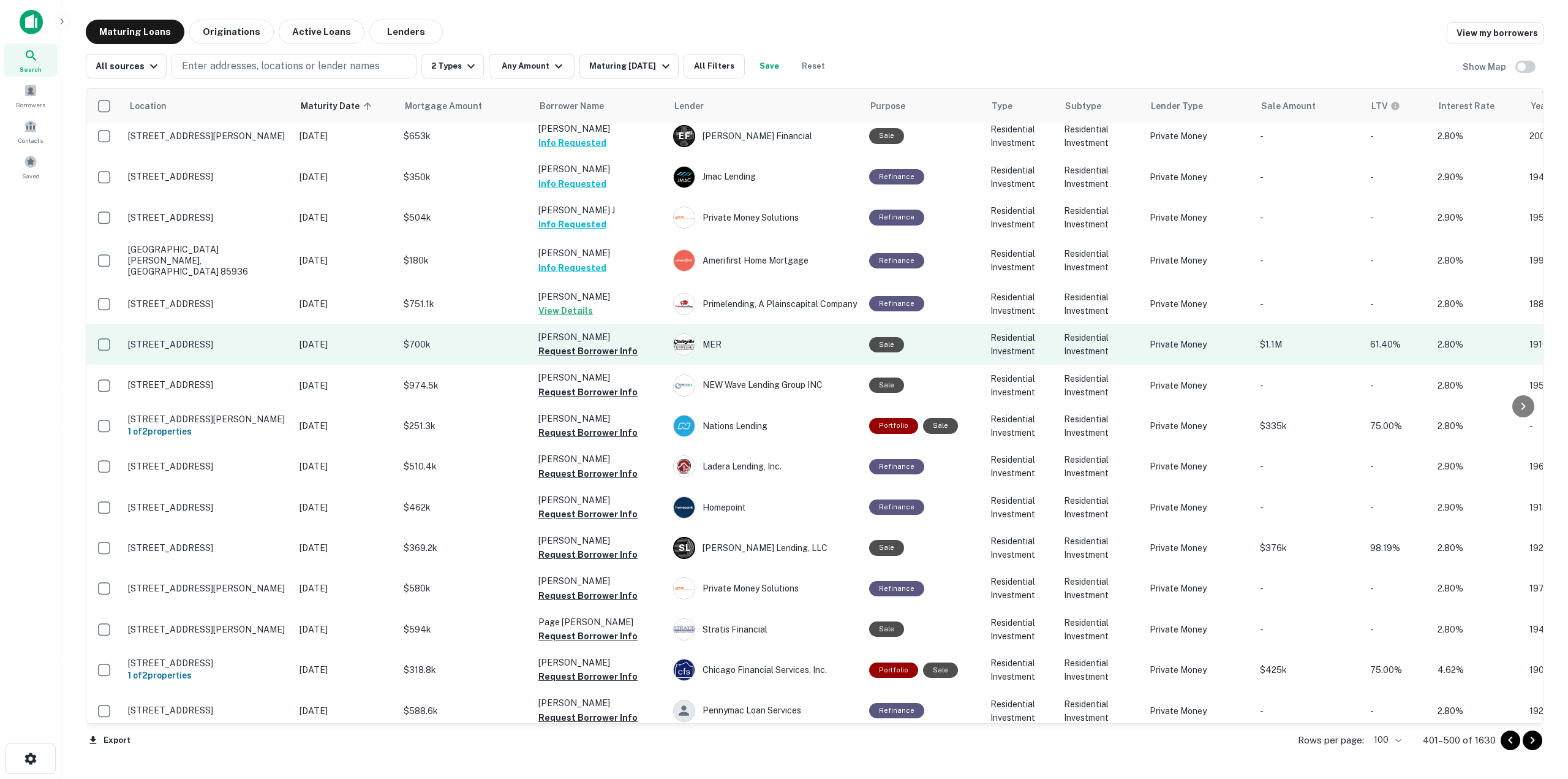
scroll to position [3293, 0]
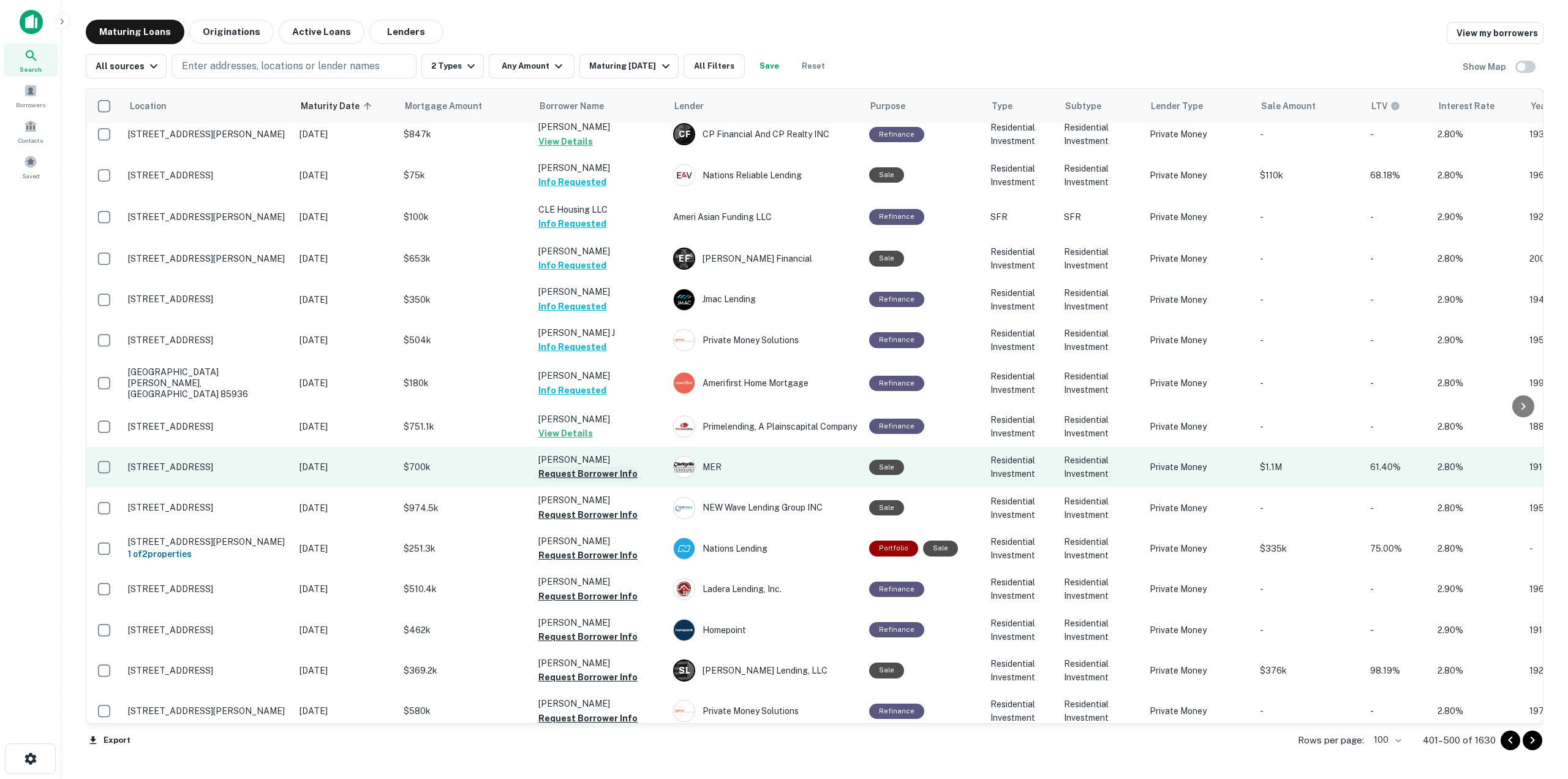
click at [608, 467] on button "Request Borrower Info" at bounding box center [588, 474] width 100 height 15
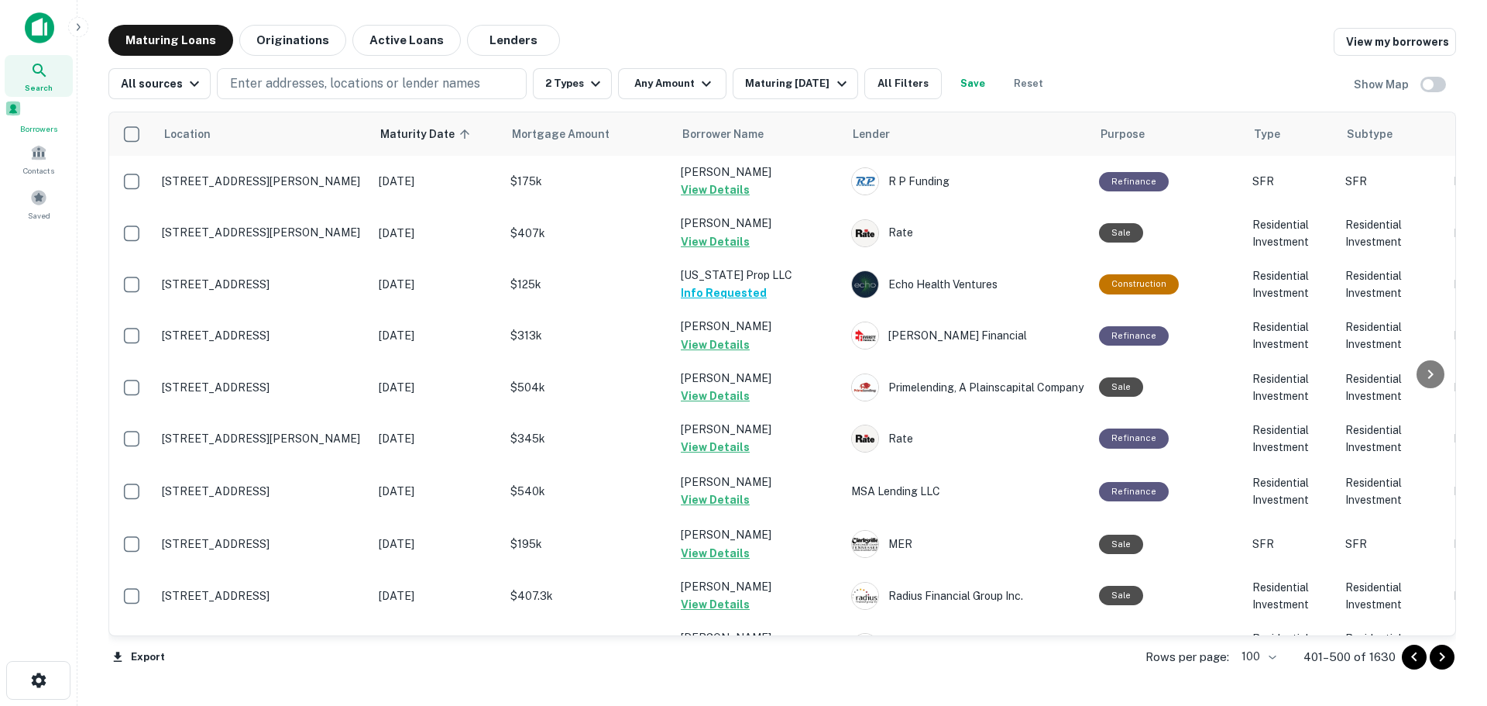
click at [22, 117] on span at bounding box center [13, 108] width 17 height 17
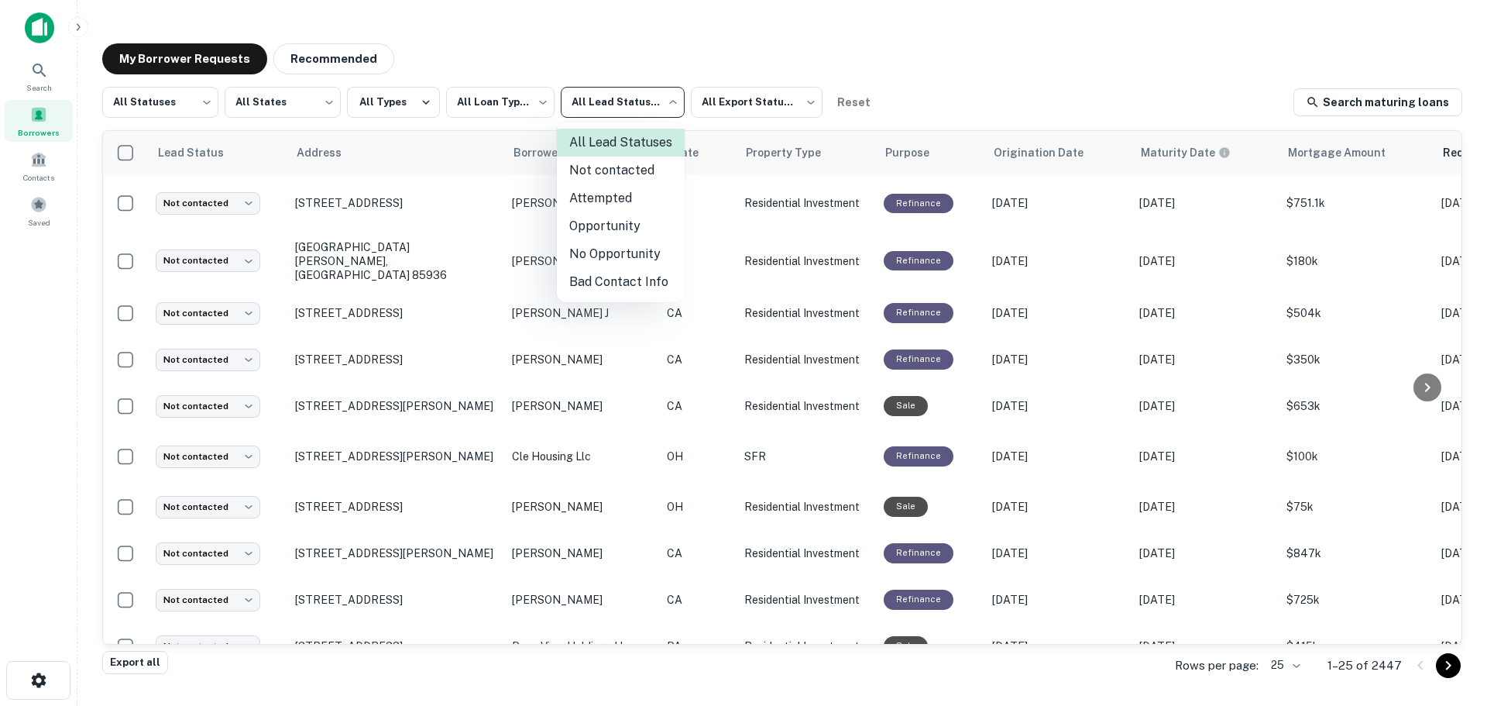
click at [633, 109] on body "**********" at bounding box center [743, 353] width 1487 height 706
click at [577, 61] on div at bounding box center [743, 353] width 1487 height 706
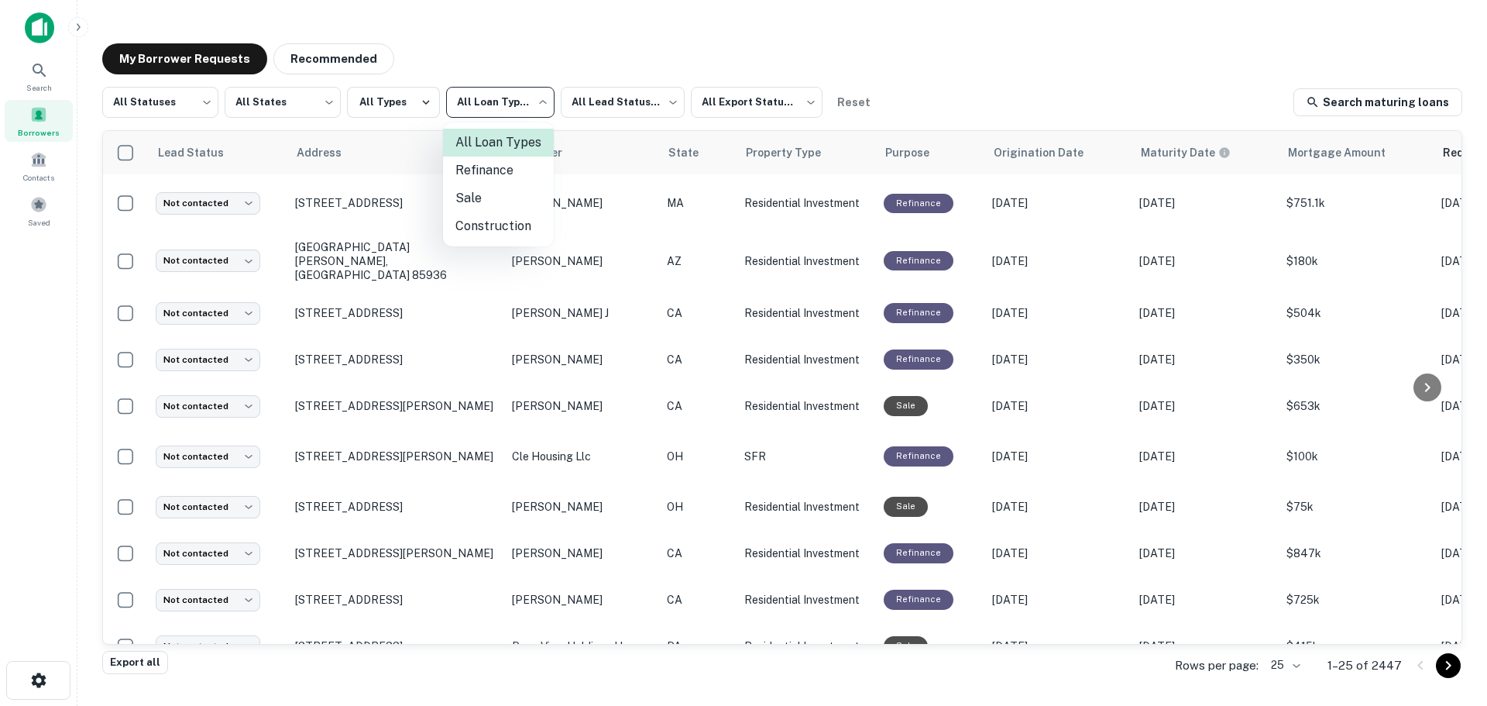
click at [525, 98] on body "**********" at bounding box center [743, 353] width 1487 height 706
click at [495, 61] on div at bounding box center [743, 353] width 1487 height 706
click at [397, 101] on button "All Types" at bounding box center [393, 102] width 93 height 31
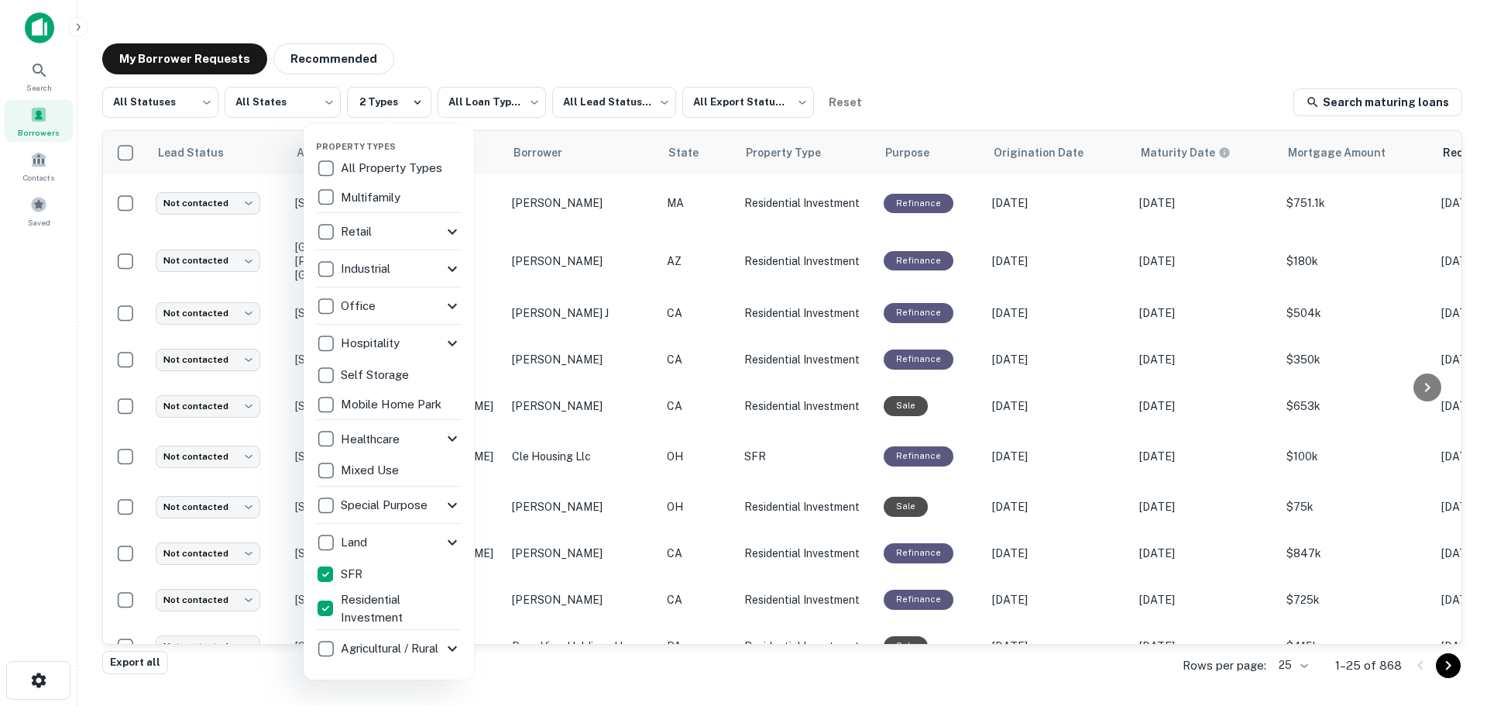
click at [269, 665] on div at bounding box center [743, 353] width 1487 height 706
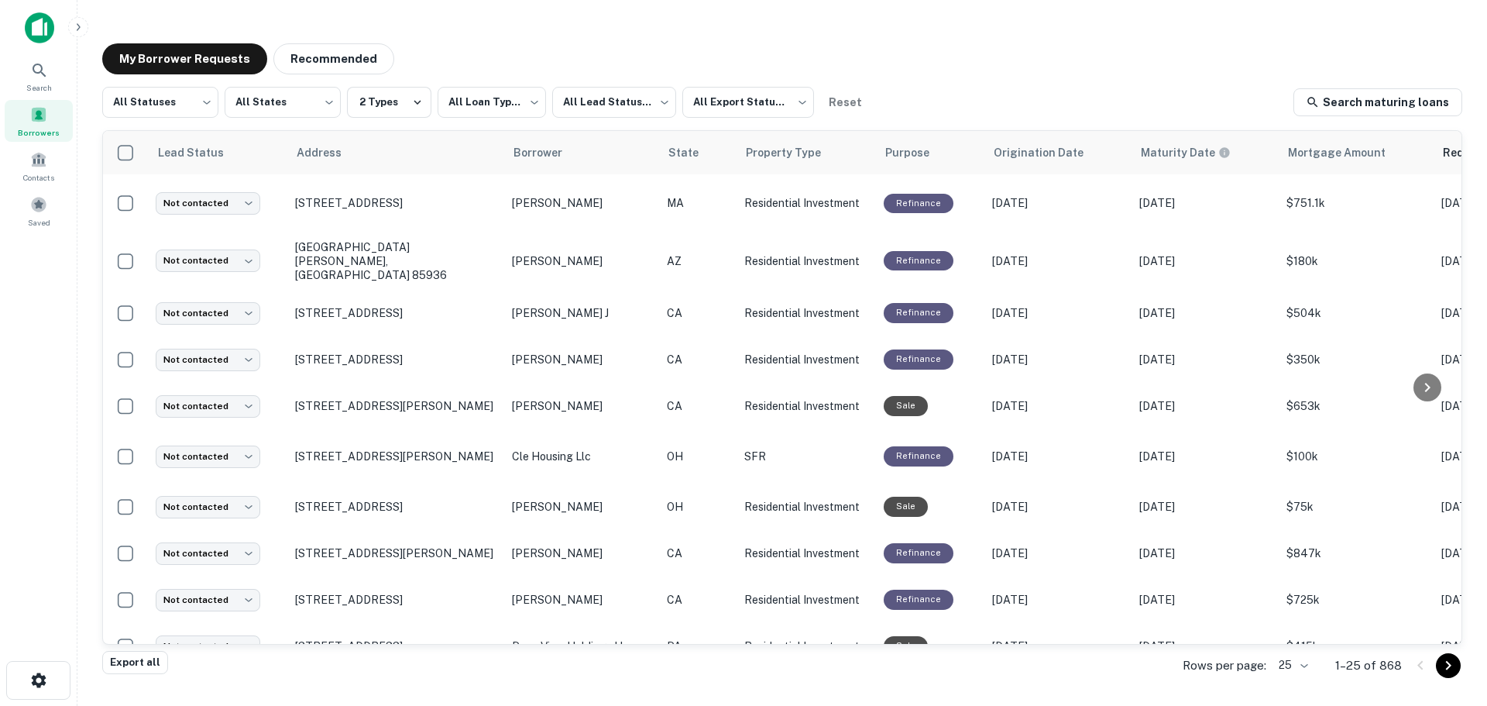
click at [146, 662] on button "Export all" at bounding box center [135, 662] width 66 height 23
click at [393, 101] on button "2 Types" at bounding box center [389, 102] width 84 height 31
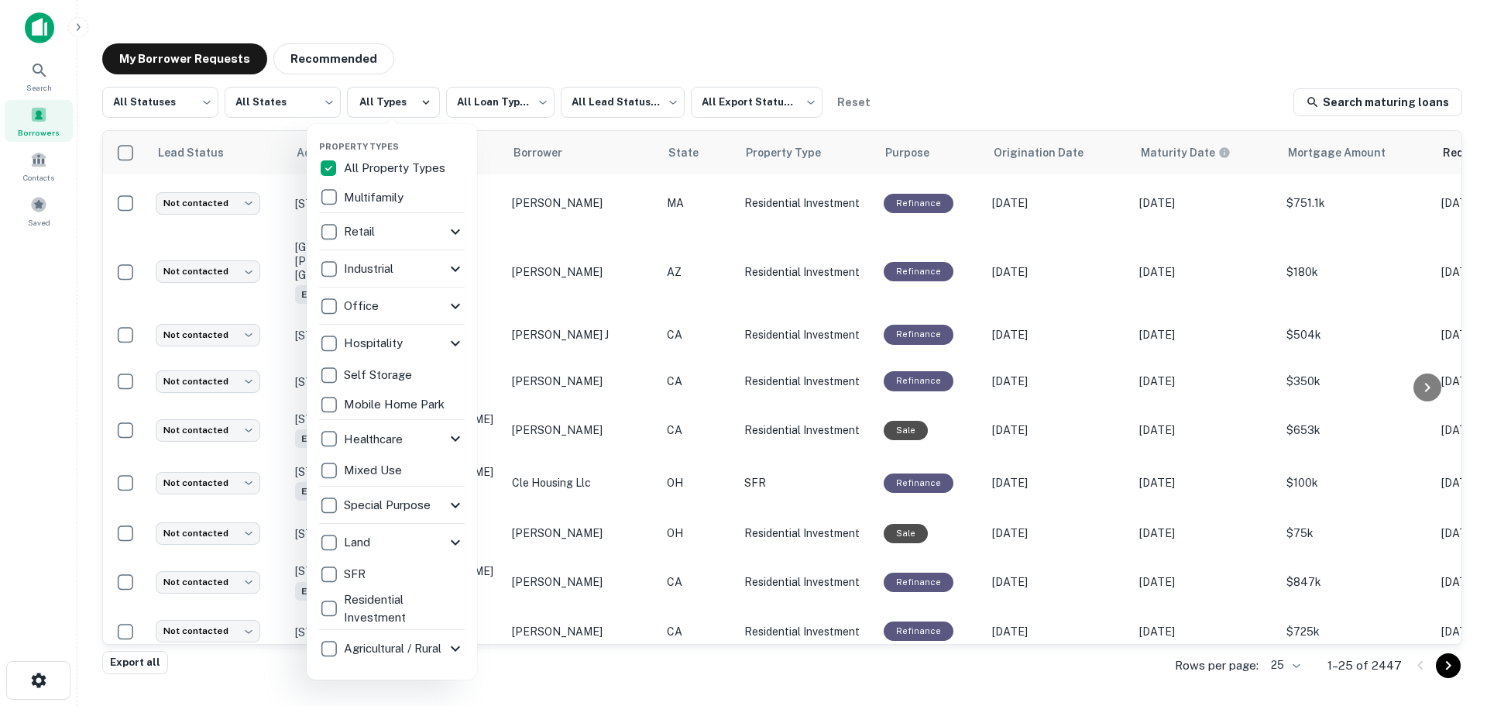
click at [862, 30] on div at bounding box center [743, 353] width 1487 height 706
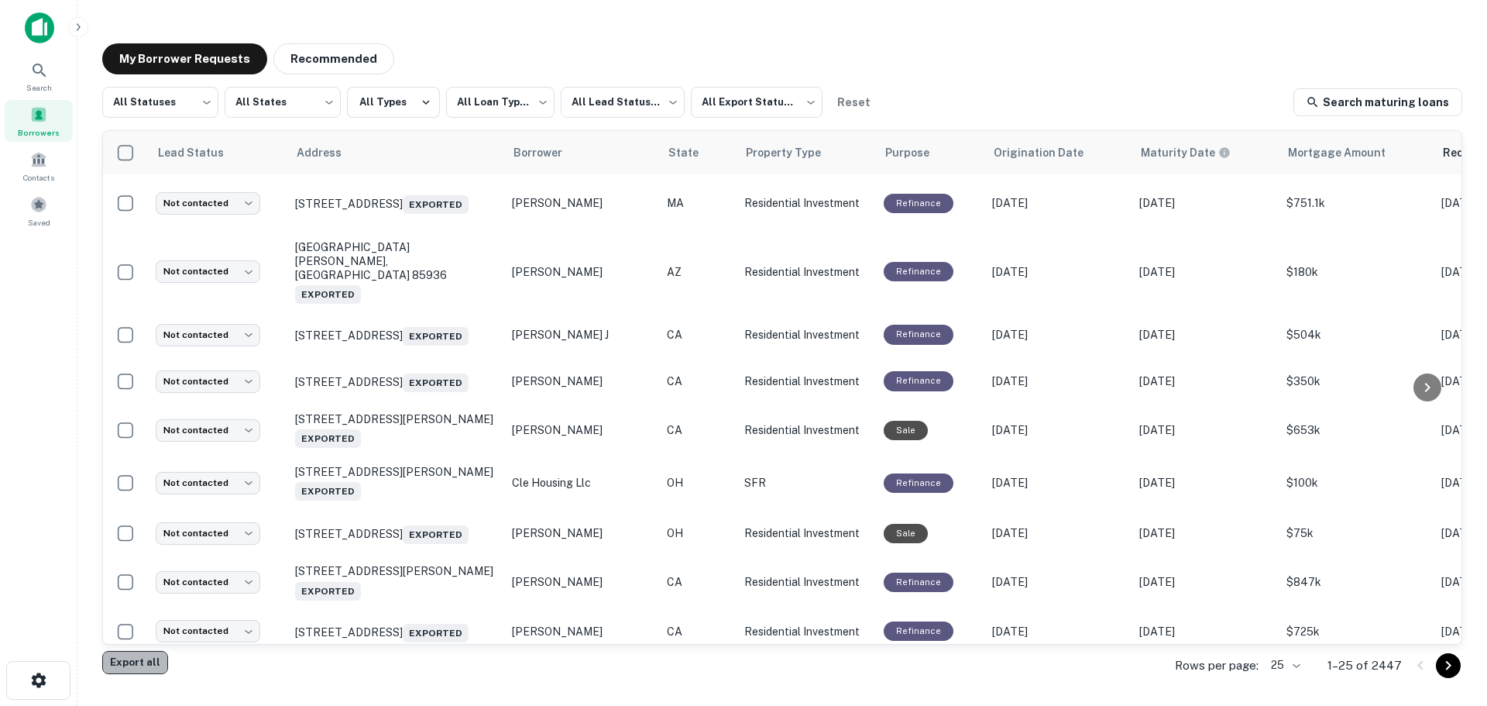
click at [141, 660] on button "Export all" at bounding box center [135, 662] width 66 height 23
